Goal: Task Accomplishment & Management: Manage account settings

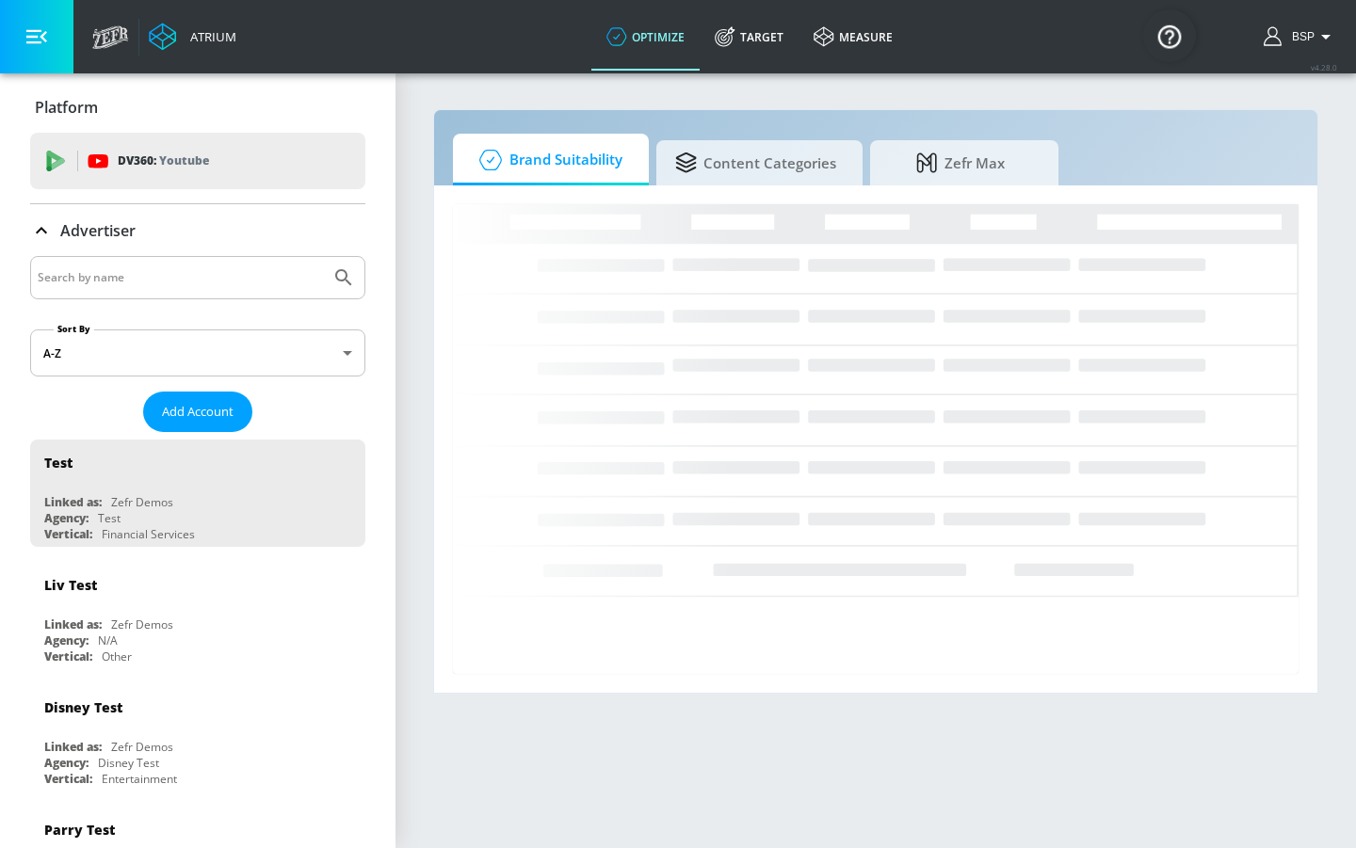
click at [129, 274] on input "Search by name" at bounding box center [180, 278] width 285 height 24
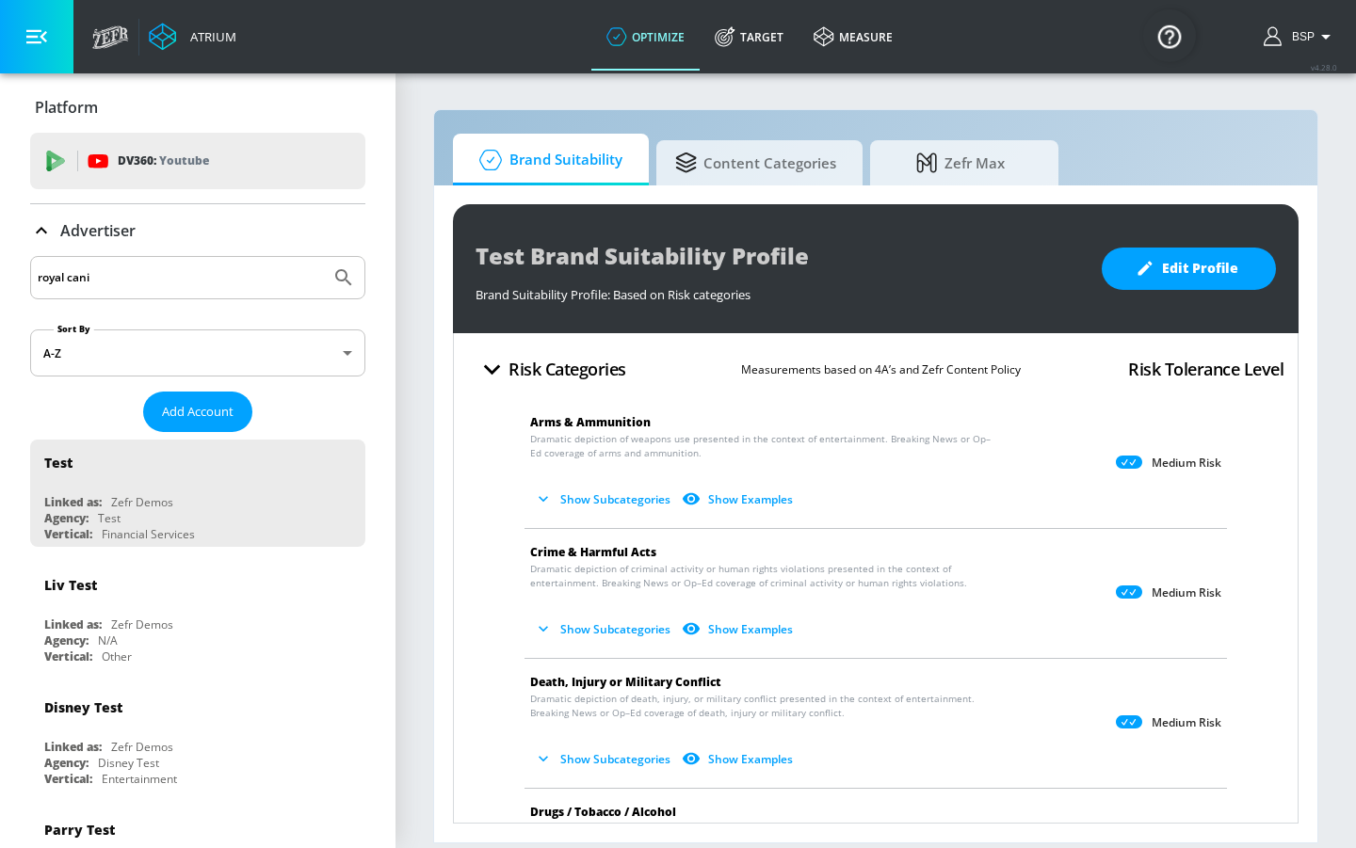
type input "royal canin"
click at [330, 278] on button "Submit Search" at bounding box center [343, 277] width 41 height 41
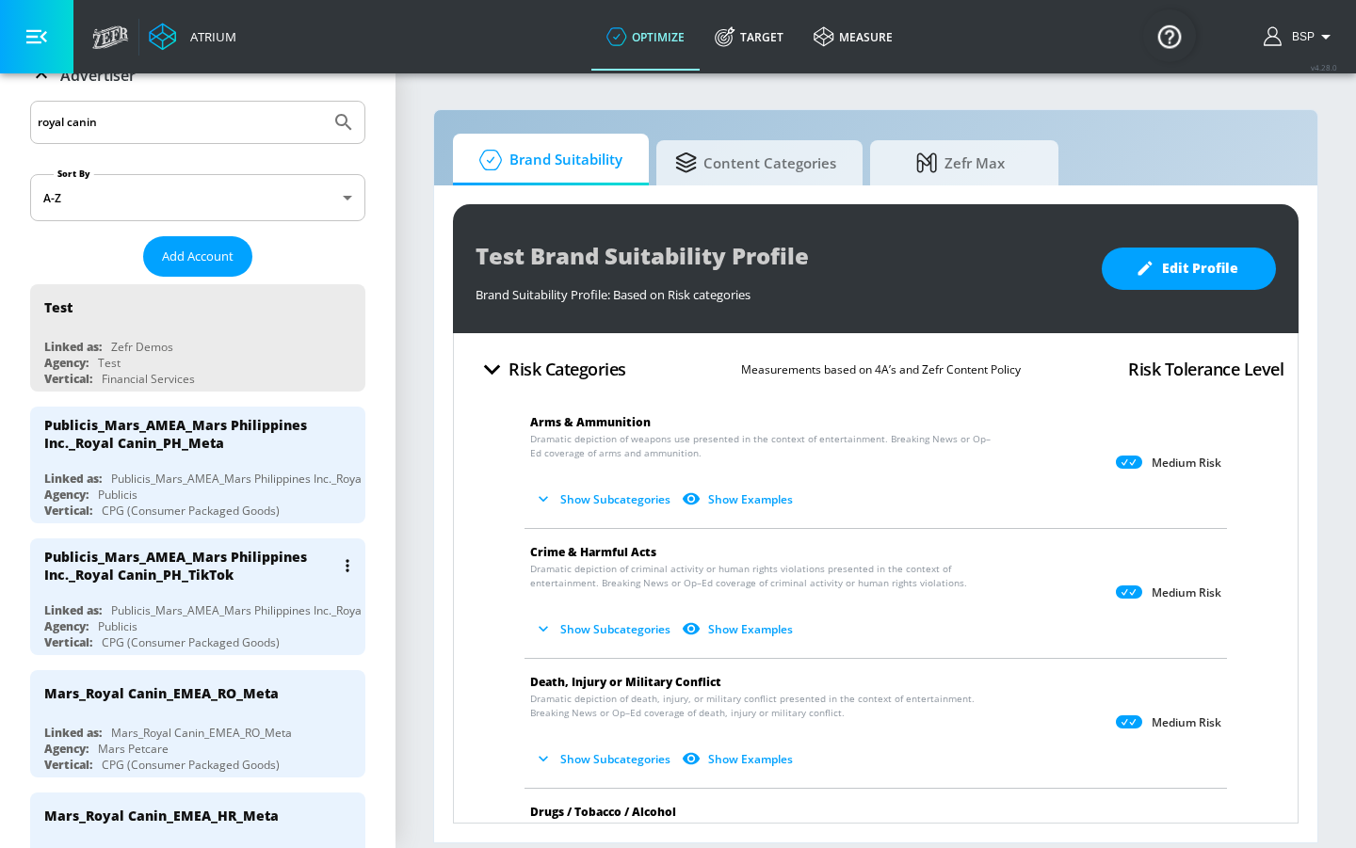
scroll to position [129, 0]
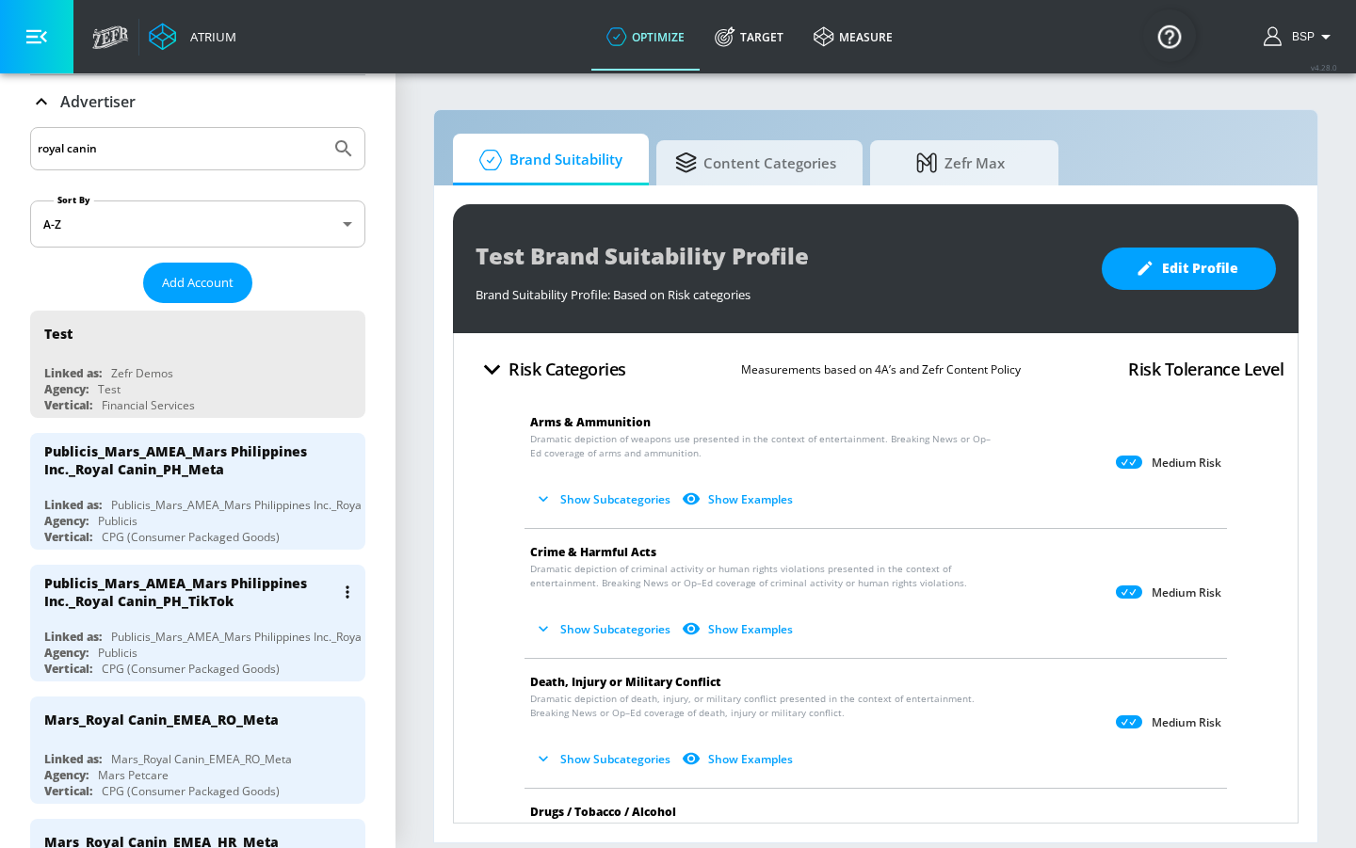
click at [246, 609] on div "Publicis_Mars_AMEA_Mars Philippines Inc._Royal Canin_PH_TikTok" at bounding box center [189, 592] width 290 height 36
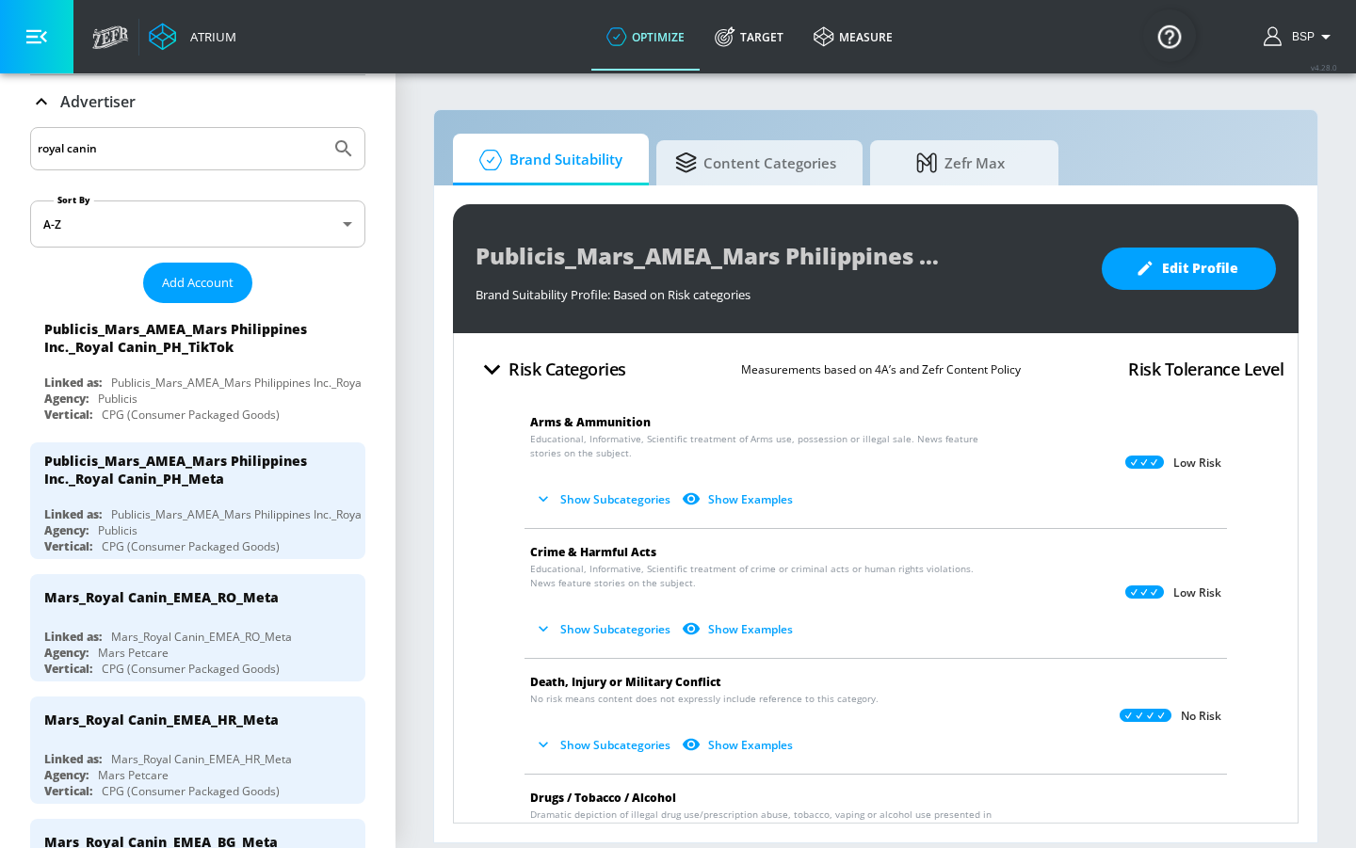
scroll to position [41, 0]
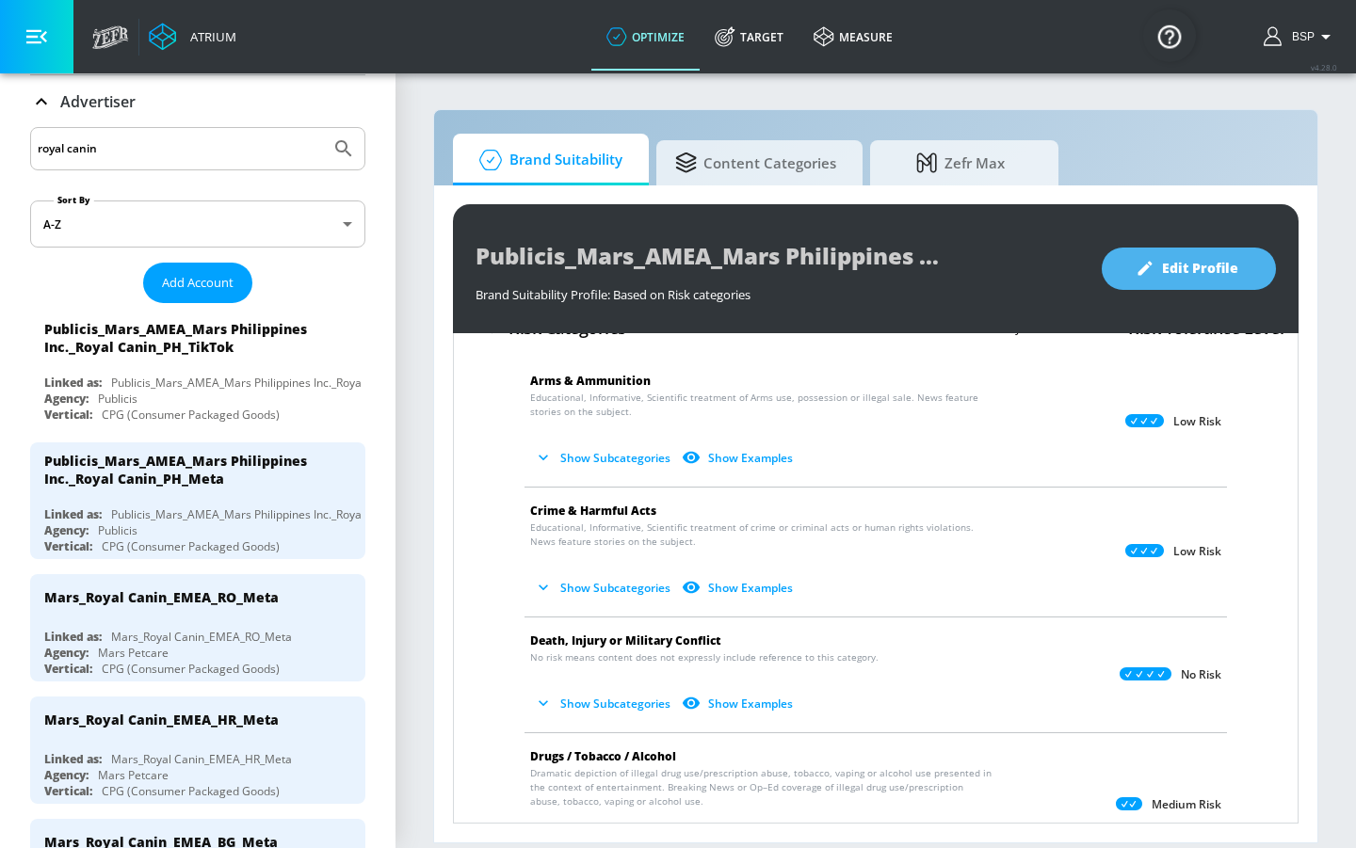
click at [1213, 258] on span "Edit Profile" at bounding box center [1188, 269] width 99 height 24
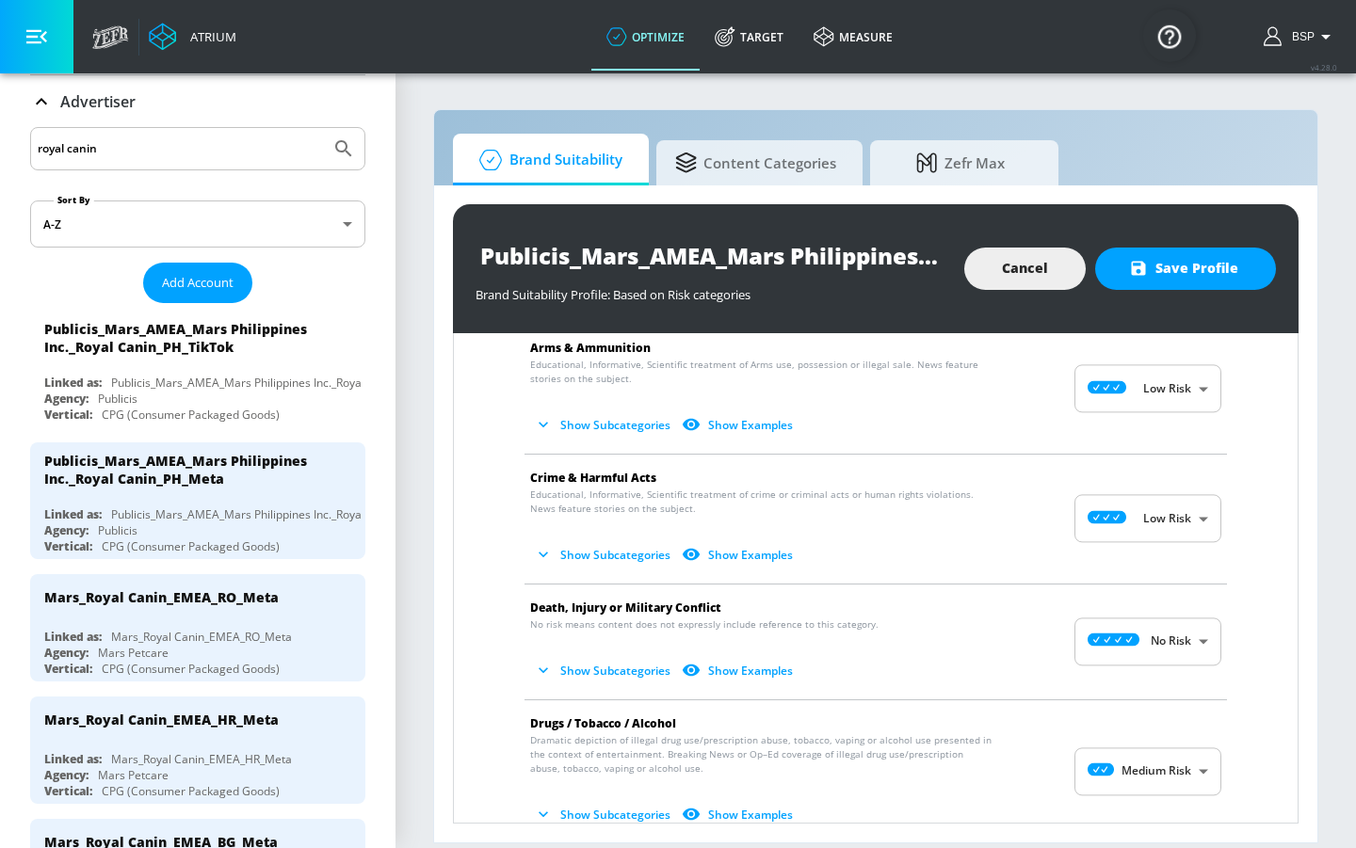
scroll to position [108, 0]
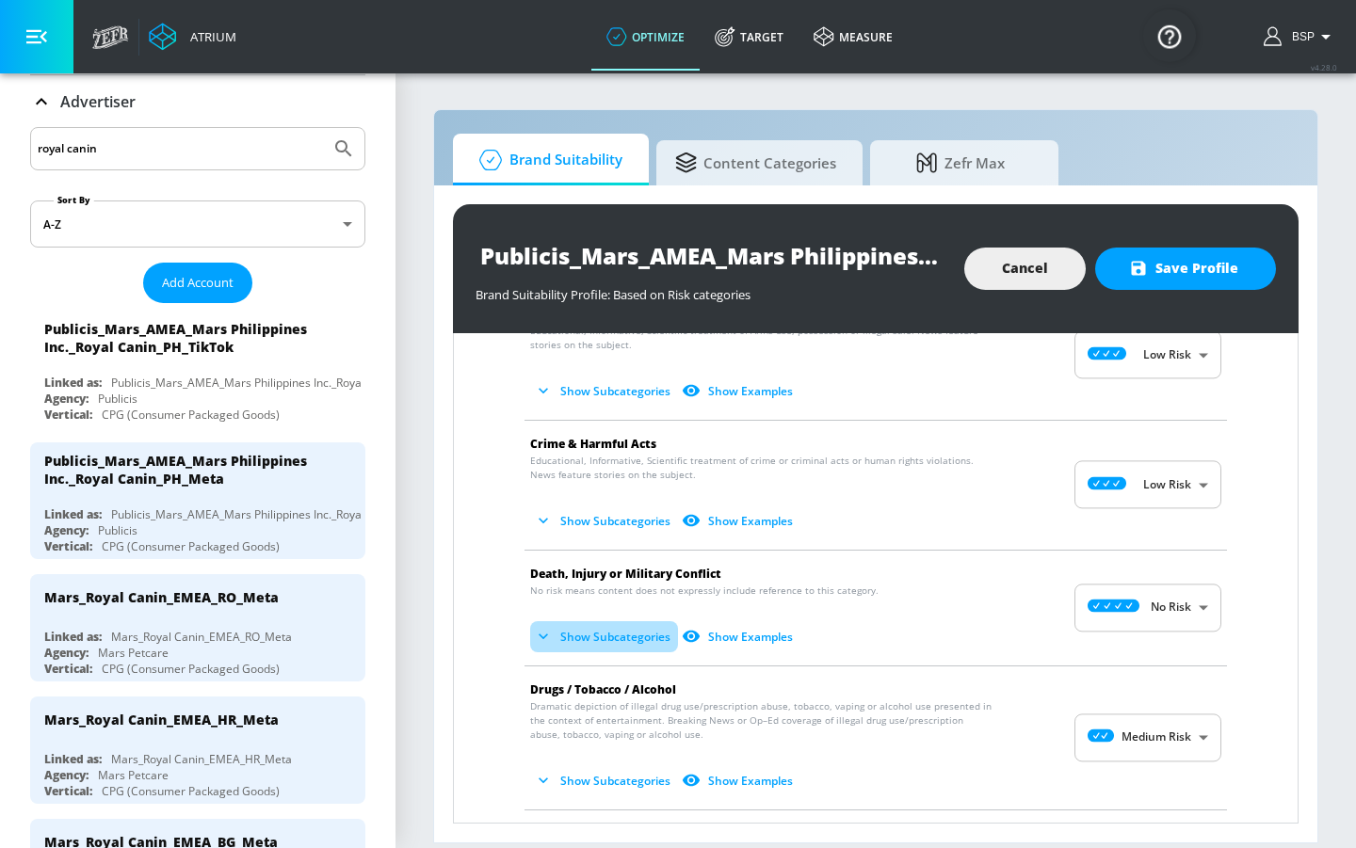
click at [664, 639] on button "Show Subcategories" at bounding box center [604, 636] width 148 height 31
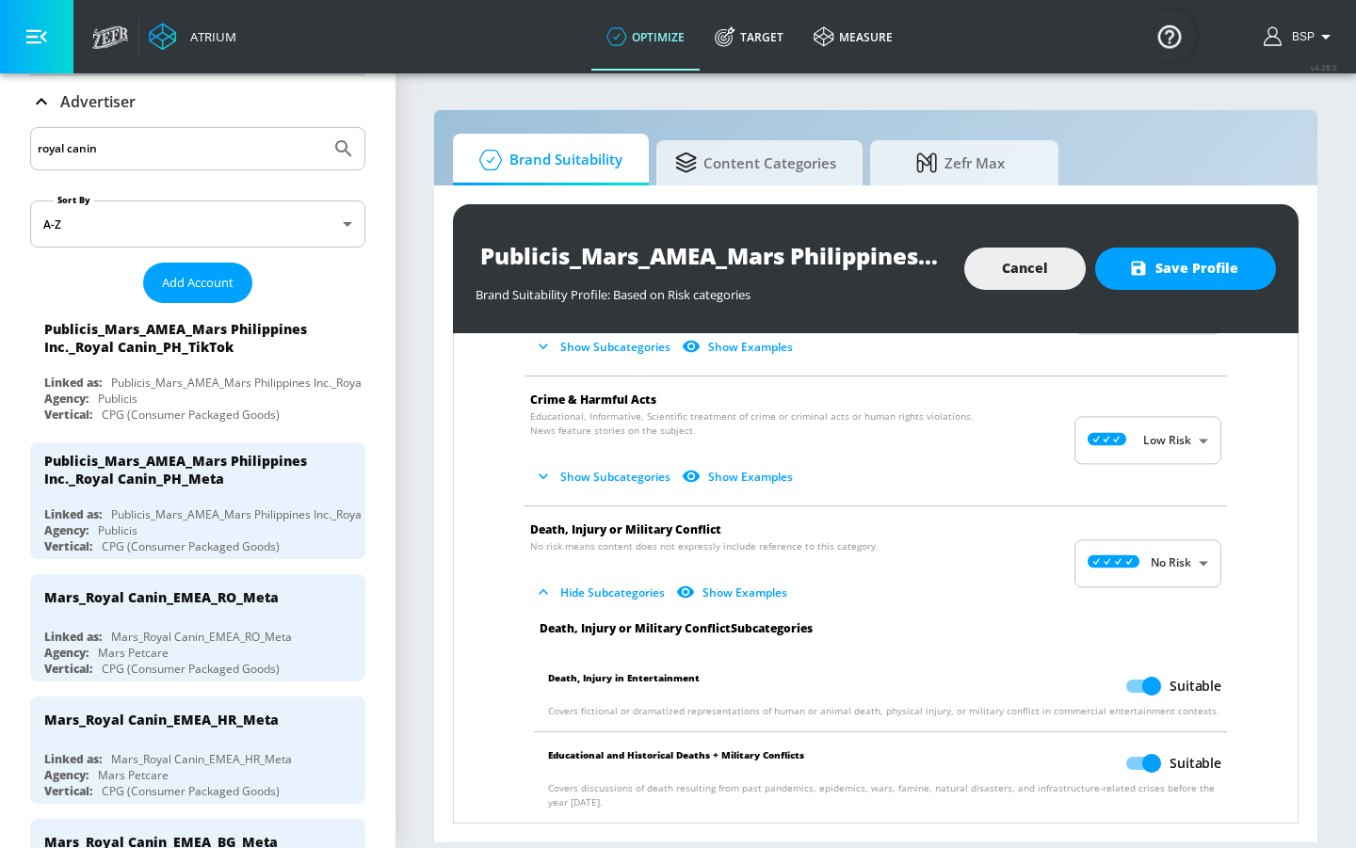
scroll to position [315, 0]
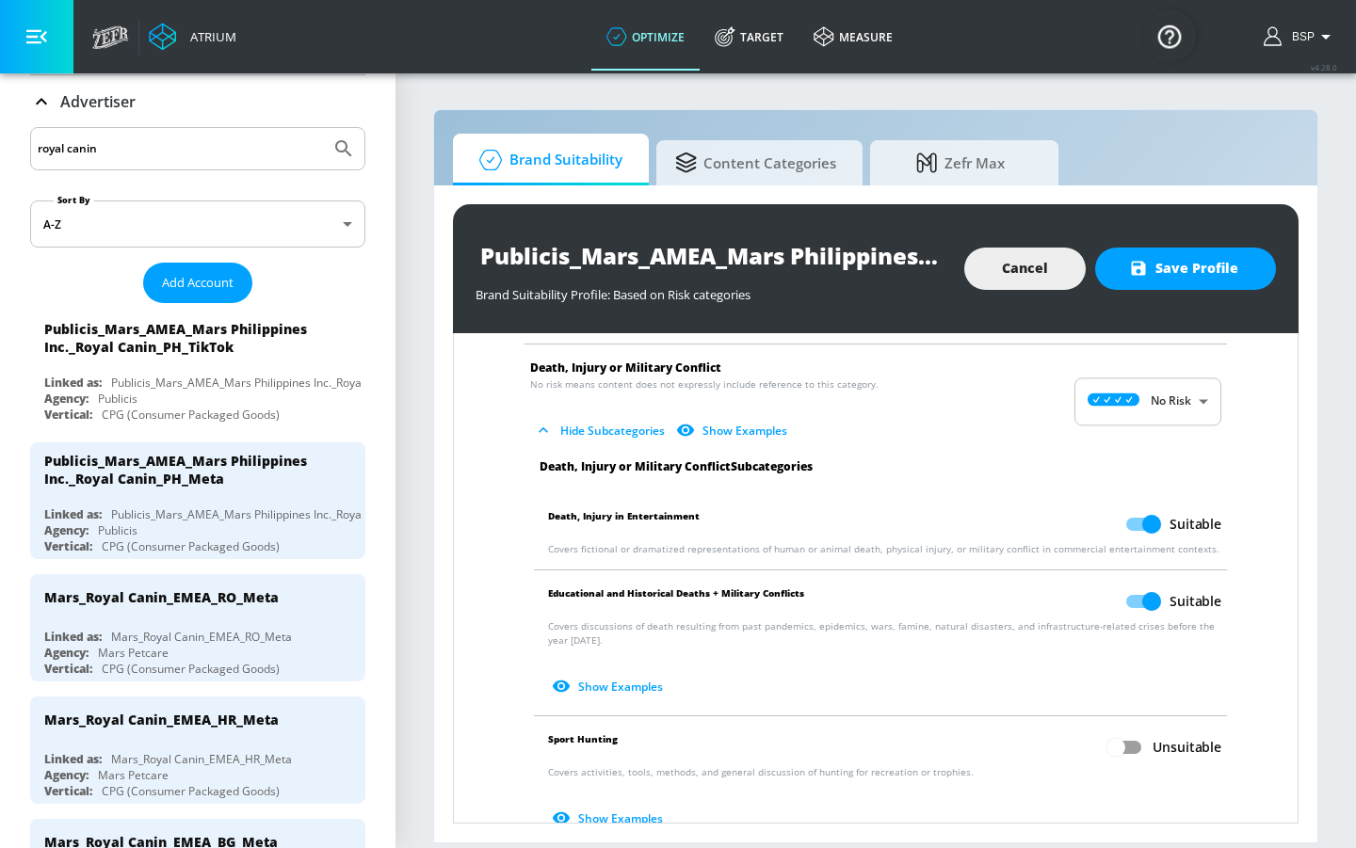
click at [1129, 388] on body "Atrium optimize Target measure optimize Target measure v 4.28.0 BSP Platform DV…" at bounding box center [678, 424] width 1356 height 848
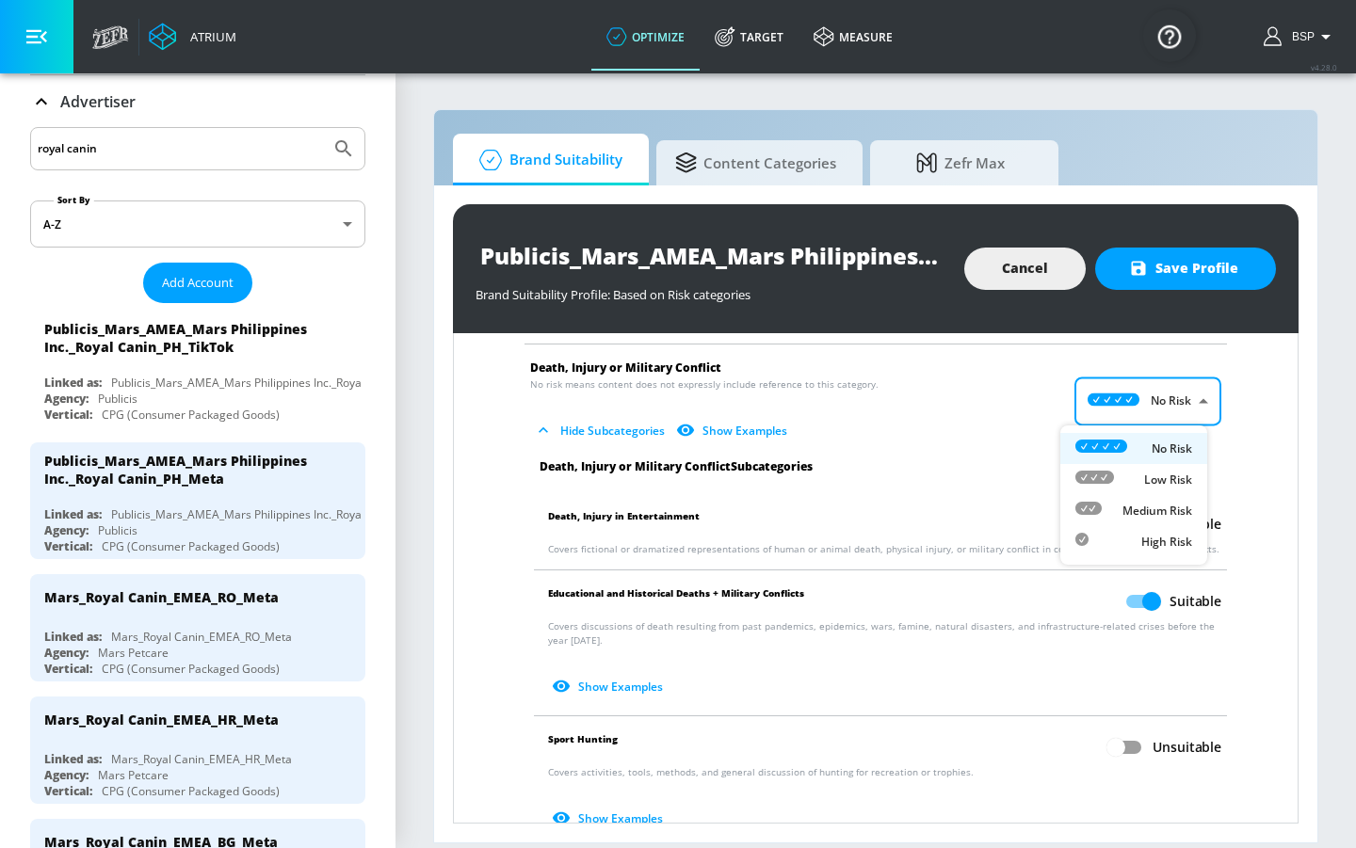
click at [1154, 482] on p "Low Risk" at bounding box center [1168, 480] width 48 height 17
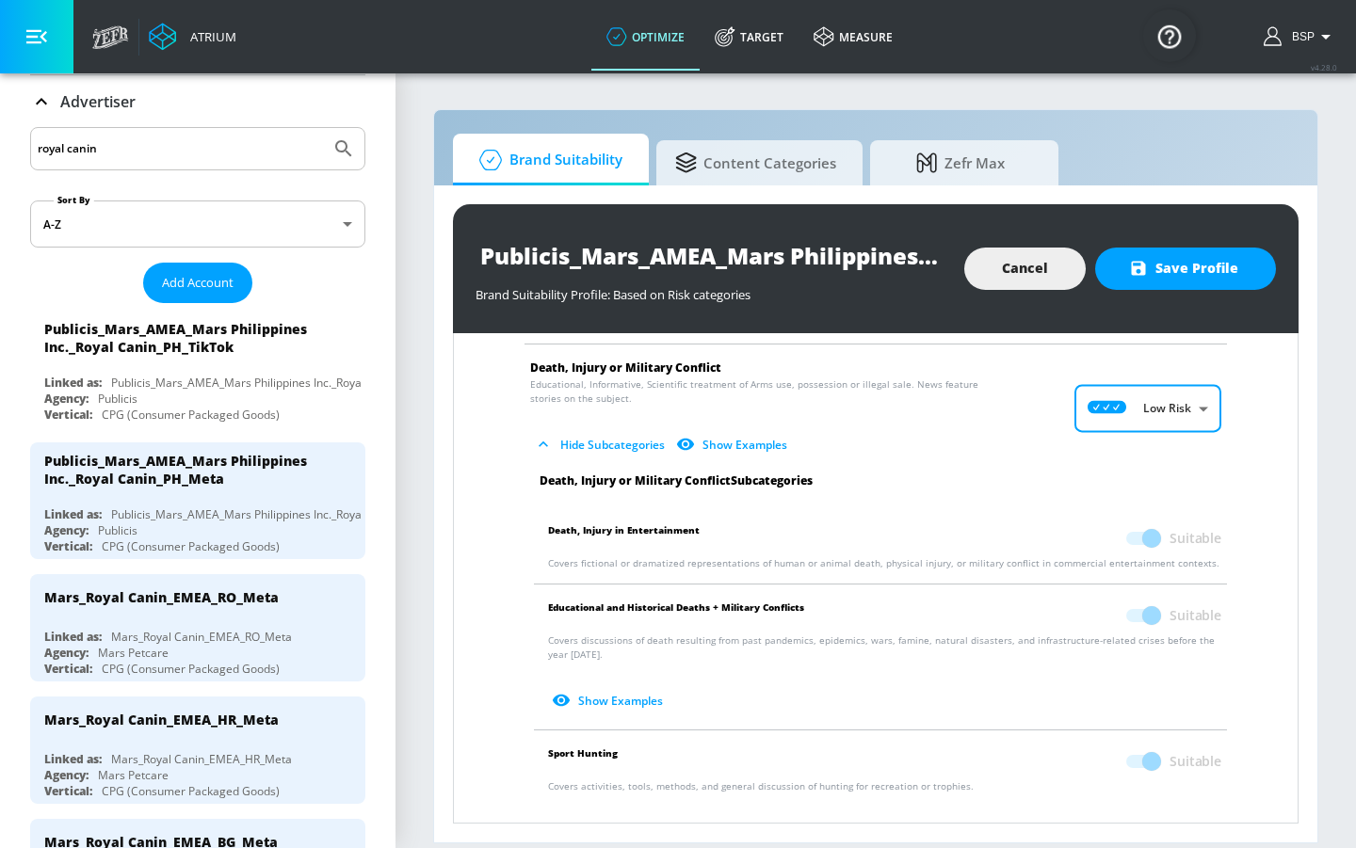
type input "LOW"
checkbox input "true"
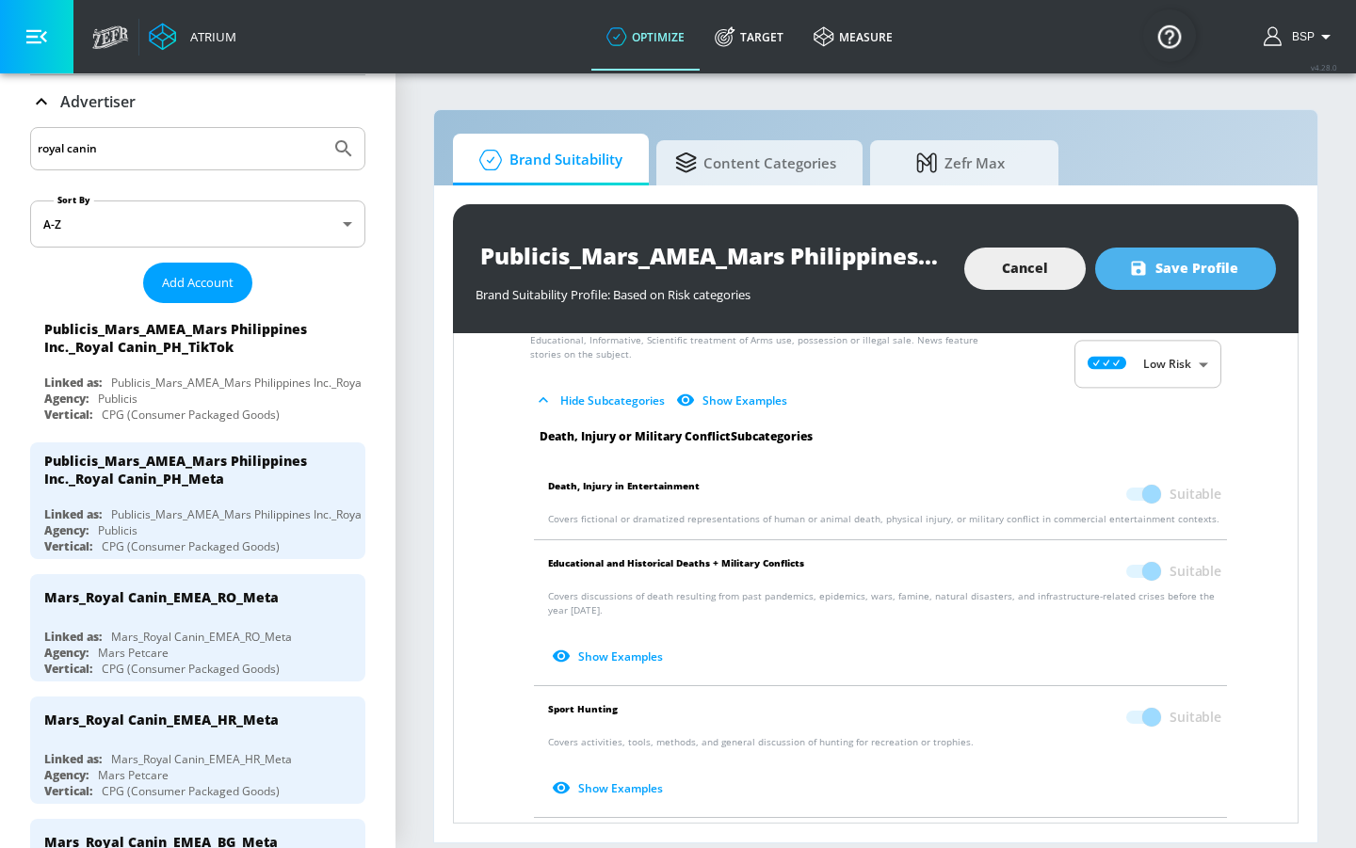
click at [1180, 276] on span "Save Profile" at bounding box center [1185, 269] width 105 height 24
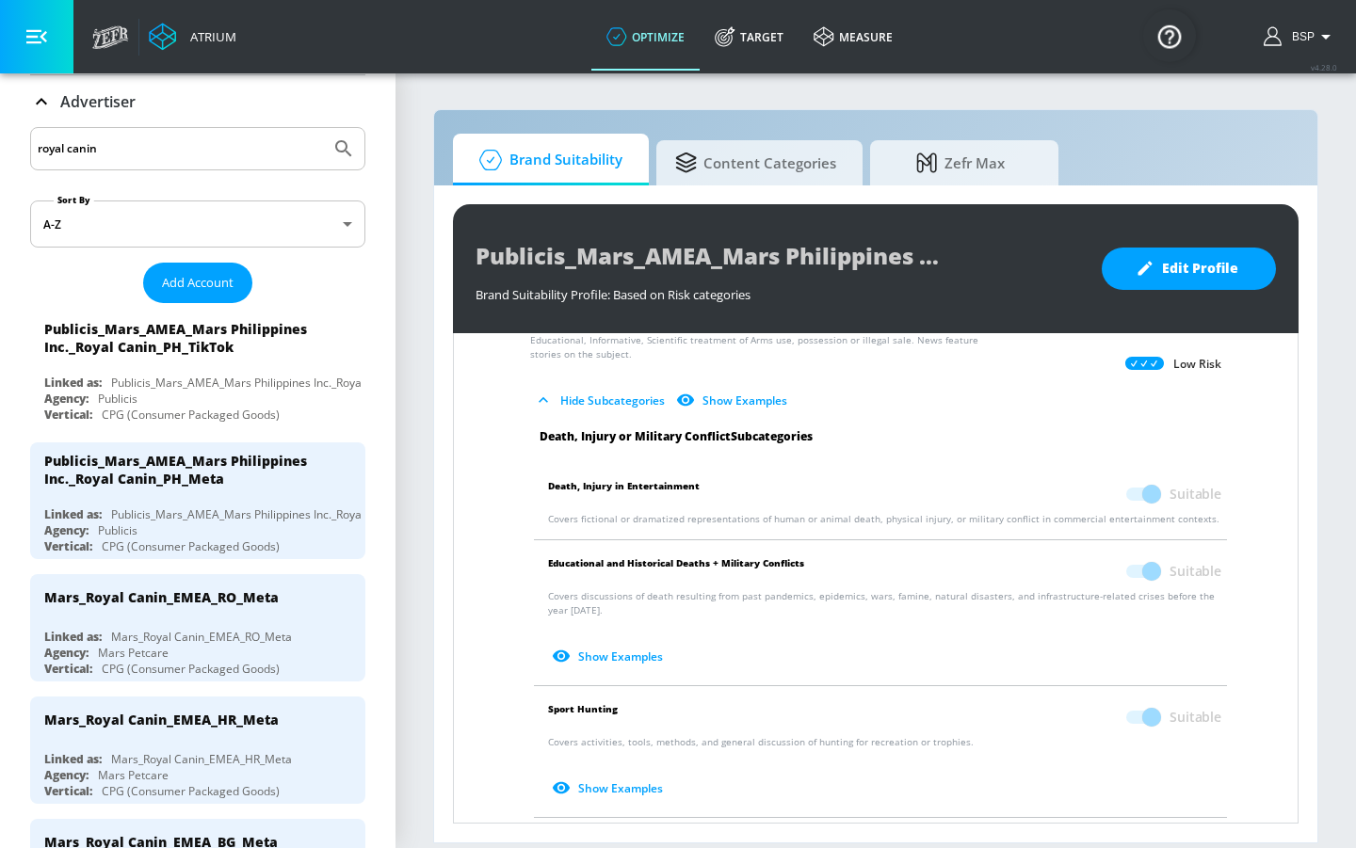
scroll to position [164, 0]
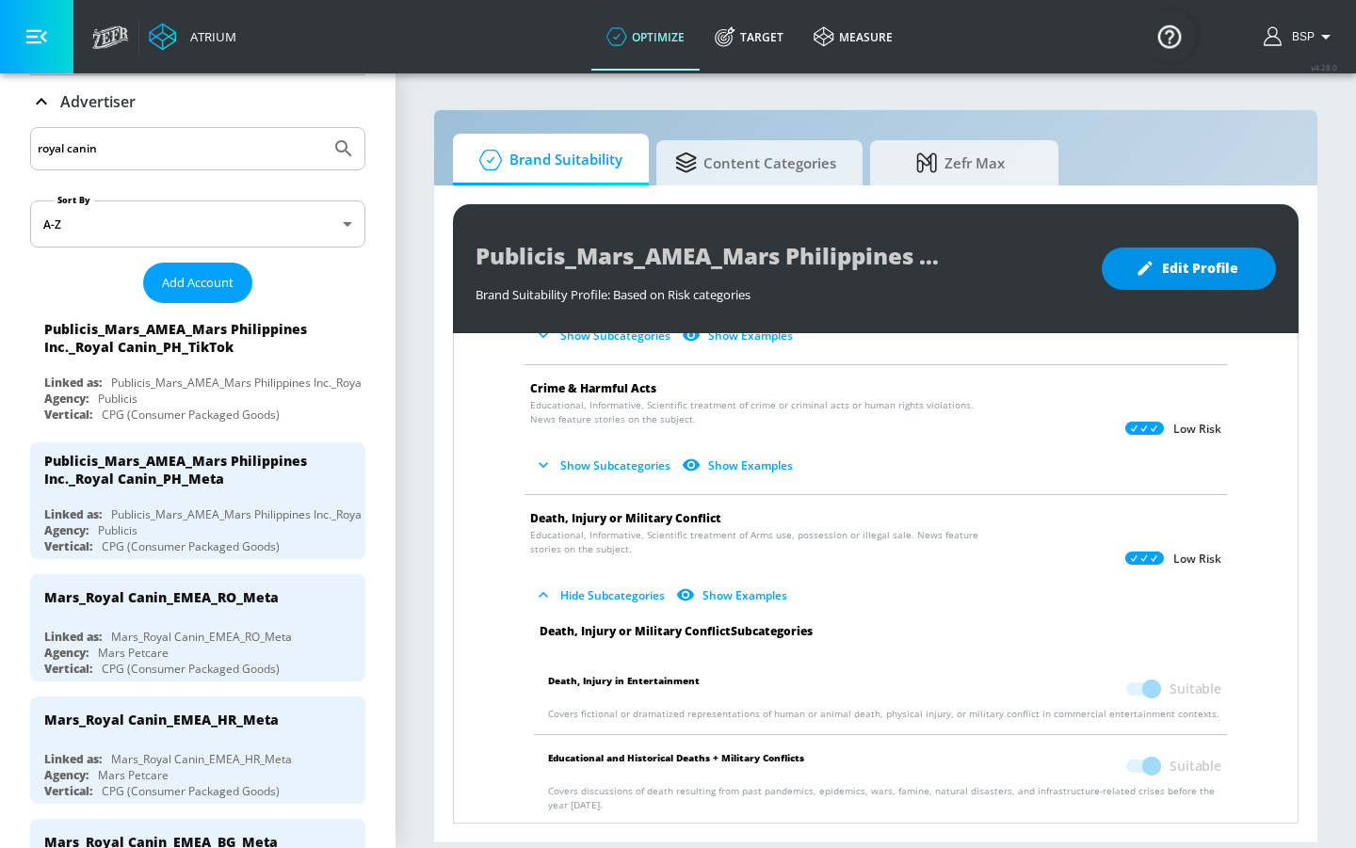
click at [1186, 270] on span "Edit Profile" at bounding box center [1188, 269] width 99 height 24
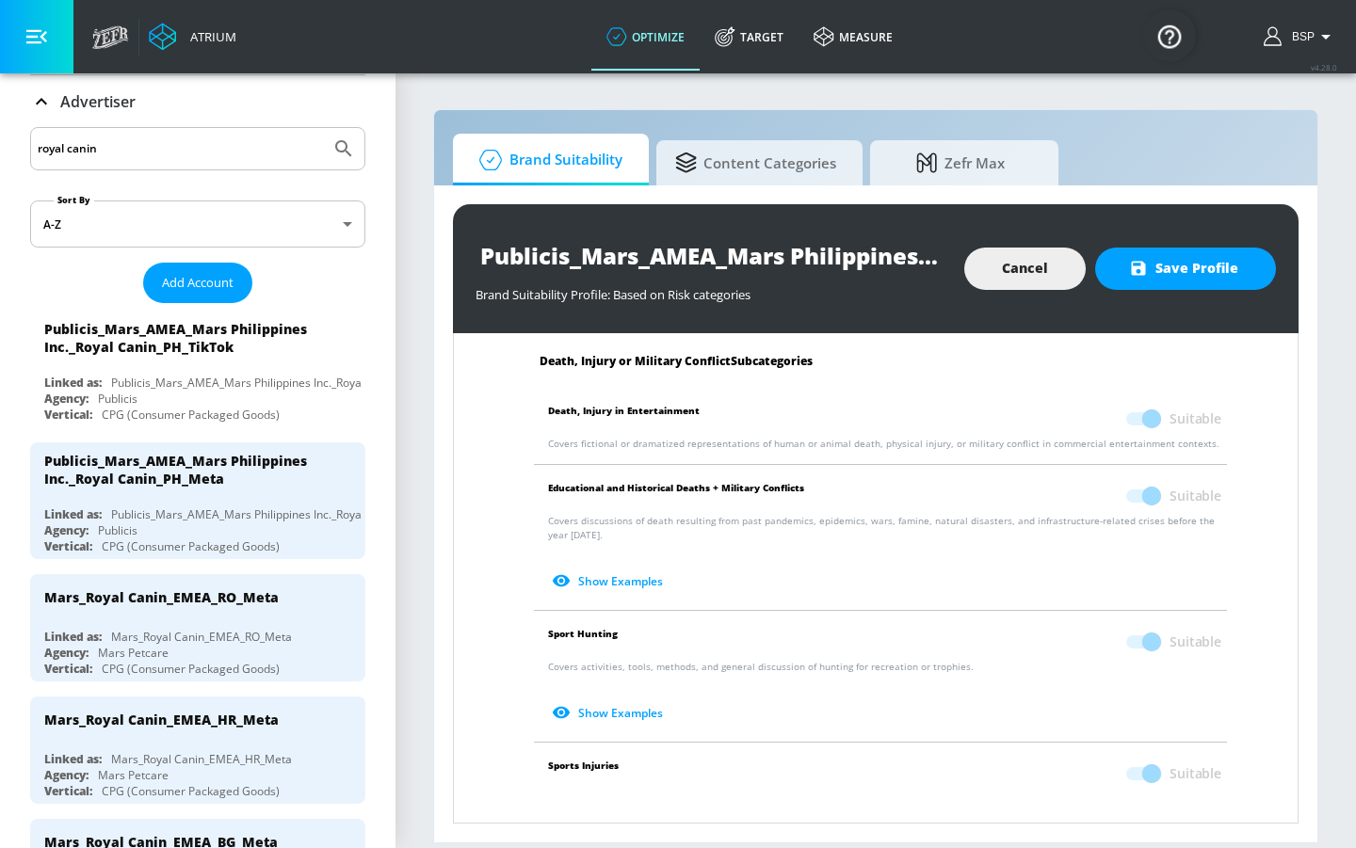
scroll to position [271, 0]
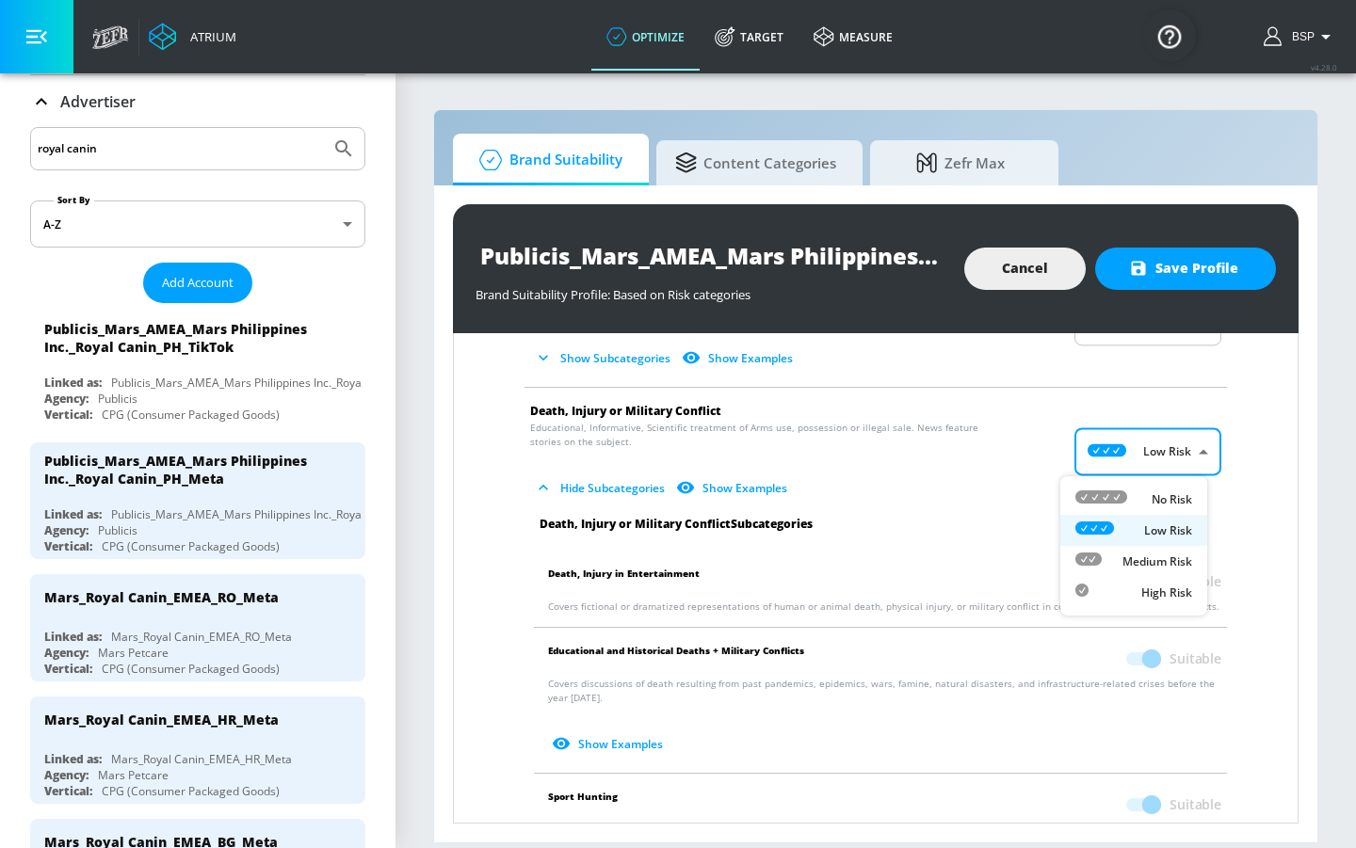
click at [1155, 455] on body "Atrium optimize Target measure optimize Target measure v 4.28.0 BSP Platform DV…" at bounding box center [678, 424] width 1356 height 848
click at [1144, 496] on div "No Risk" at bounding box center [1133, 500] width 117 height 20
type input "MINIMAL"
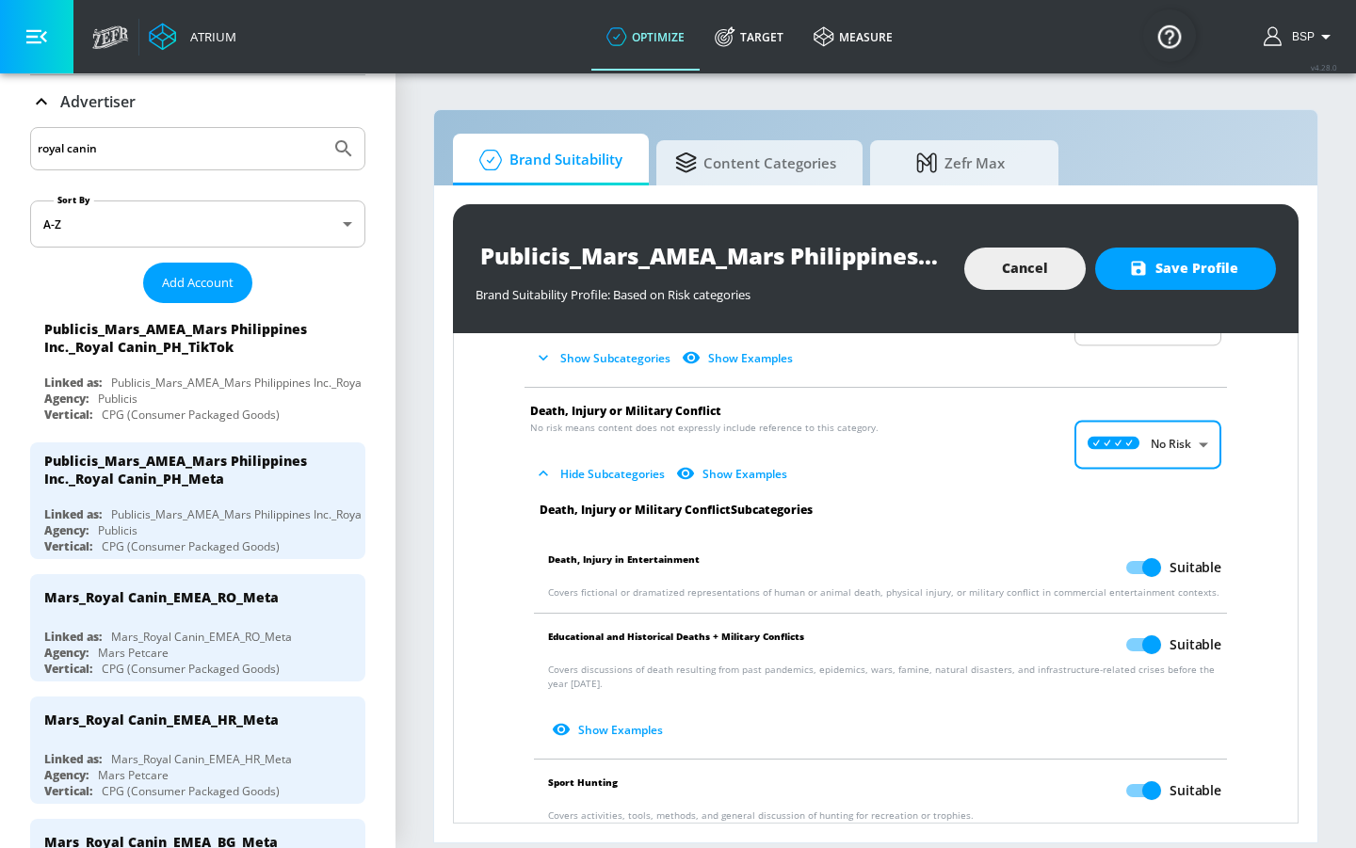
scroll to position [337, 0]
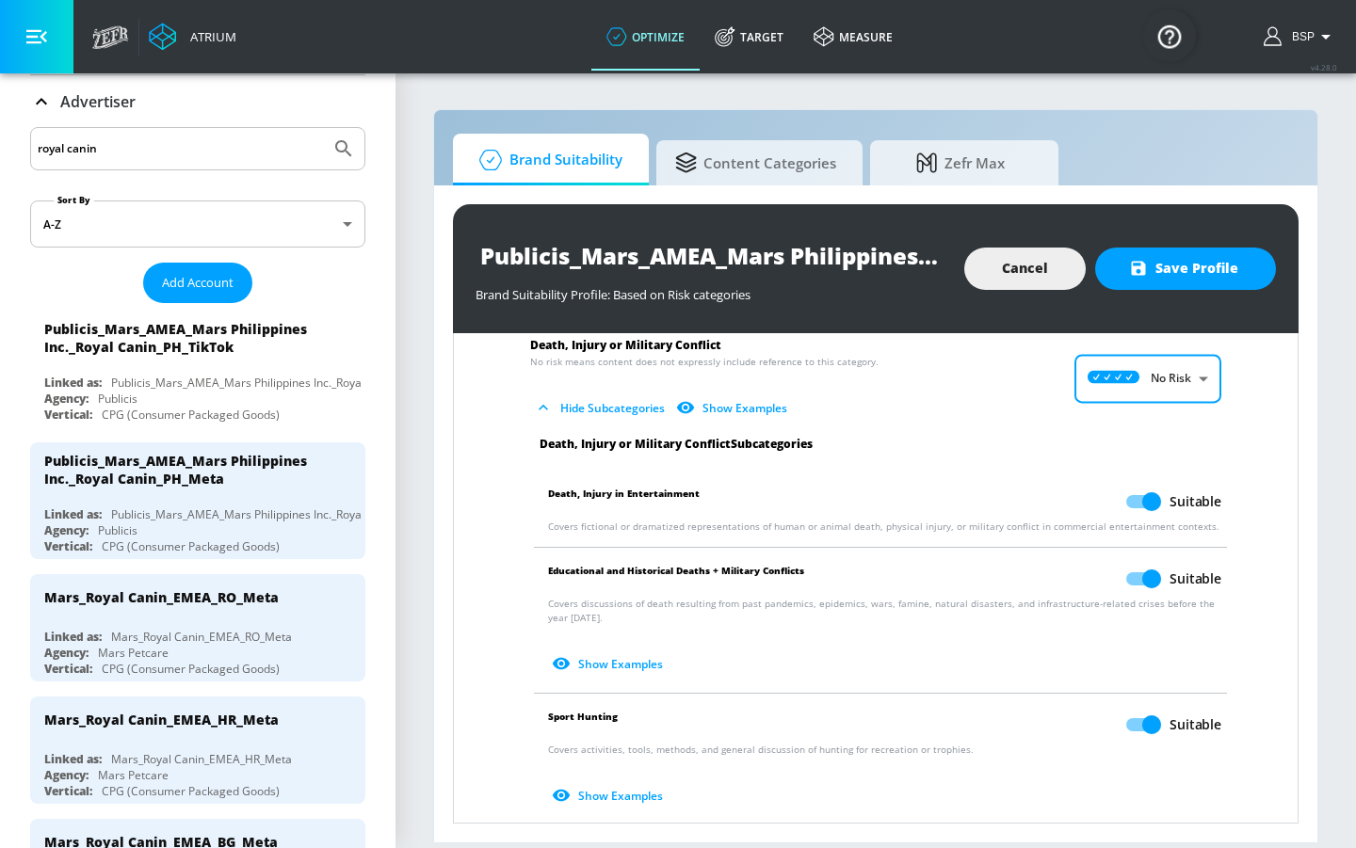
click at [1111, 695] on input "Suitable" at bounding box center [1151, 725] width 107 height 36
click at [1149, 339] on span "Death, Injury or Military Conflict" at bounding box center [860, 345] width 661 height 20
click at [1158, 398] on body "Atrium optimize Target measure optimize Target measure v 4.28.0 BSP Platform DV…" at bounding box center [678, 424] width 1356 height 848
click at [1160, 484] on p "Medium Risk" at bounding box center [1157, 488] width 70 height 17
checkbox input "true"
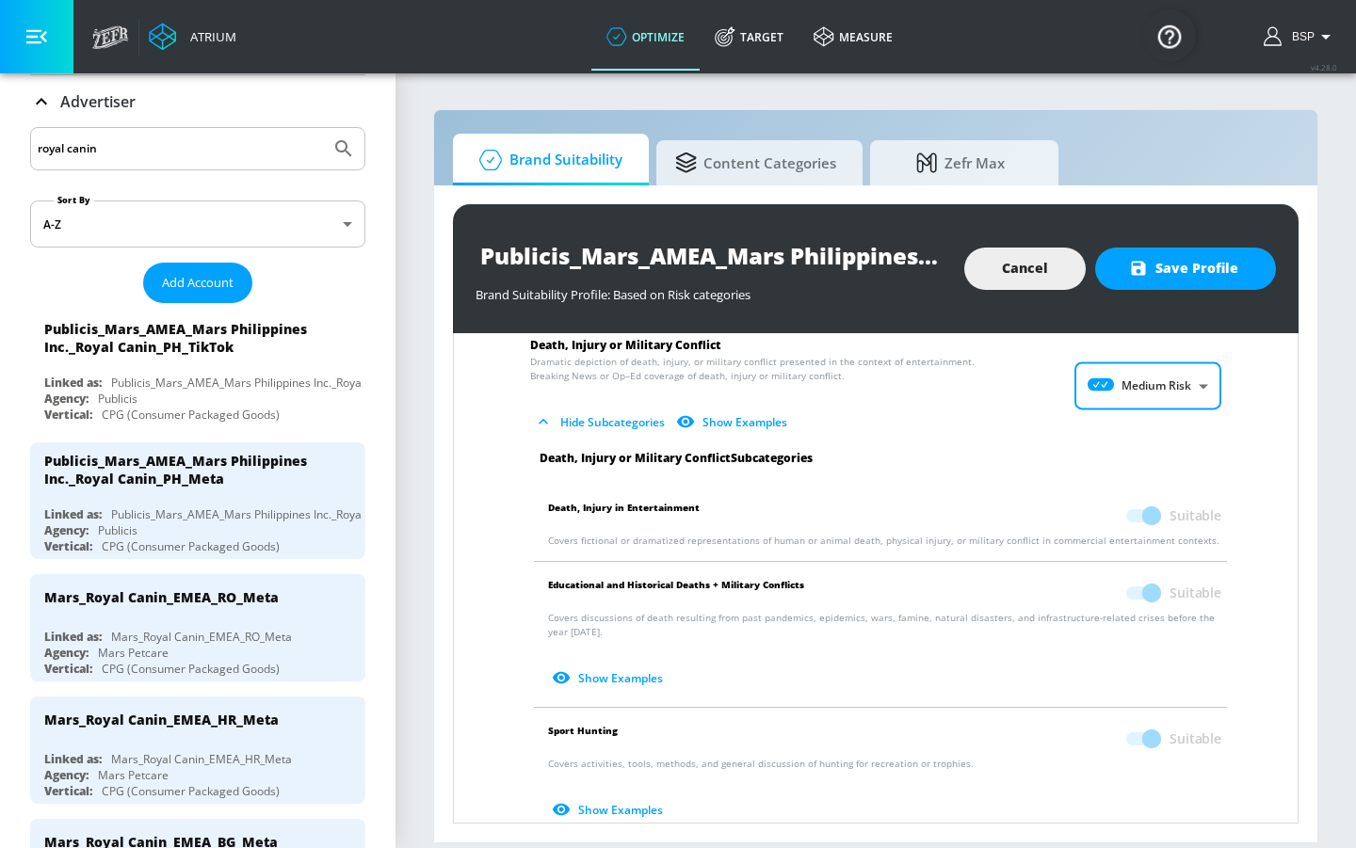
click at [1165, 404] on body "Atrium optimize Target measure optimize Target measure v 4.28.0 BSP Platform DV…" at bounding box center [678, 424] width 1356 height 848
click at [1157, 457] on p "Low Risk" at bounding box center [1168, 465] width 48 height 17
click at [1166, 388] on body "Atrium optimize Target measure optimize Target measure v 4.28.0 BSP Platform DV…" at bounding box center [678, 424] width 1356 height 848
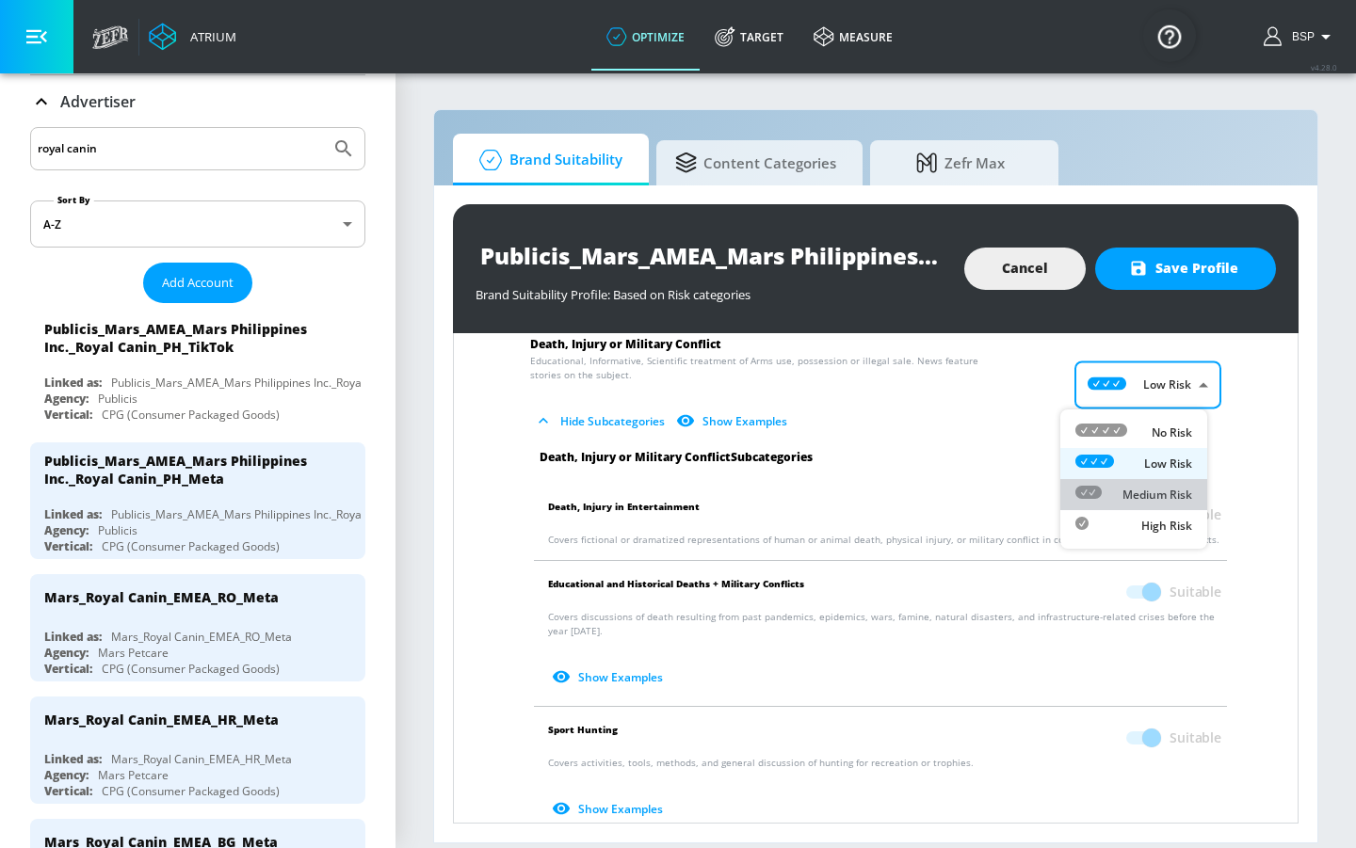
click at [1164, 499] on p "Medium Risk" at bounding box center [1157, 495] width 70 height 17
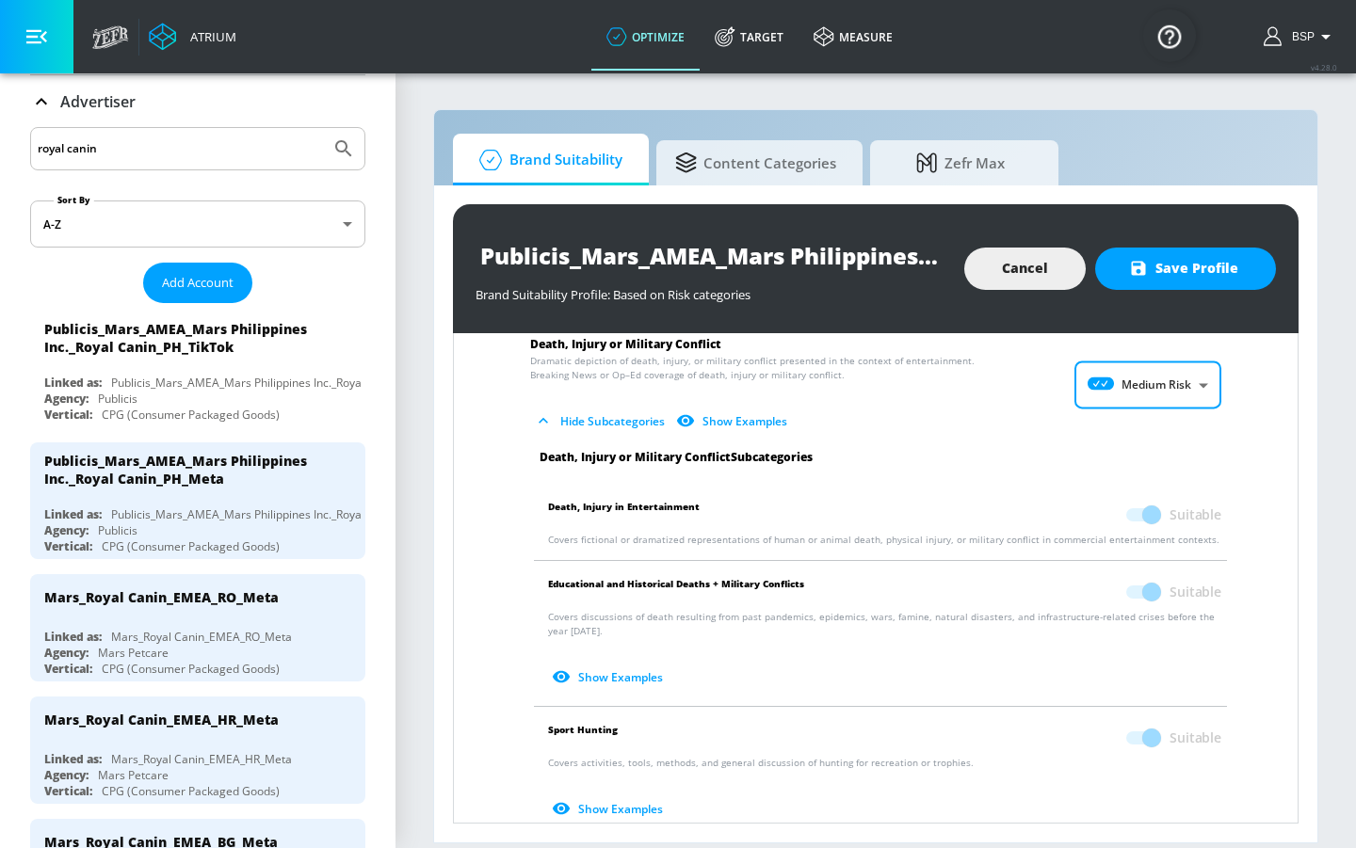
drag, startPoint x: 1159, startPoint y: 734, endPoint x: 1156, endPoint y: 672, distance: 61.3
click at [1170, 695] on span "Suitable" at bounding box center [1196, 738] width 52 height 19
click at [1145, 363] on body "Atrium optimize Target measure optimize Target measure v 4.28.0 BSP Platform DV…" at bounding box center [678, 424] width 1356 height 848
click at [1158, 433] on p "No Risk" at bounding box center [1172, 433] width 40 height 17
type input "MINIMAL"
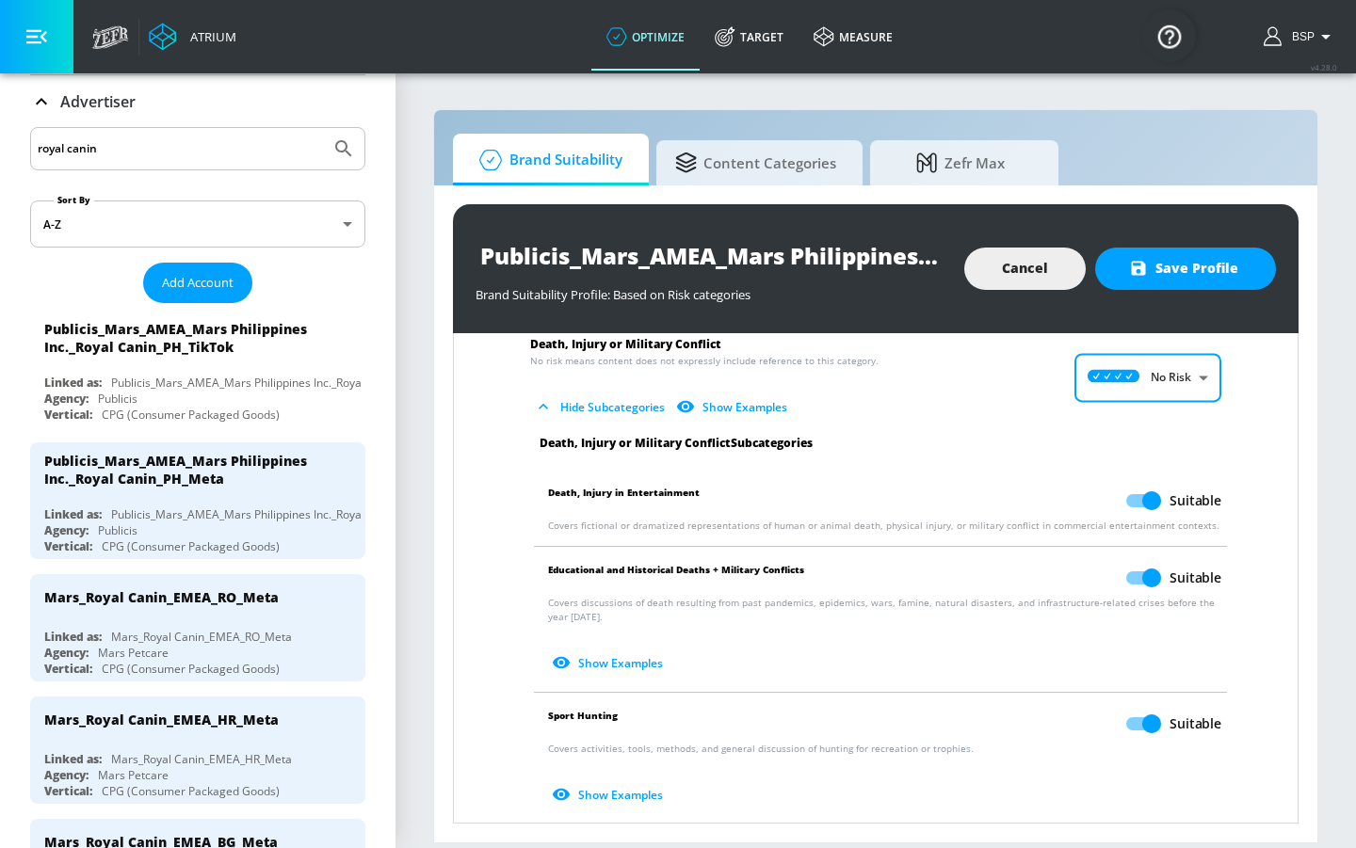
click at [1122, 695] on input "Suitable" at bounding box center [1151, 724] width 107 height 36
click at [1149, 379] on body "Atrium optimize Target measure optimize Target measure v 4.28.0 BSP Platform DV…" at bounding box center [678, 424] width 1356 height 848
click at [1144, 456] on p "Low Risk" at bounding box center [1168, 456] width 48 height 17
checkbox input "true"
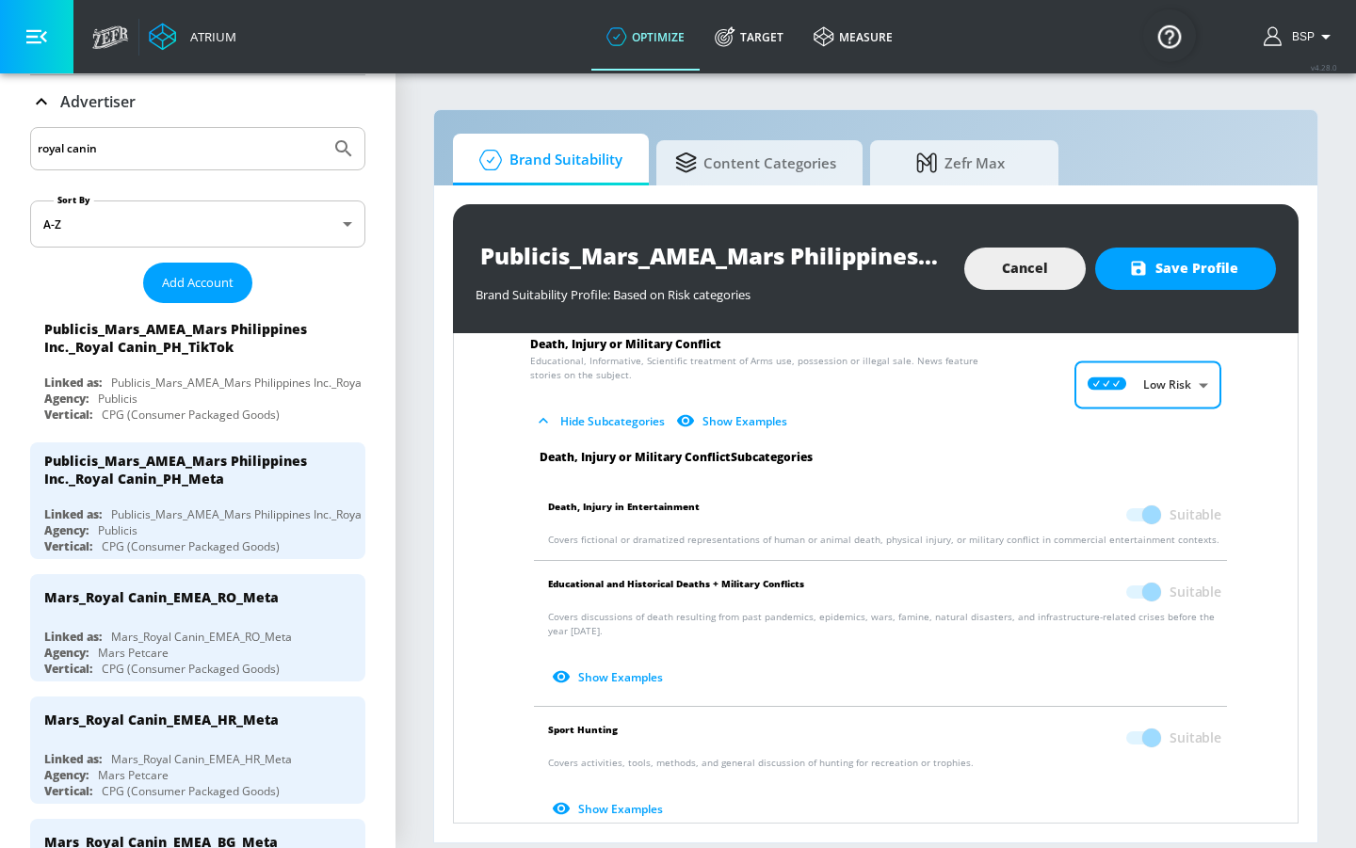
click at [1198, 381] on body "Atrium optimize Target measure optimize Target measure v 4.28.0 BSP Platform DV…" at bounding box center [678, 424] width 1356 height 848
click at [1137, 438] on div "No Risk" at bounding box center [1133, 433] width 117 height 20
type input "MINIMAL"
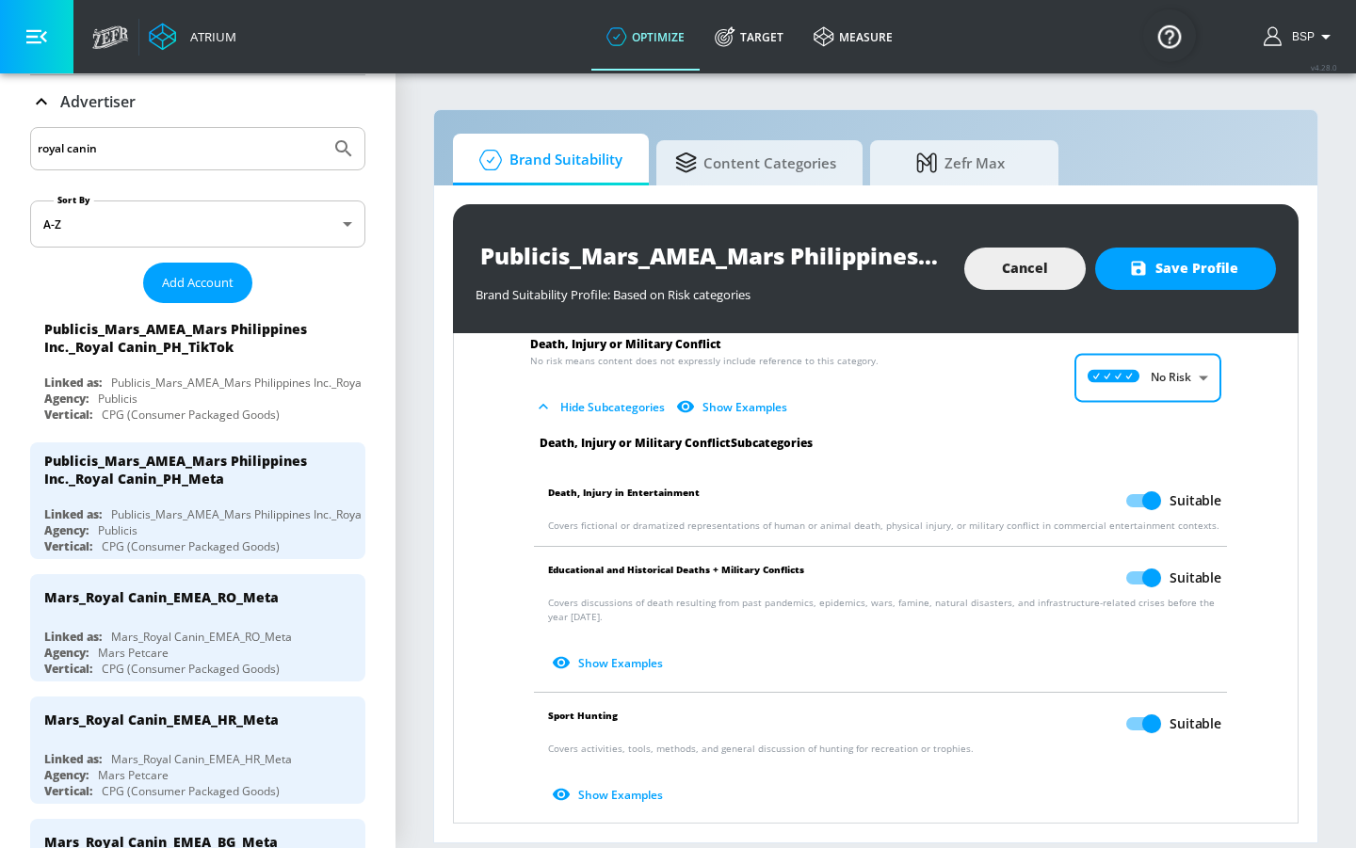
scroll to position [342, 0]
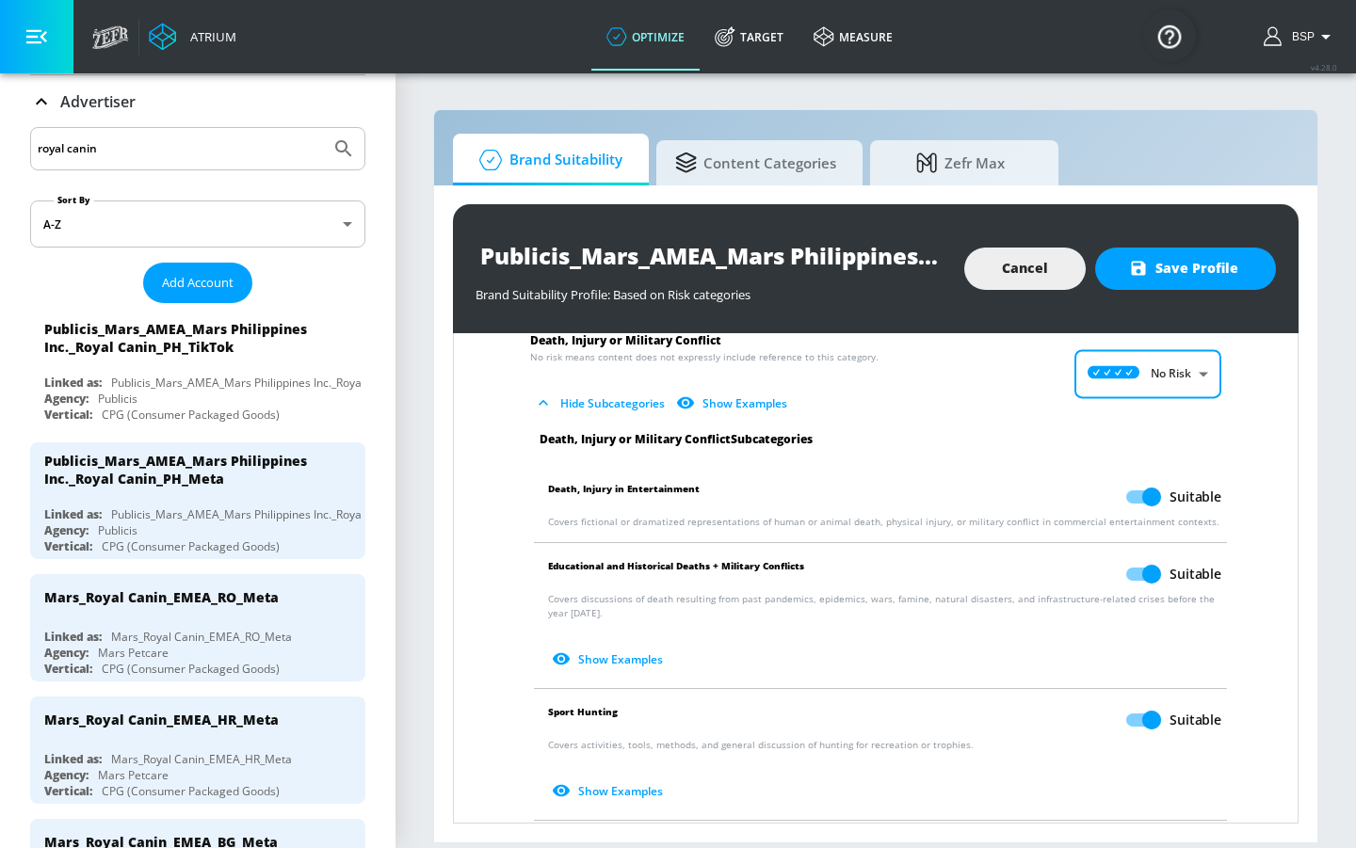
click at [1139, 695] on input "Suitable" at bounding box center [1151, 720] width 107 height 36
click at [1152, 376] on body "Atrium optimize Target measure optimize Target measure v 4.28.0 BSP Platform DV…" at bounding box center [678, 424] width 1356 height 848
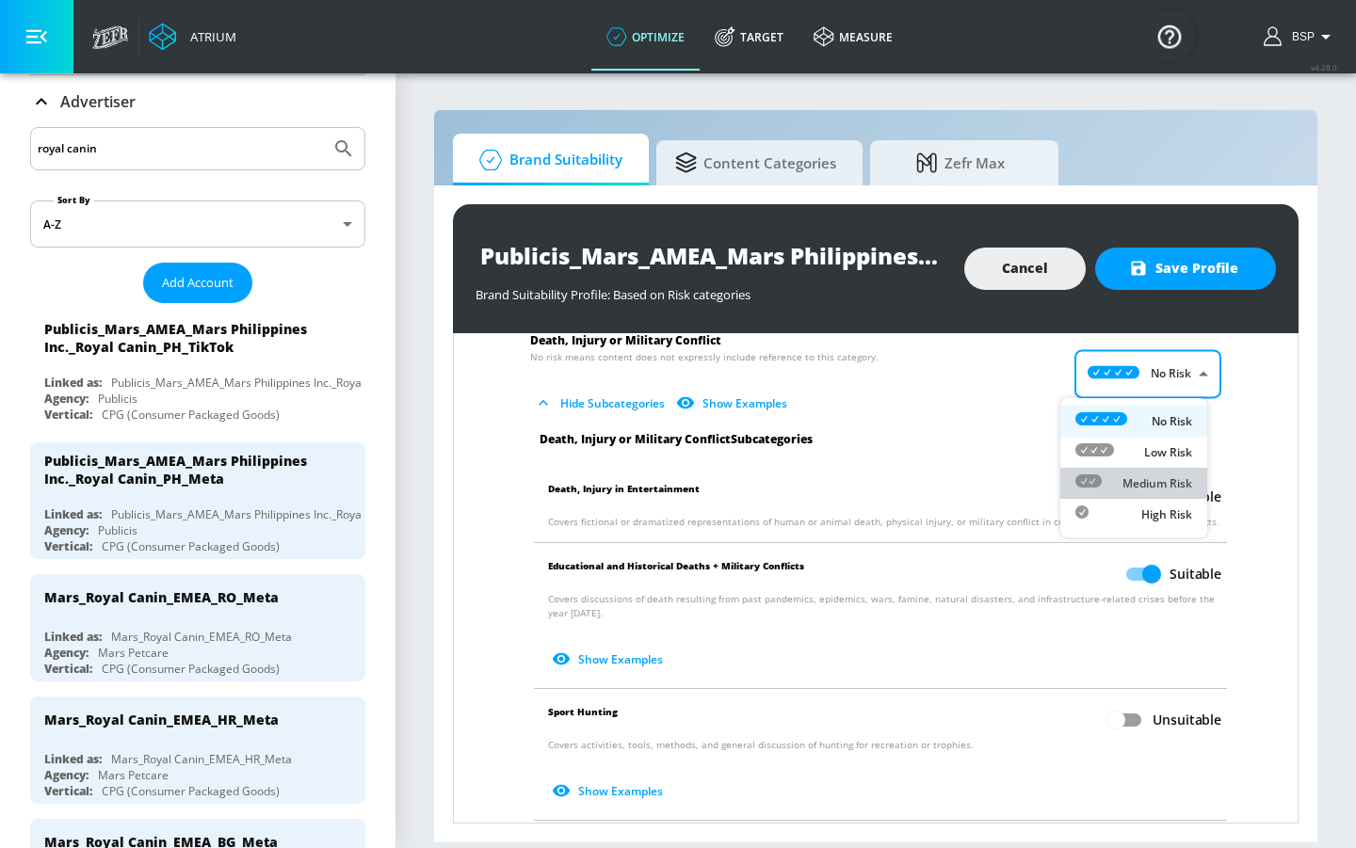
click at [1115, 488] on div "Medium Risk" at bounding box center [1133, 484] width 117 height 20
checkbox input "true"
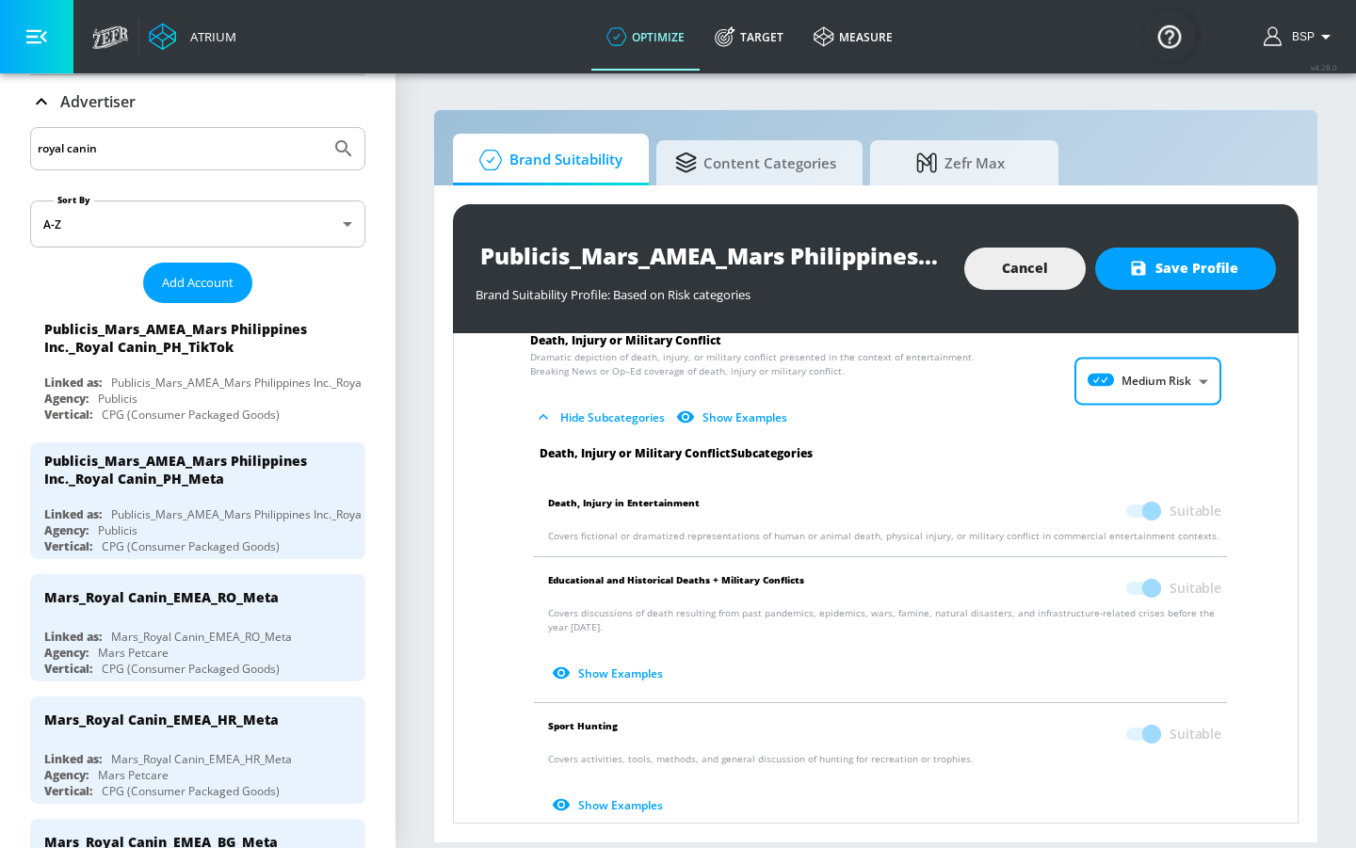
click at [1144, 386] on body "Atrium optimize Target measure optimize Target measure v 4.28.0 BSP Platform DV…" at bounding box center [678, 424] width 1356 height 848
click at [1143, 452] on div "Low Risk" at bounding box center [1133, 460] width 117 height 20
type input "LOW"
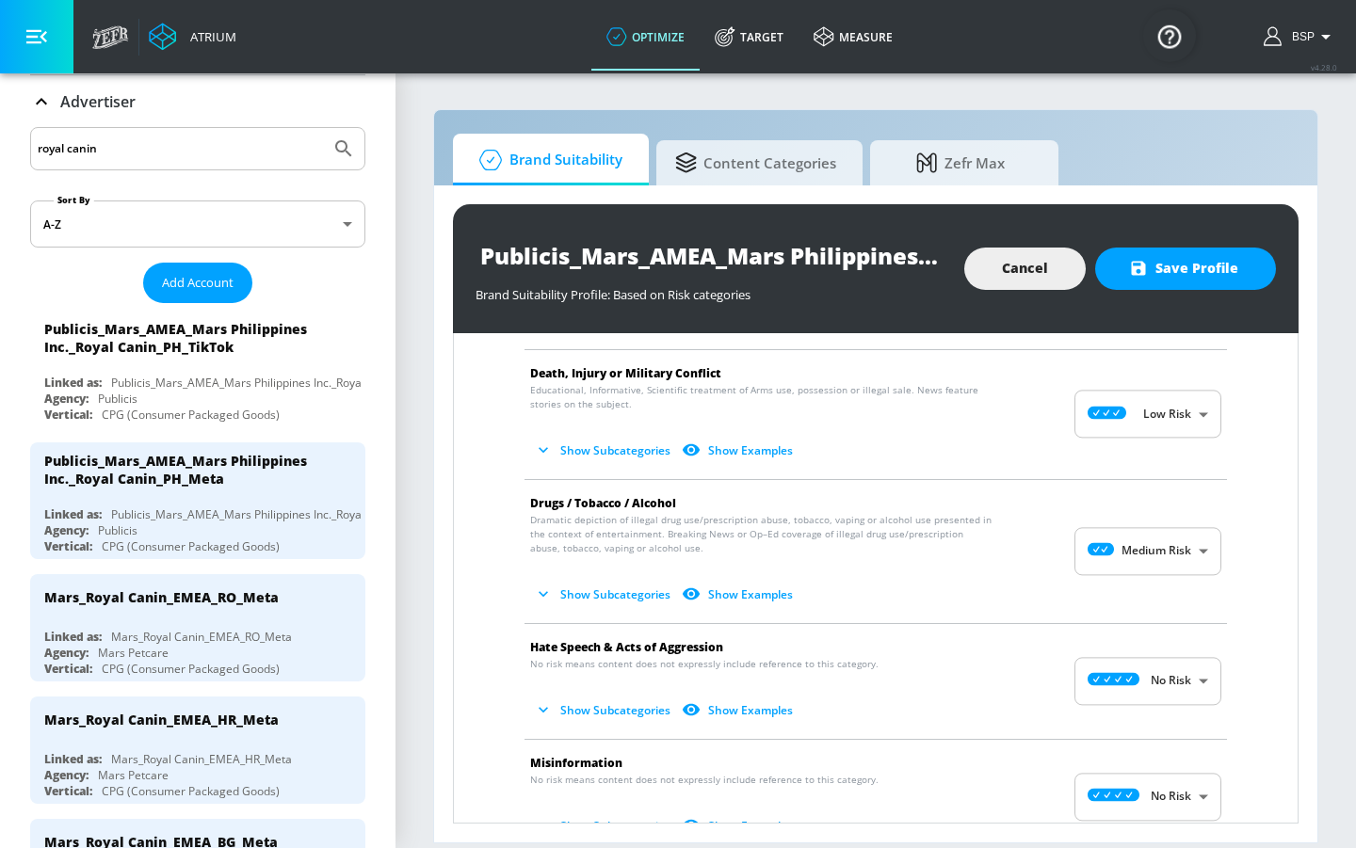
scroll to position [0, 0]
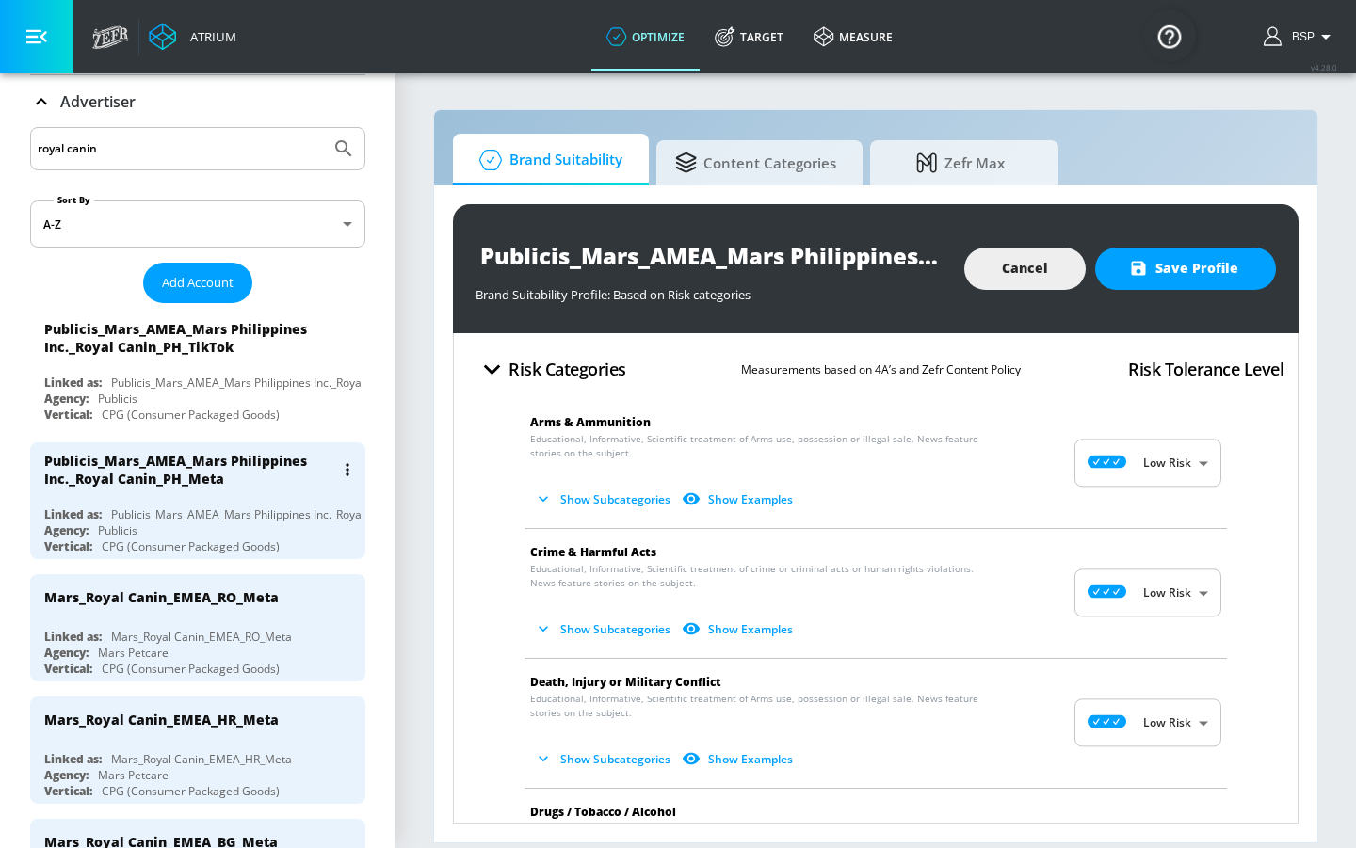
click at [280, 471] on div "Publicis_Mars_AMEA_Mars Philippines Inc._Royal Canin_PH_Meta" at bounding box center [189, 470] width 290 height 36
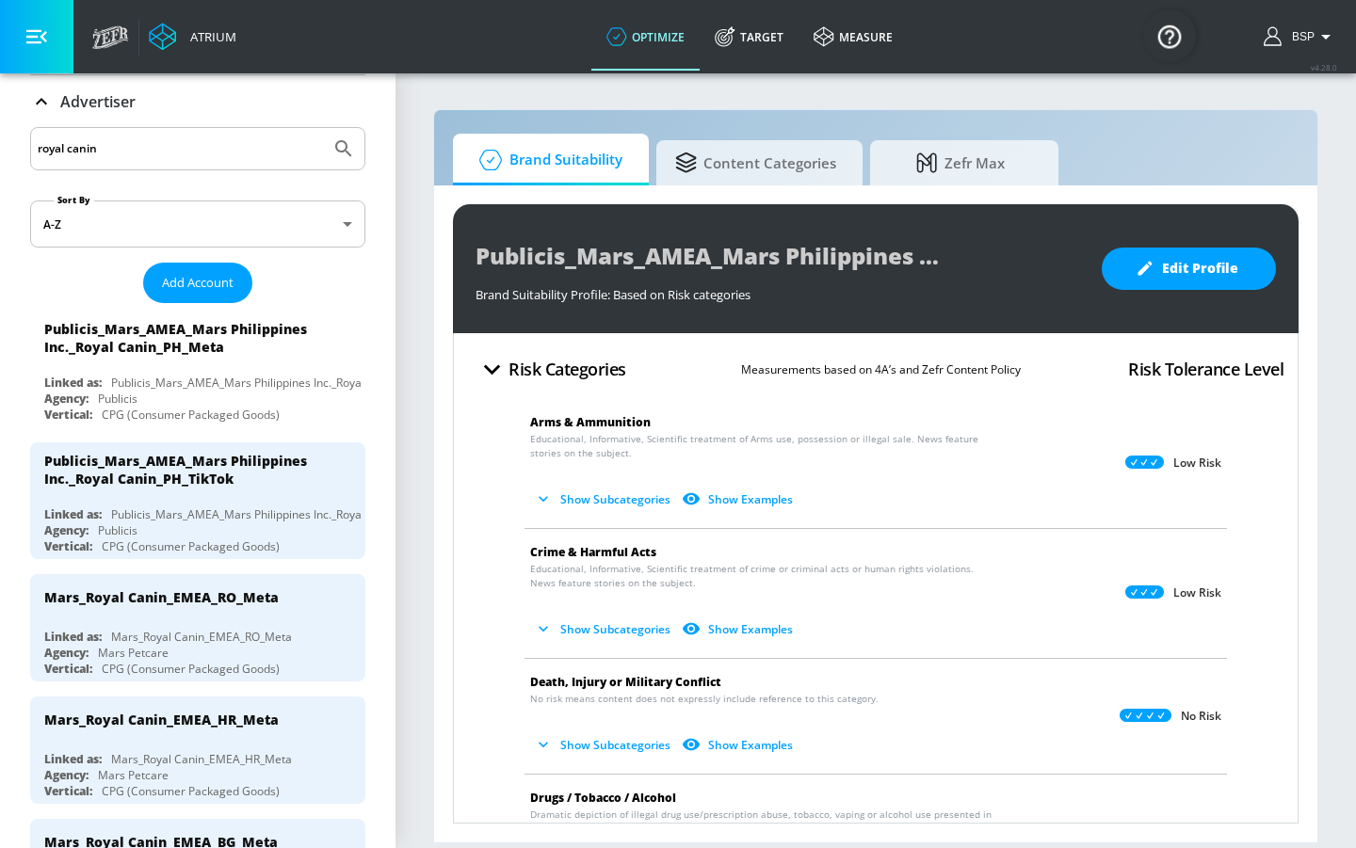
scroll to position [177, 0]
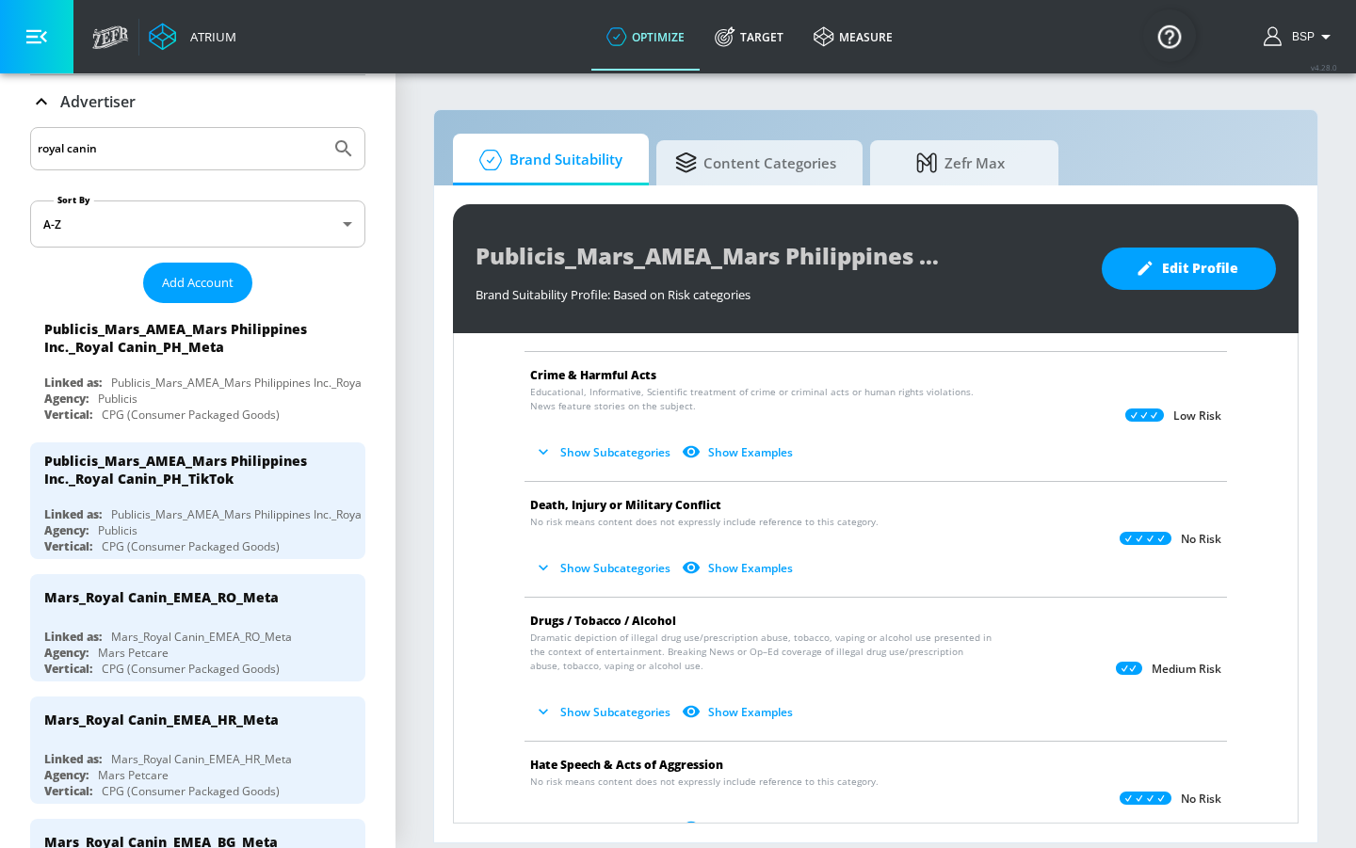
click at [539, 569] on icon "button" at bounding box center [543, 567] width 19 height 19
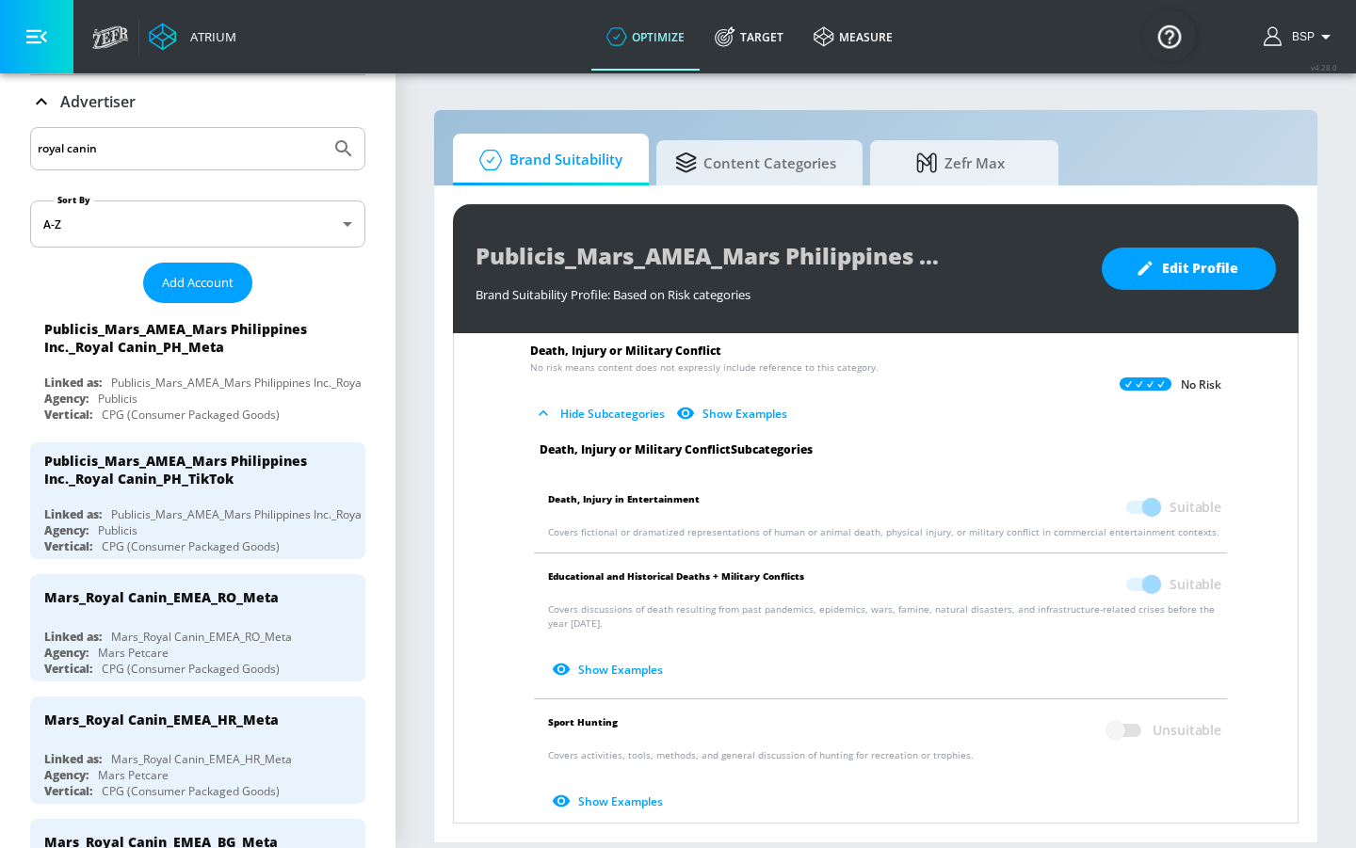
scroll to position [328, 0]
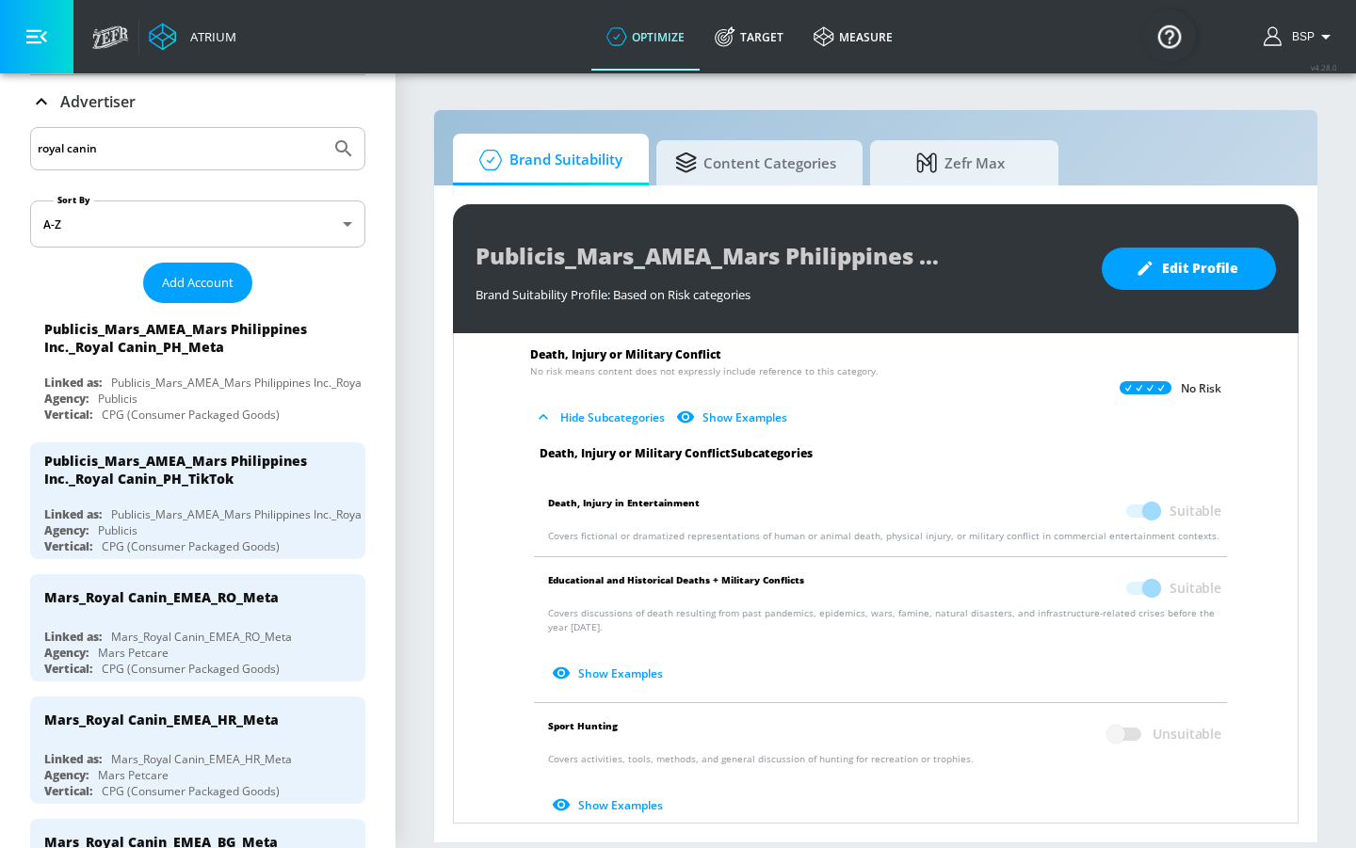
click at [167, 151] on input "royal canin" at bounding box center [180, 149] width 285 height 24
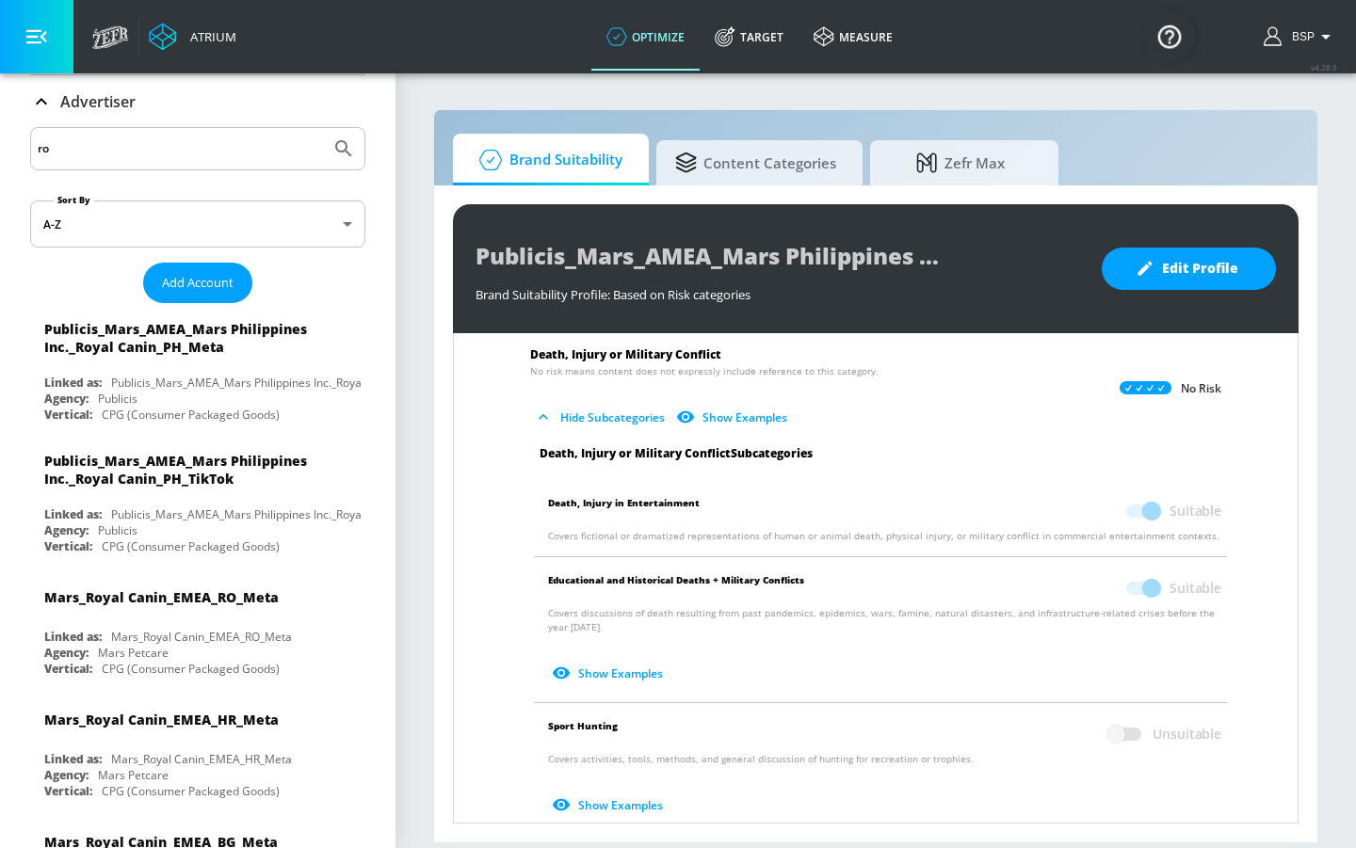
type input "r"
type input "hk_meta"
click at [330, 149] on button "Submit Search" at bounding box center [343, 148] width 41 height 41
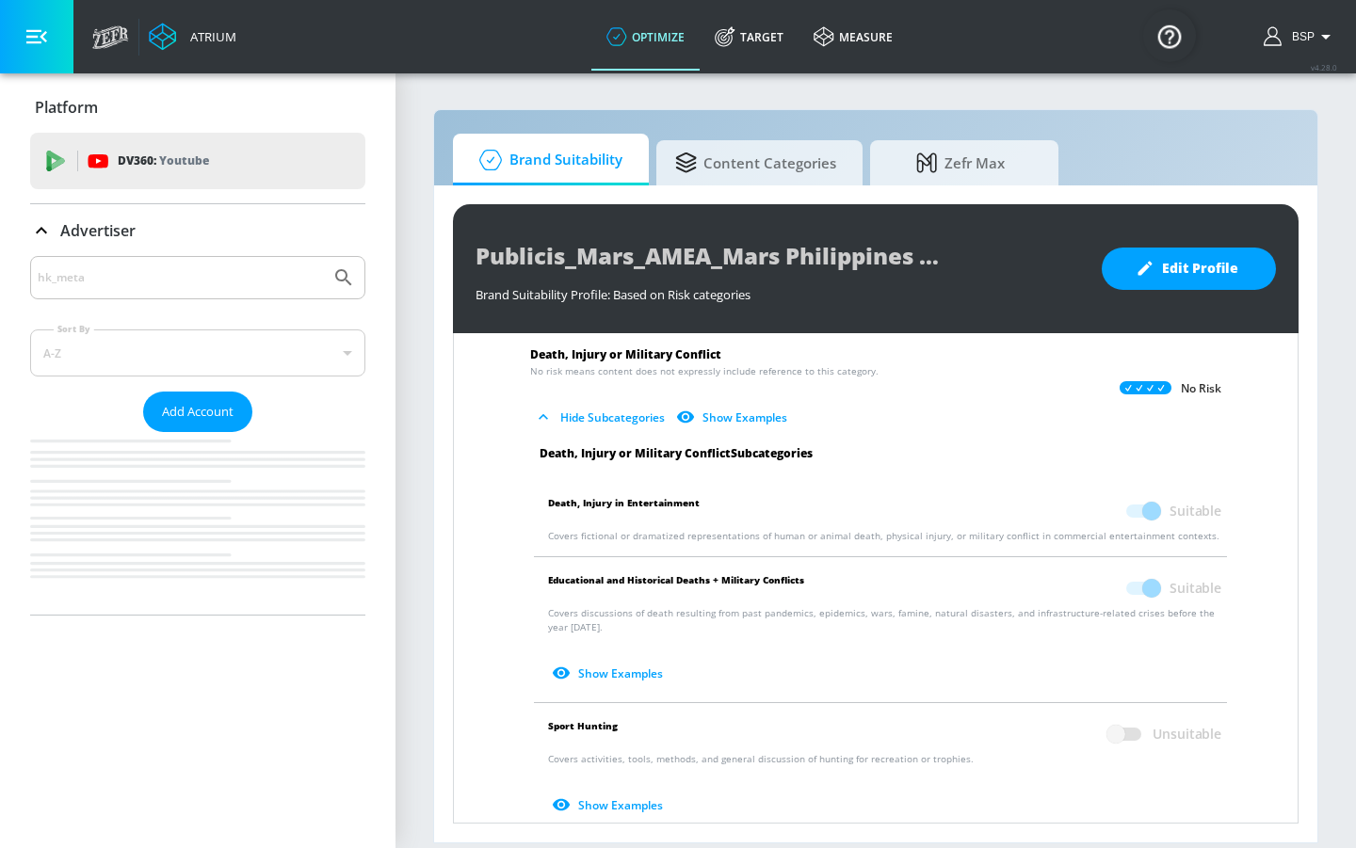
scroll to position [0, 0]
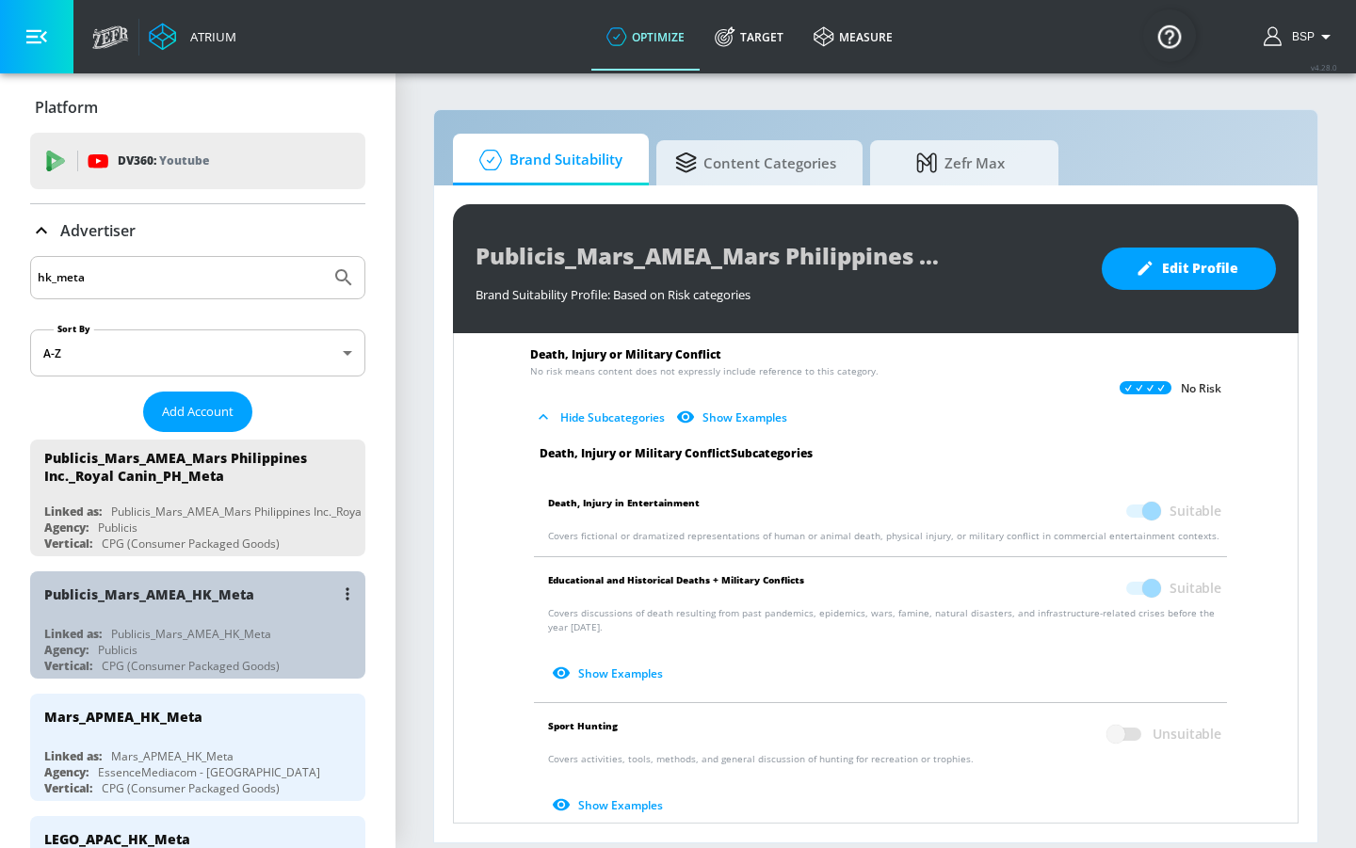
click at [268, 589] on div "Publicis_Mars_AMEA_HK_Meta" at bounding box center [202, 594] width 316 height 45
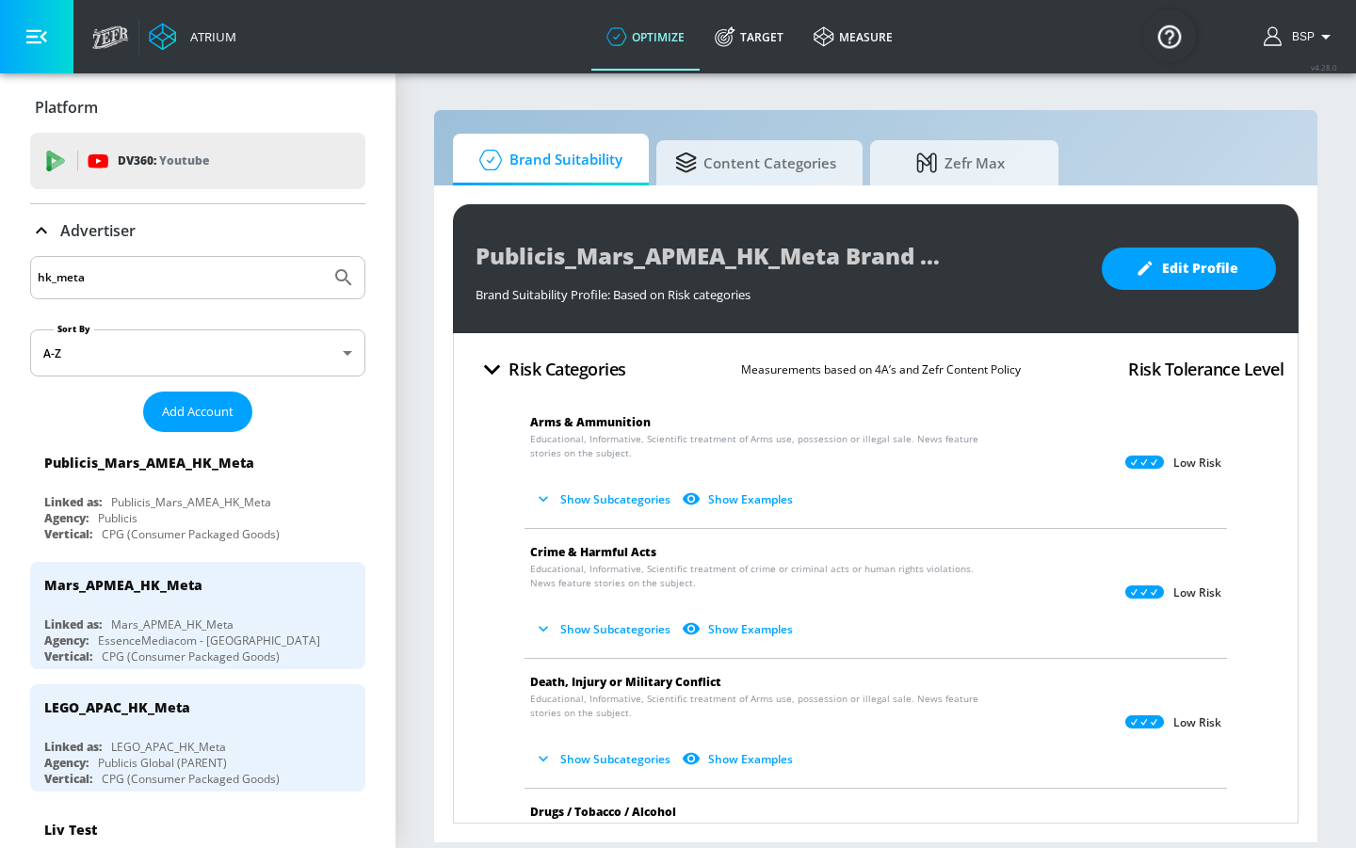
scroll to position [44, 0]
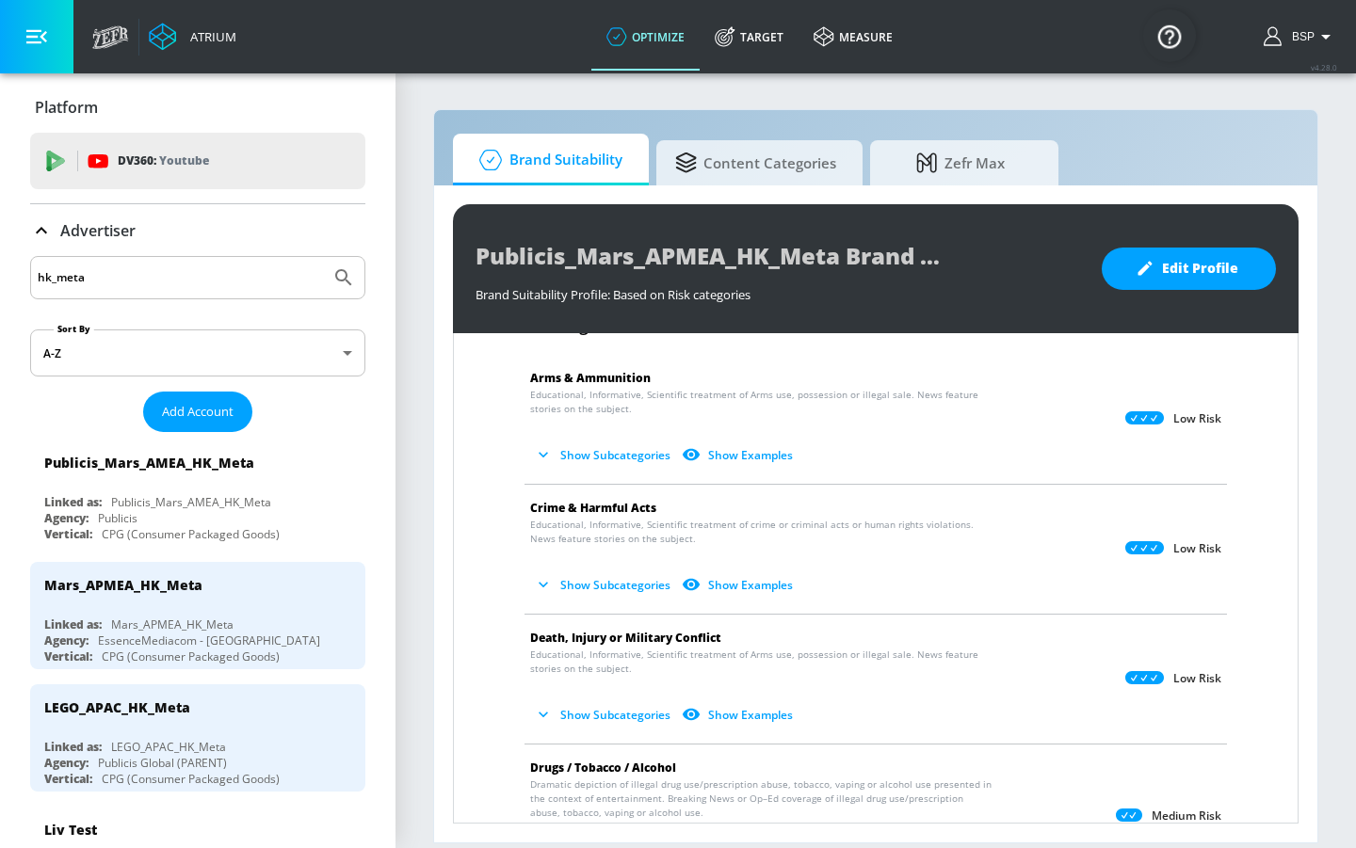
click at [593, 695] on button "Show Subcategories" at bounding box center [604, 715] width 148 height 31
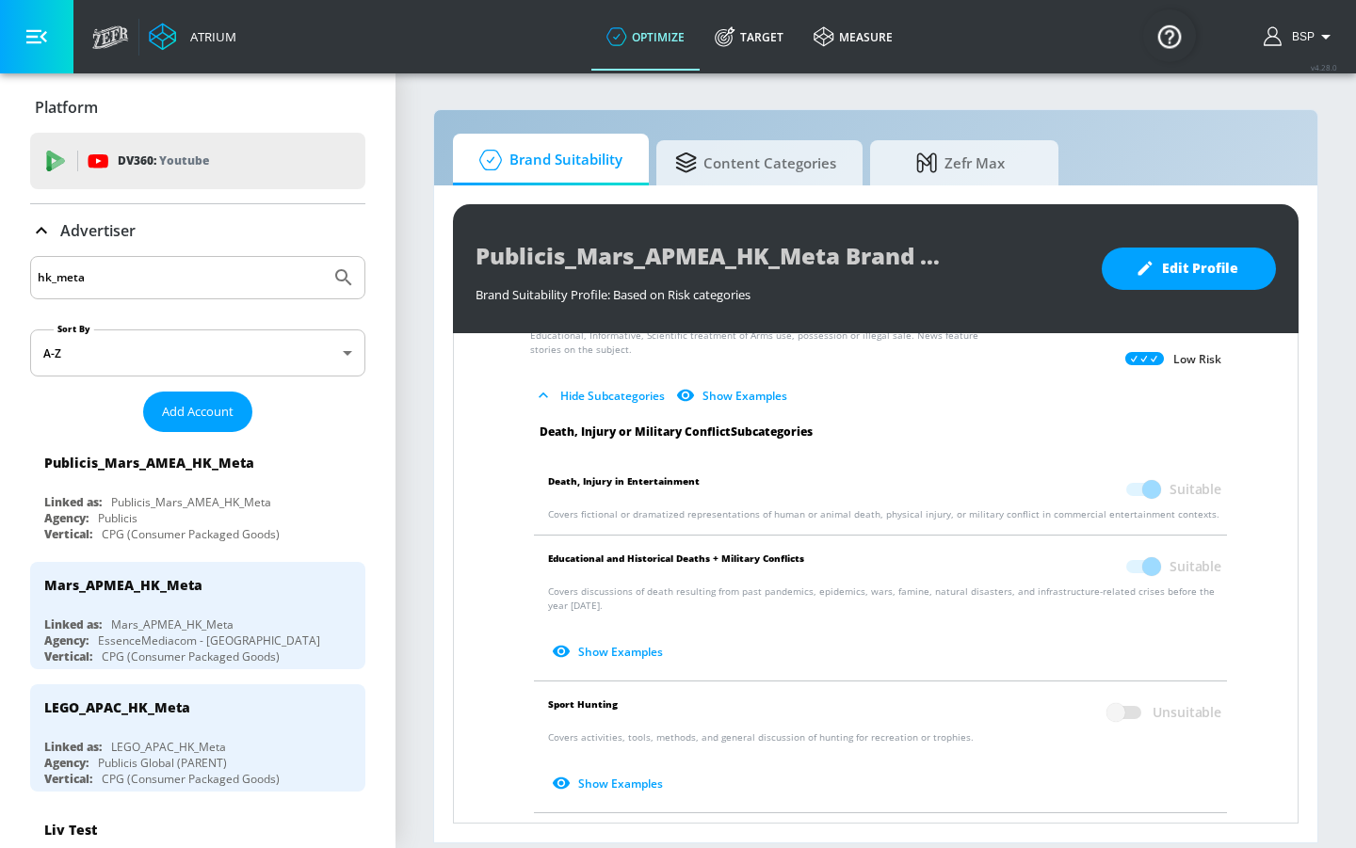
scroll to position [338, 0]
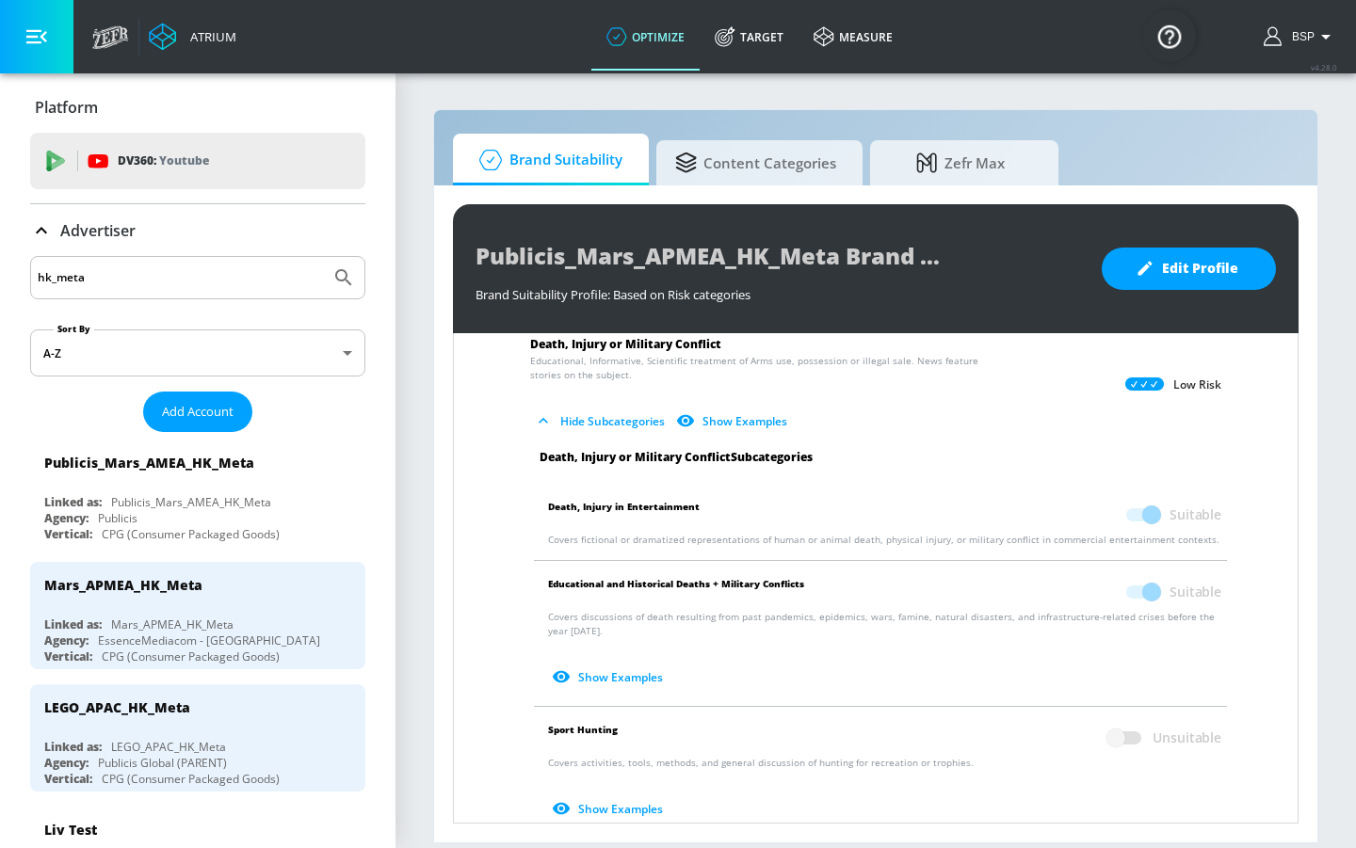
click at [138, 274] on input "hk_meta" at bounding box center [180, 278] width 285 height 24
drag, startPoint x: 51, startPoint y: 280, endPoint x: -7, endPoint y: 272, distance: 57.9
click at [0, 272] on html "Atrium optimize Target measure optimize Target measure v 4.28.0 BSP Platform DV…" at bounding box center [678, 424] width 1356 height 848
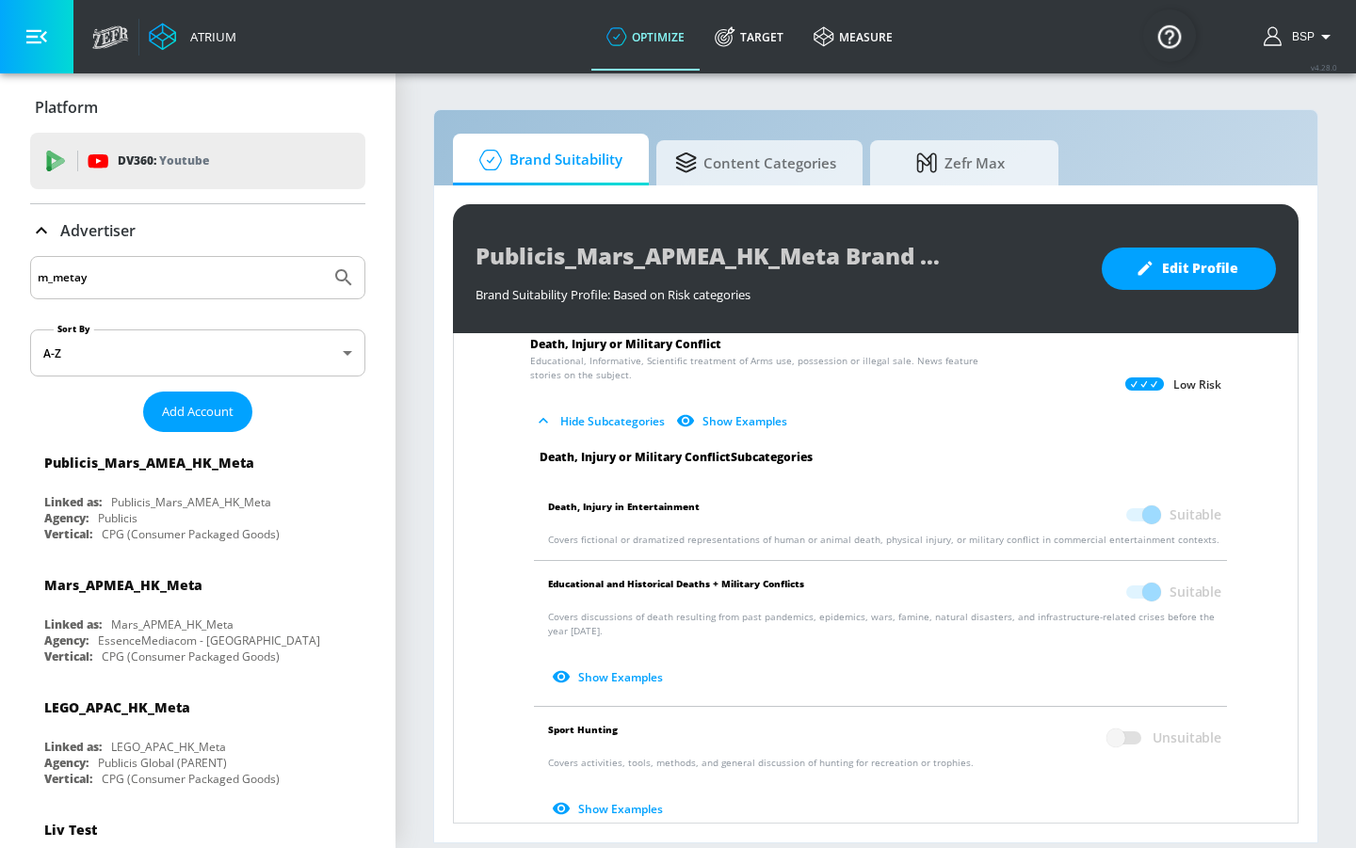
click at [330, 278] on button "Submit Search" at bounding box center [343, 277] width 41 height 41
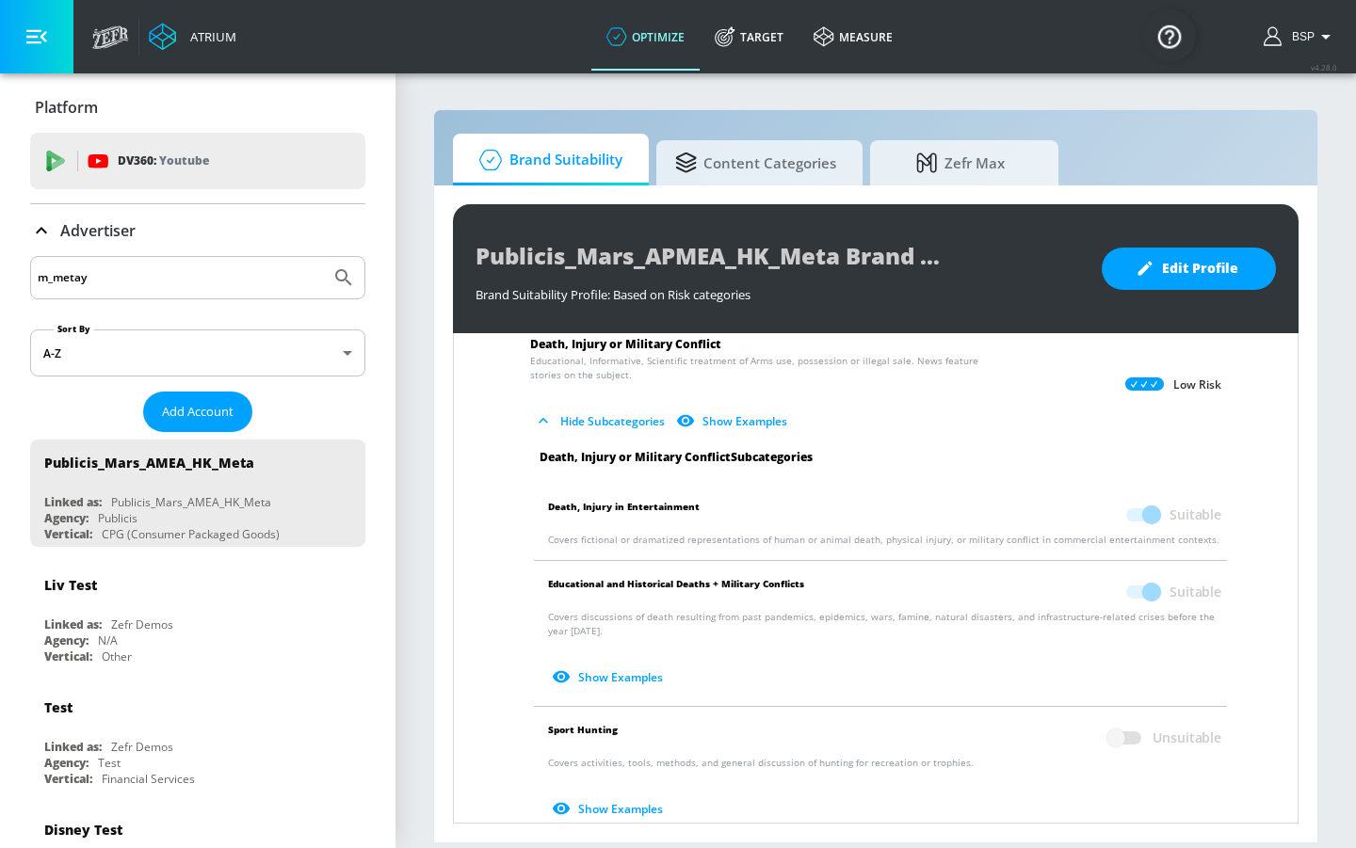
click at [125, 273] on input "m_metay" at bounding box center [180, 278] width 285 height 24
type input "my_meta"
click at [330, 278] on button "Submit Search" at bounding box center [343, 277] width 41 height 41
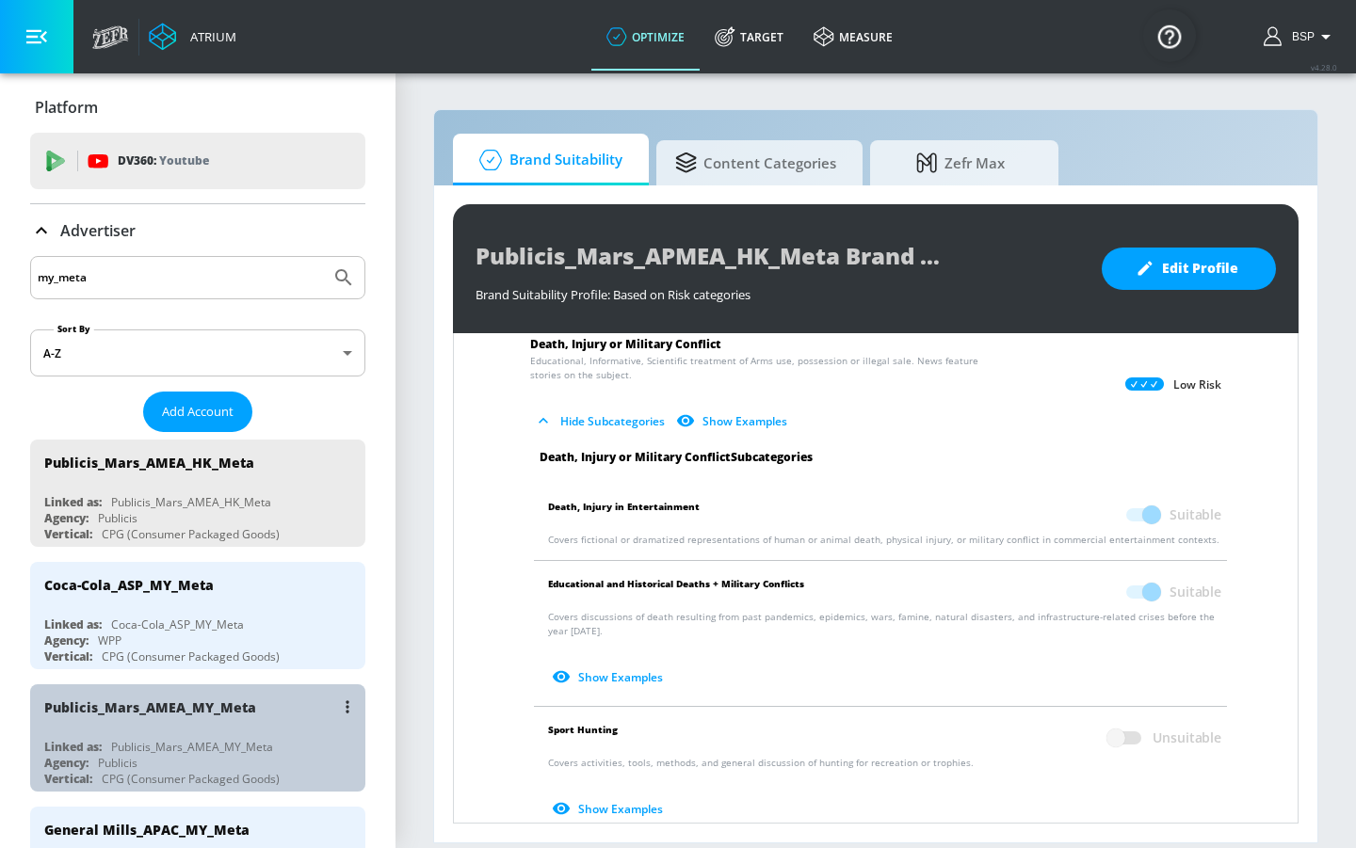
click at [234, 695] on div "Publicis_Mars_AMEA_MY_Meta" at bounding box center [202, 707] width 316 height 45
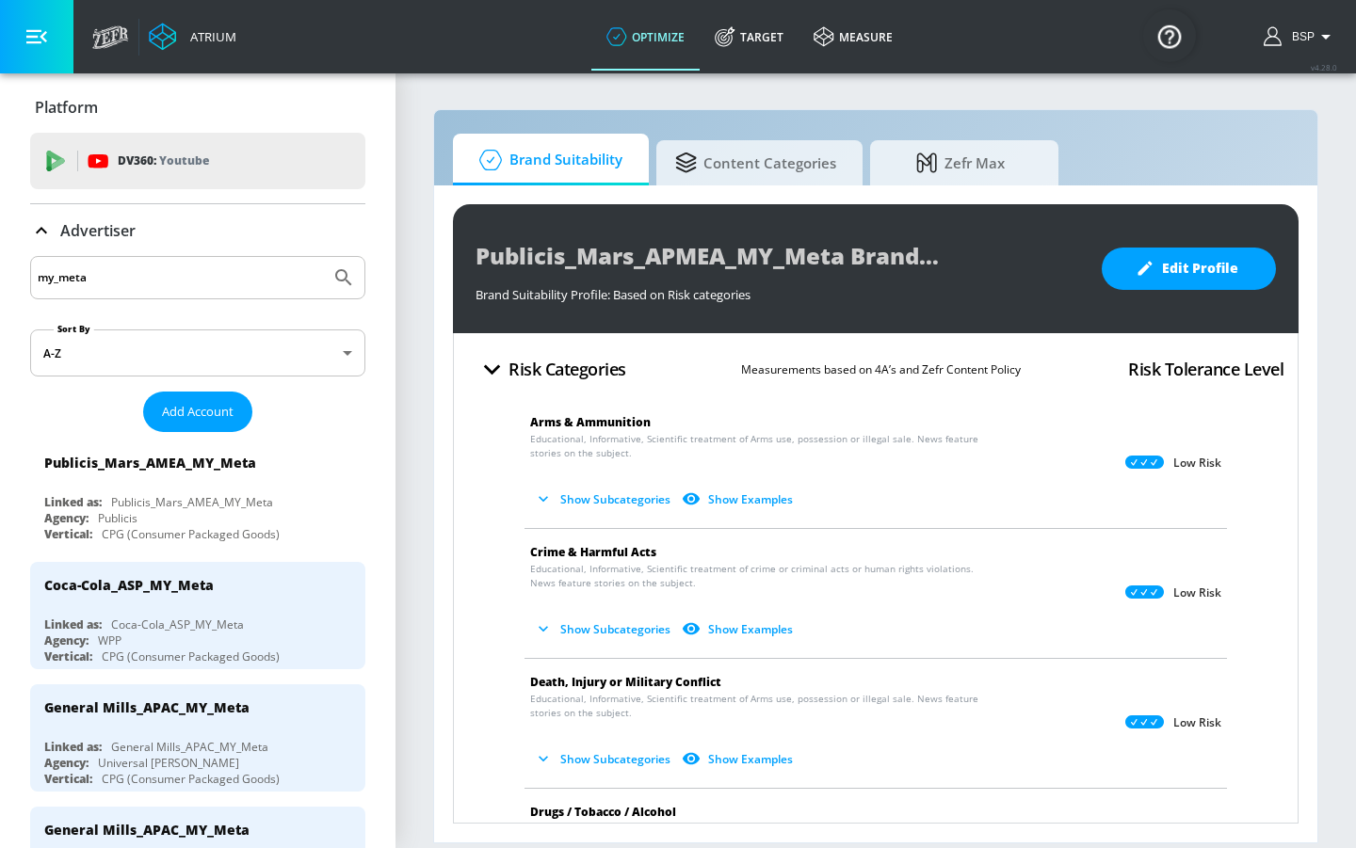
scroll to position [34, 0]
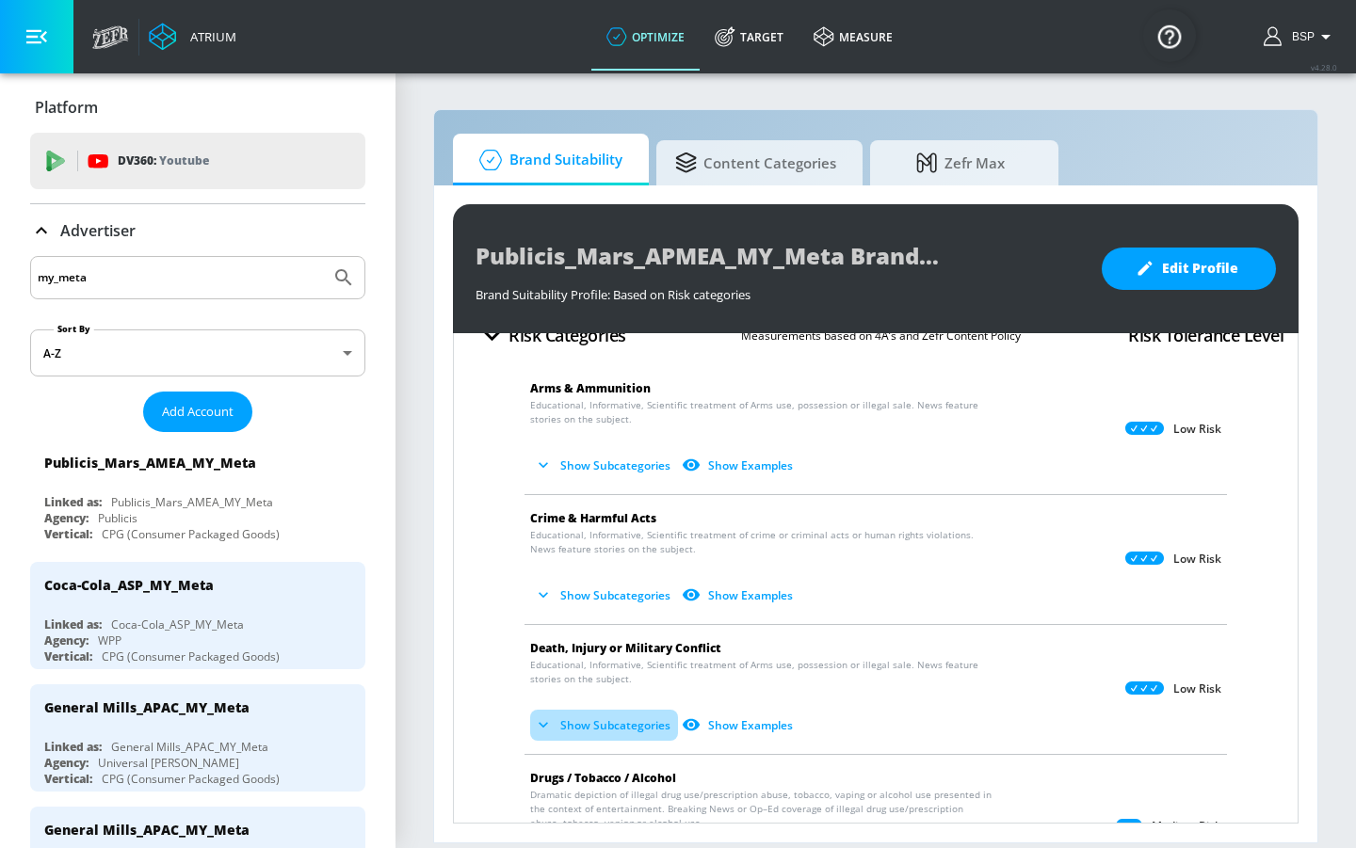
click at [627, 695] on button "Show Subcategories" at bounding box center [604, 725] width 148 height 31
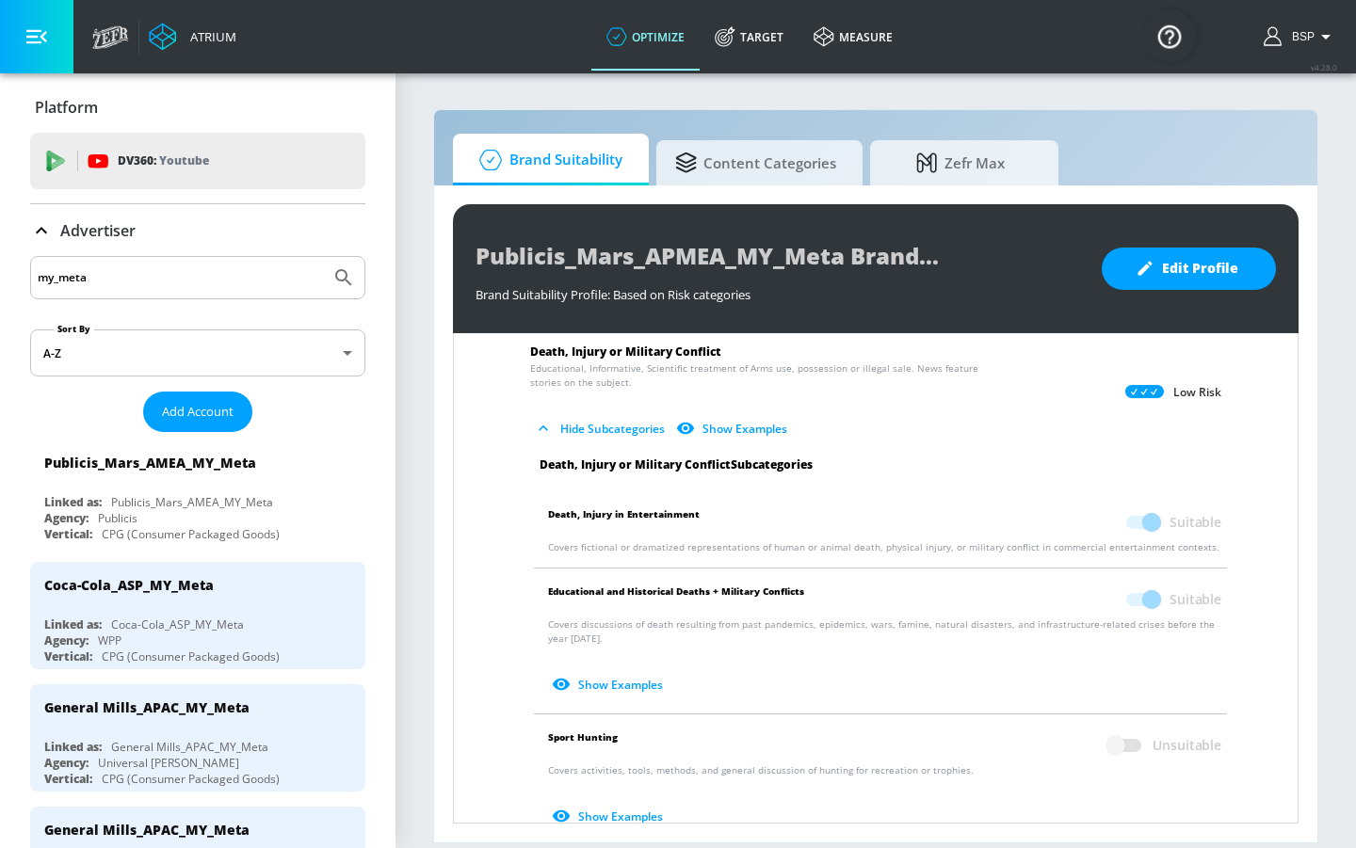
scroll to position [327, 0]
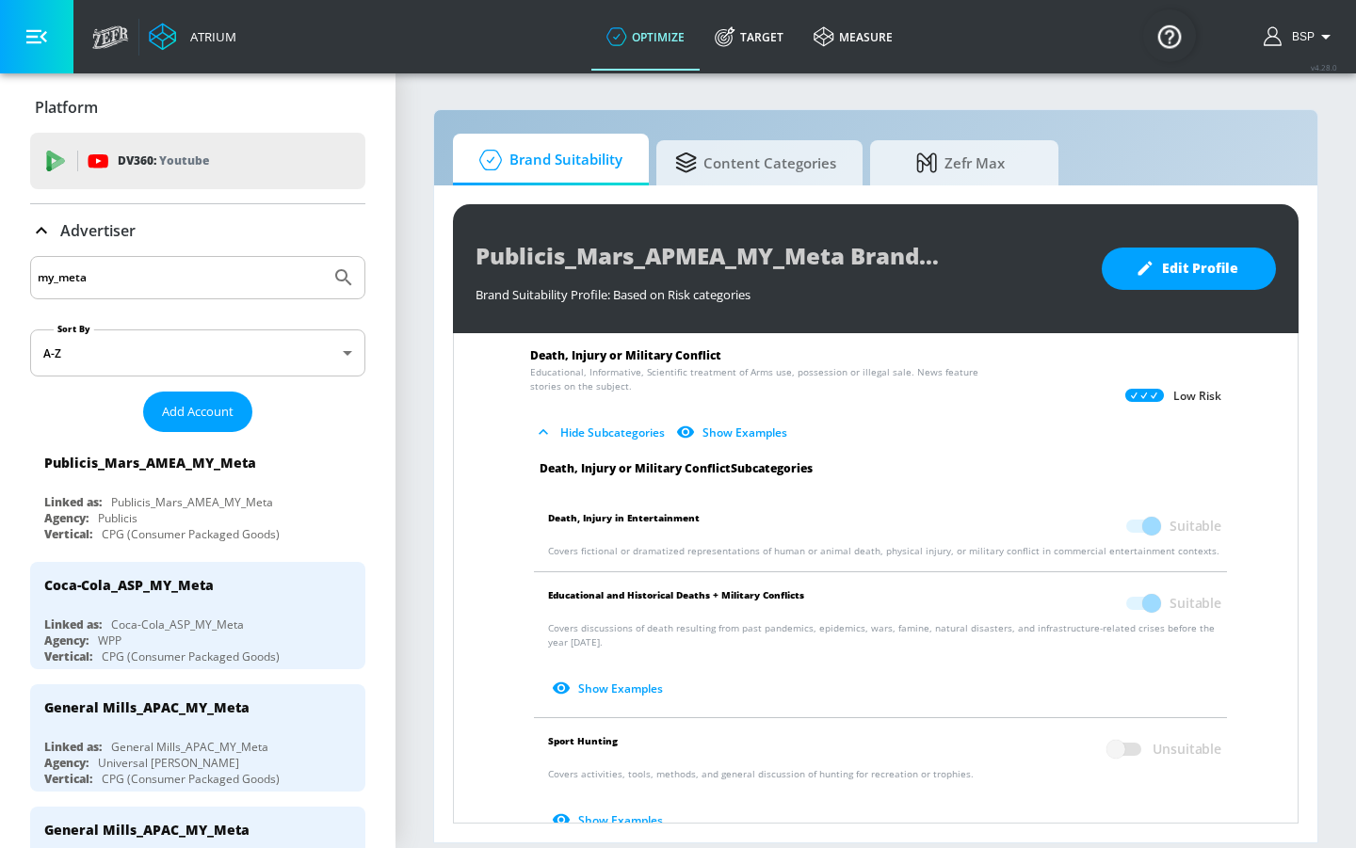
click at [252, 278] on input "my_meta" at bounding box center [180, 278] width 285 height 24
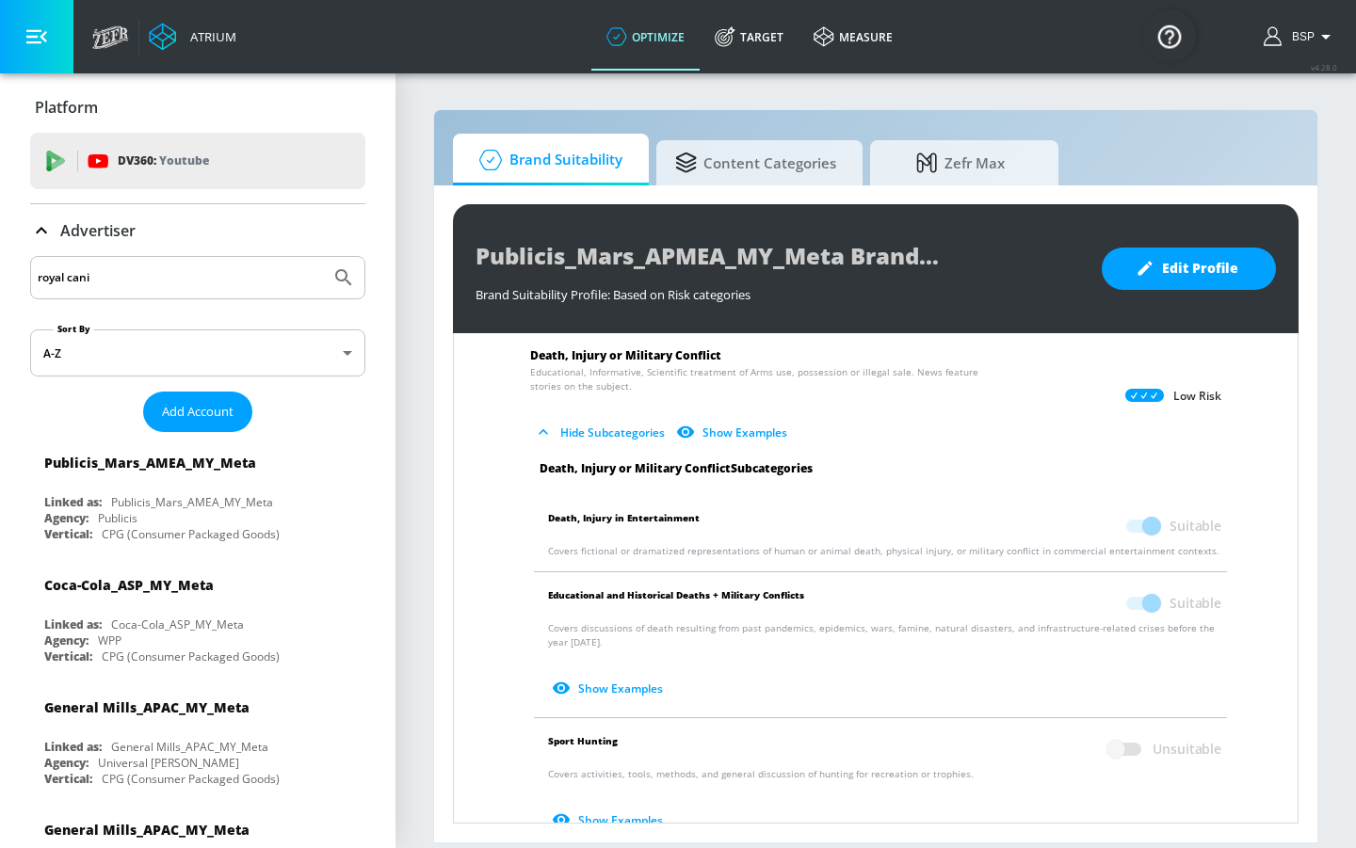
type input "royal canin"
click at [330, 278] on button "Submit Search" at bounding box center [343, 277] width 41 height 41
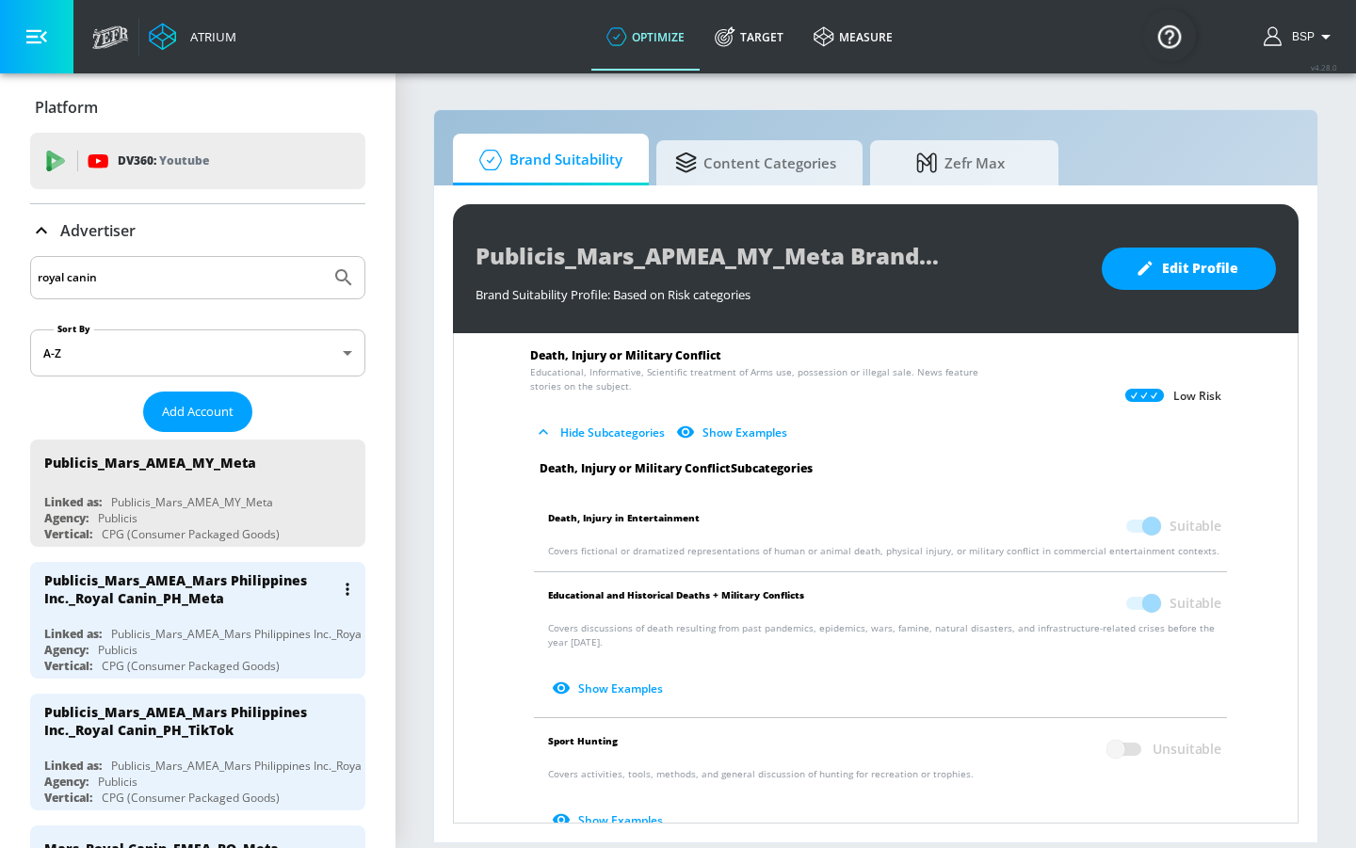
click at [219, 589] on div "Publicis_Mars_AMEA_Mars Philippines Inc._Royal Canin_PH_Meta" at bounding box center [189, 590] width 290 height 36
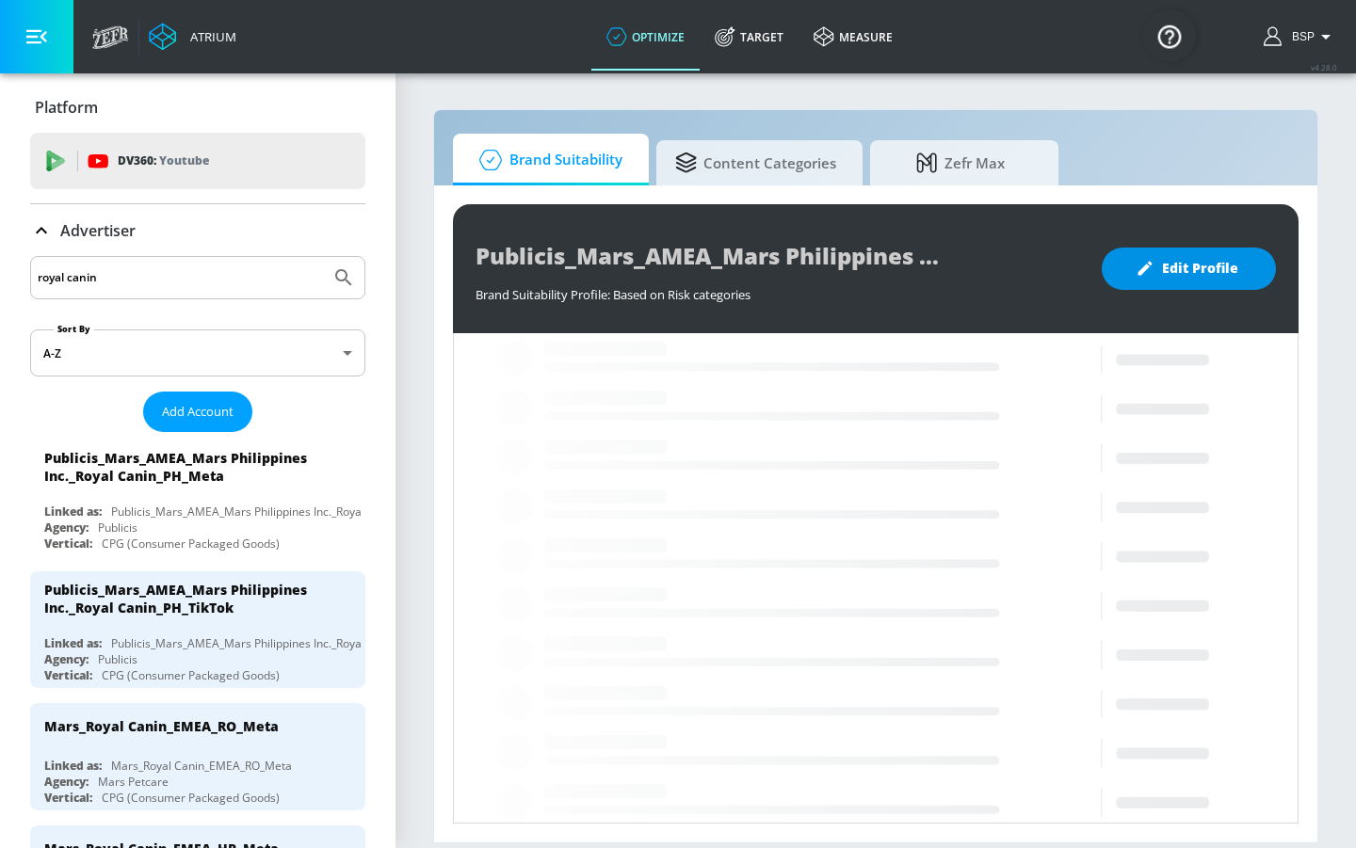
click at [1189, 269] on span "Edit Profile" at bounding box center [1188, 269] width 99 height 24
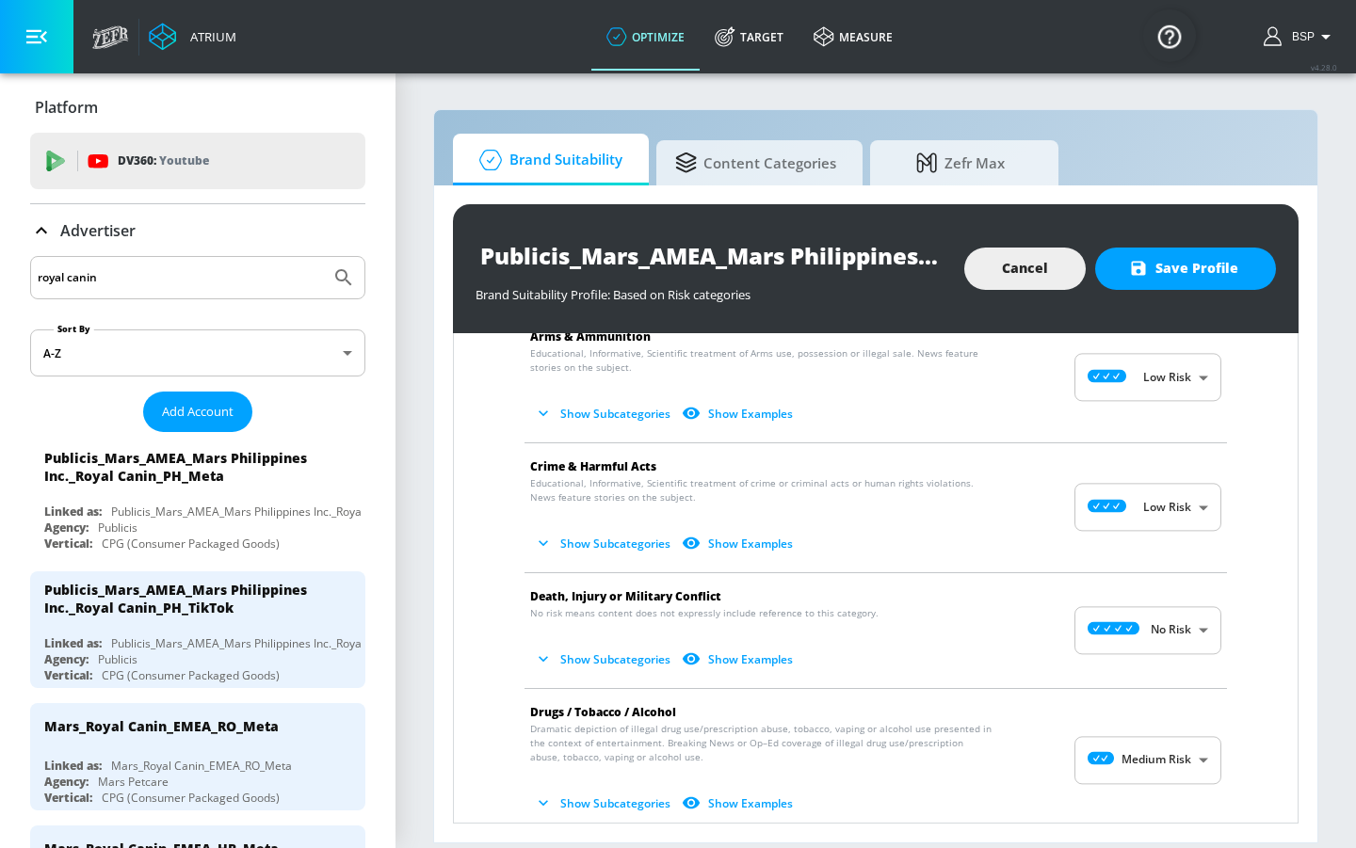
scroll to position [81, 0]
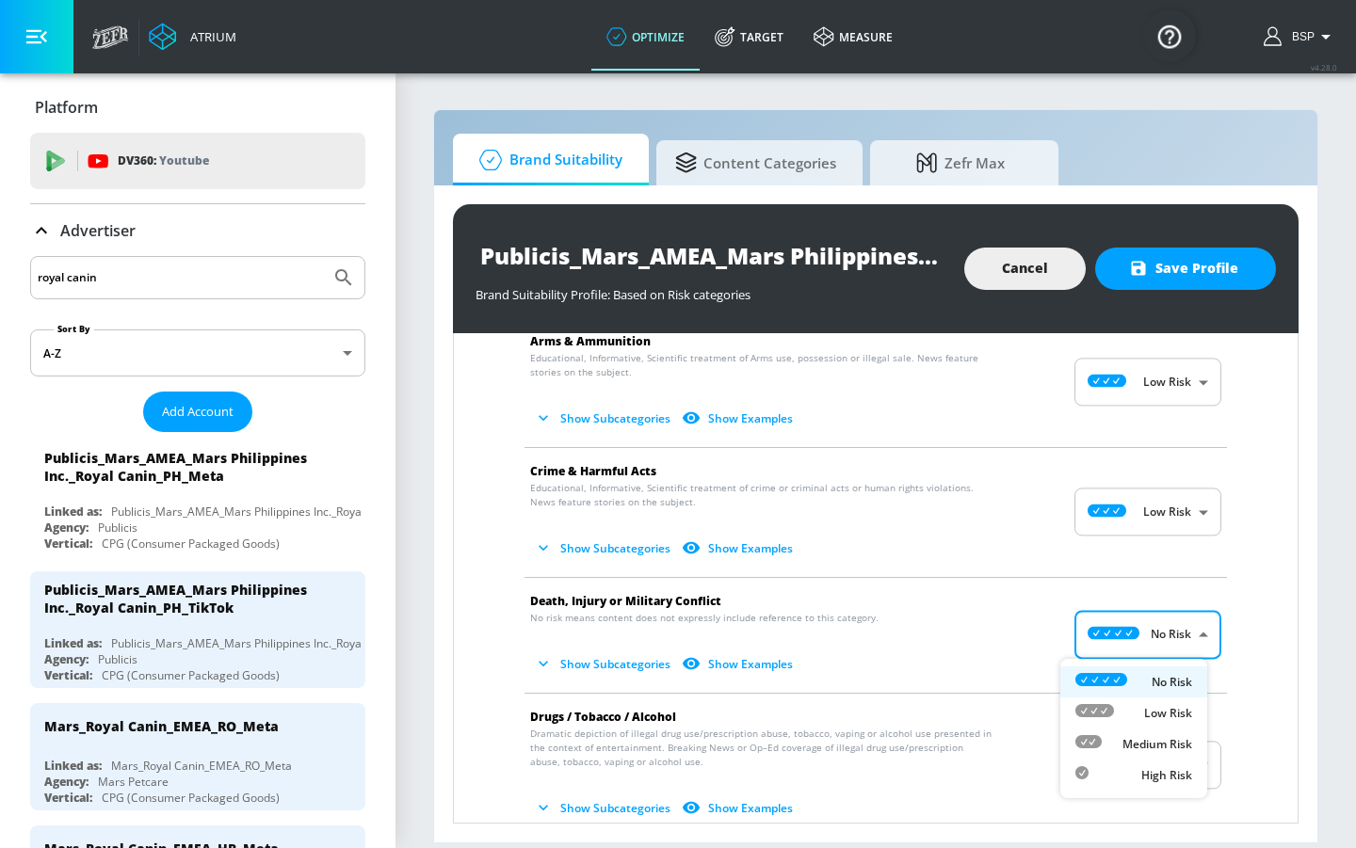
click at [1120, 621] on body "Atrium optimize Target measure optimize Target measure v 4.28.0 BSP Platform DV…" at bounding box center [678, 424] width 1356 height 848
click at [1150, 695] on p "Low Risk" at bounding box center [1168, 713] width 48 height 17
type input "LOW"
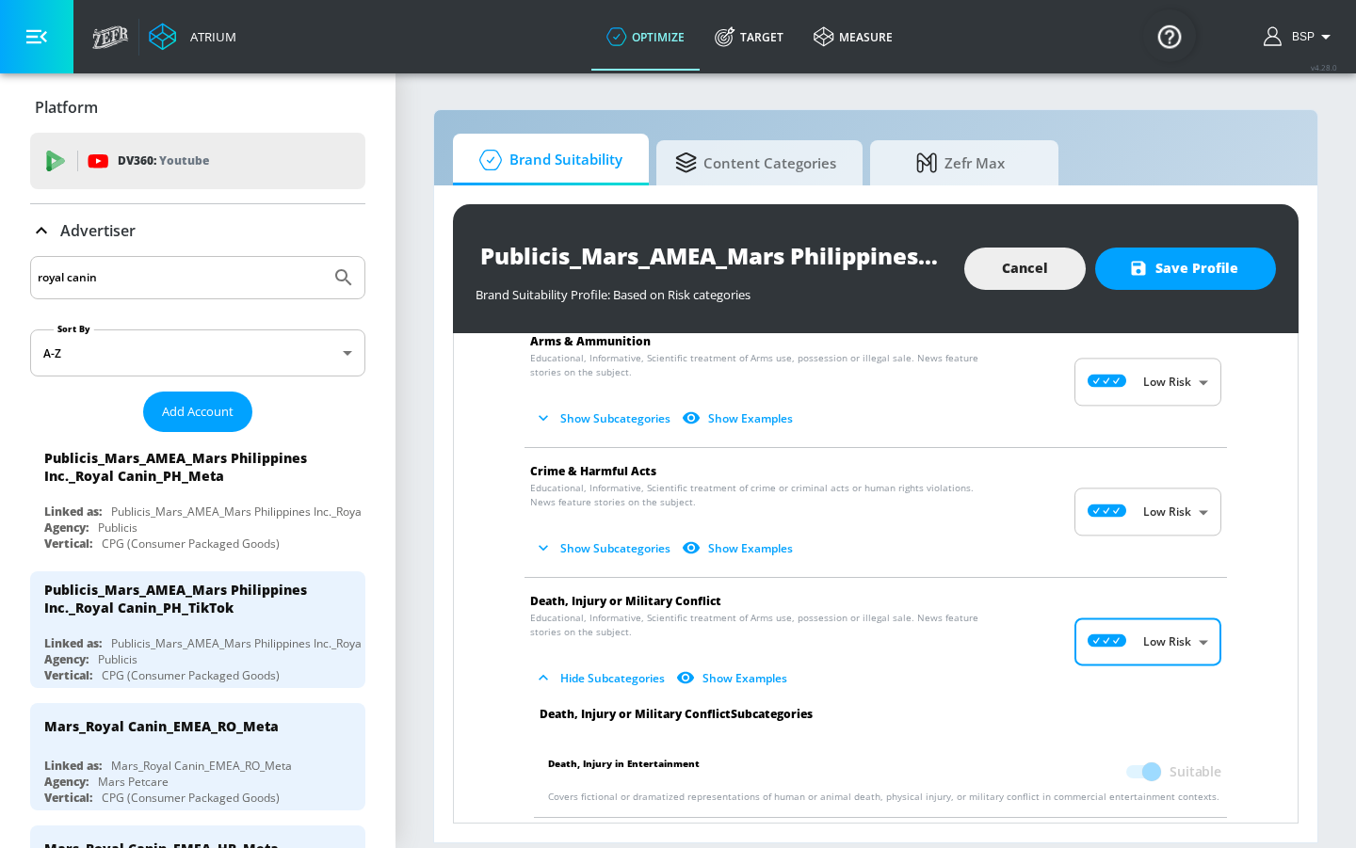
click at [927, 666] on span "Hide Subcategories Show Examples" at bounding box center [860, 678] width 661 height 31
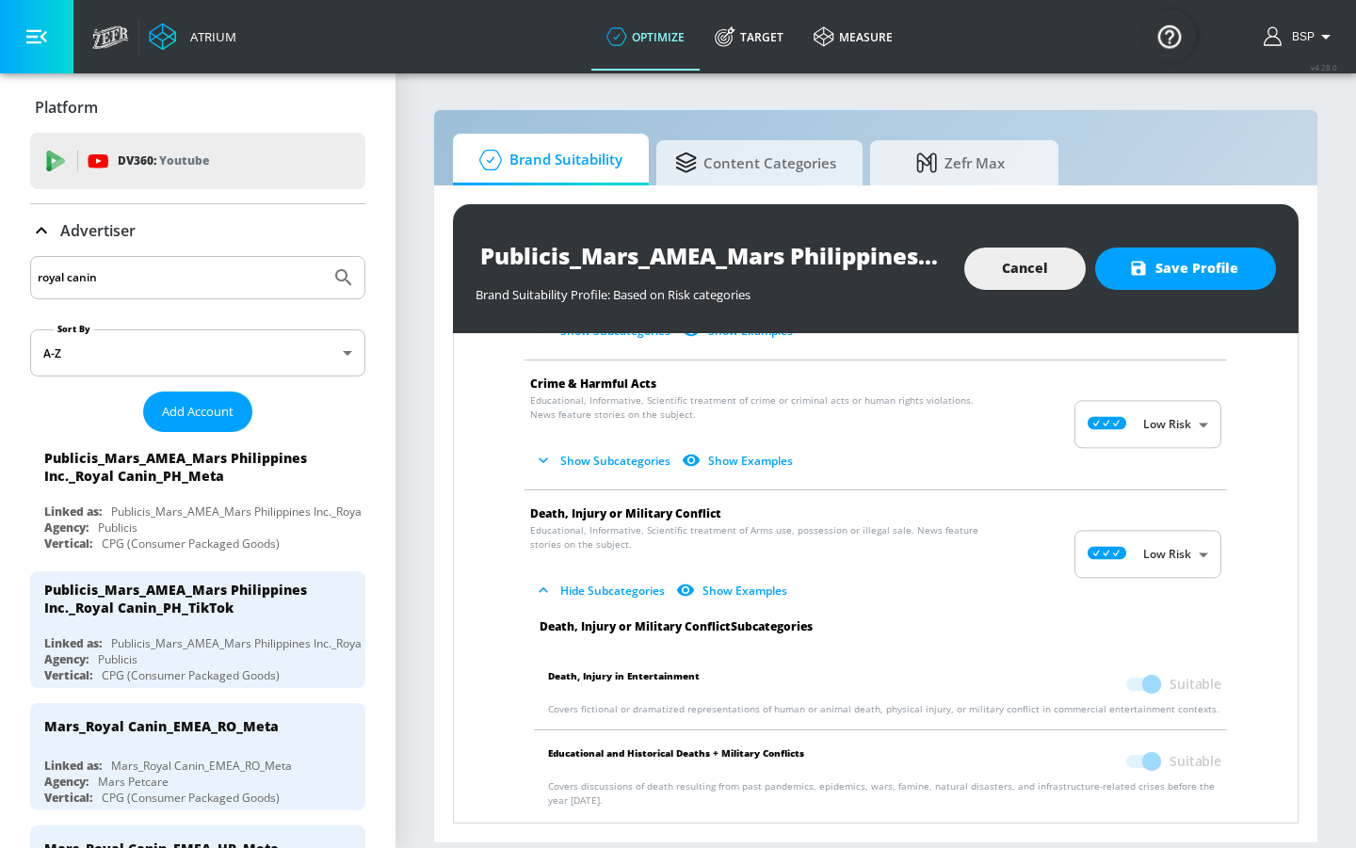
scroll to position [315, 0]
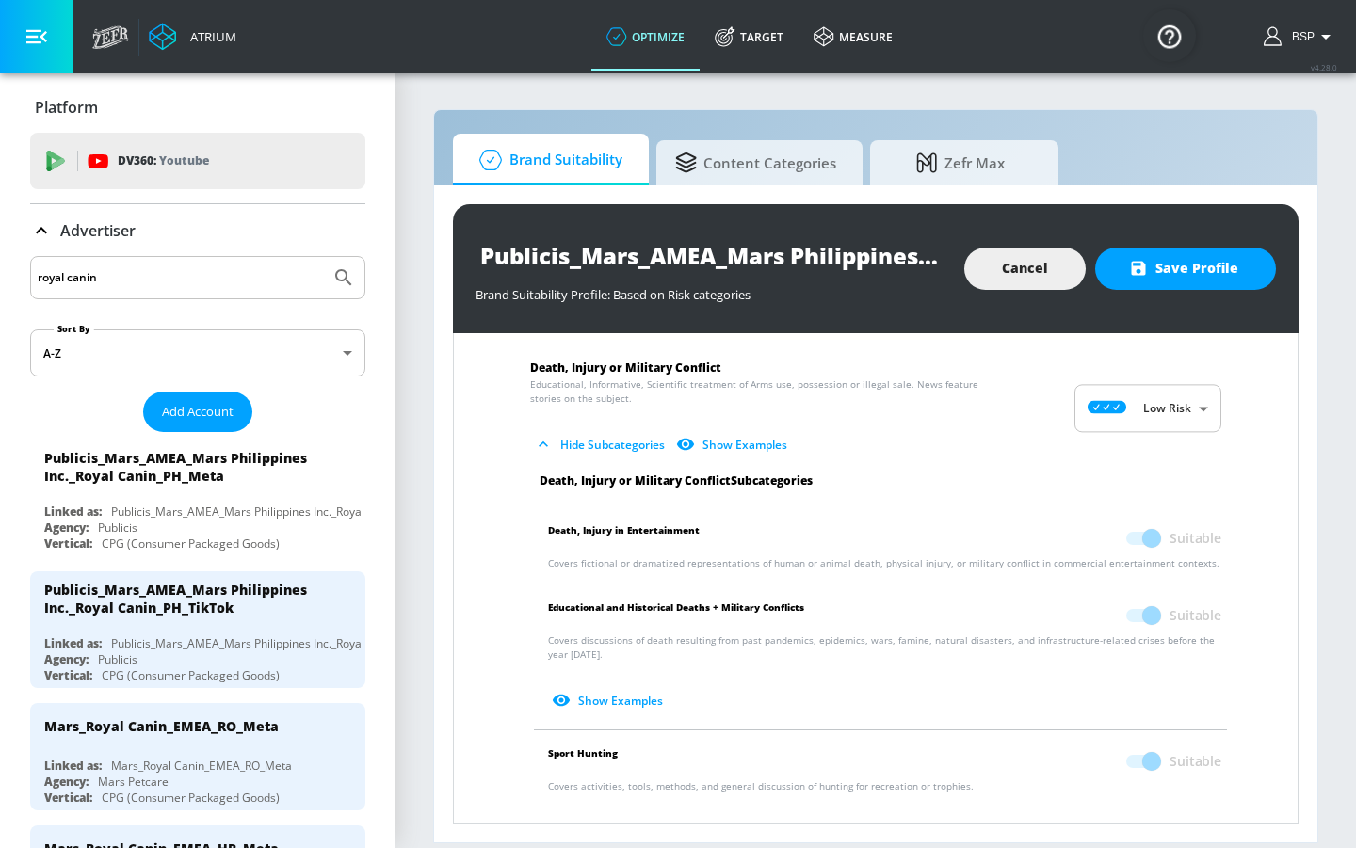
click at [1127, 695] on span at bounding box center [1142, 761] width 32 height 13
click at [1200, 274] on span "Save Profile" at bounding box center [1185, 269] width 105 height 24
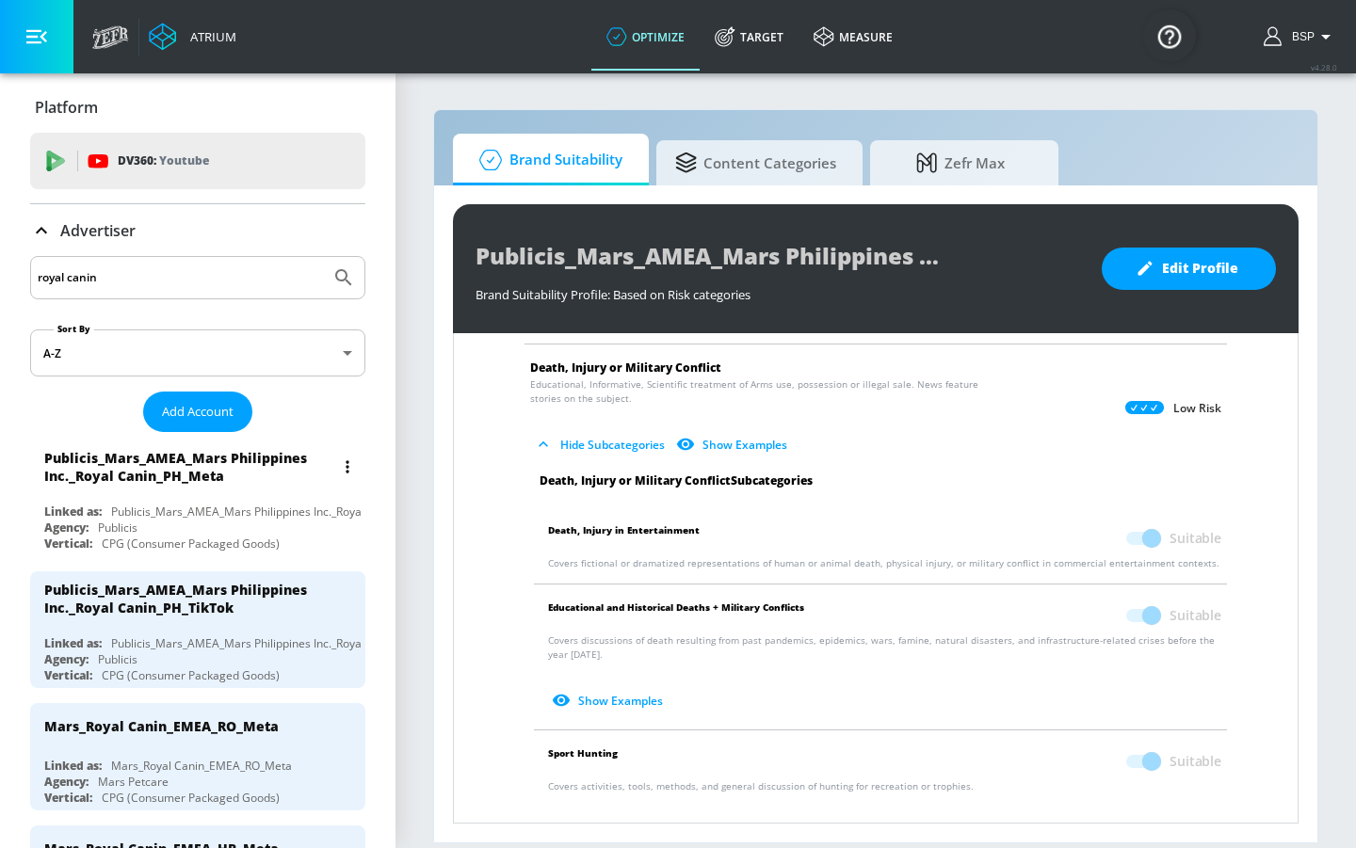
click at [334, 457] on button "list of Advertiser" at bounding box center [347, 467] width 26 height 26
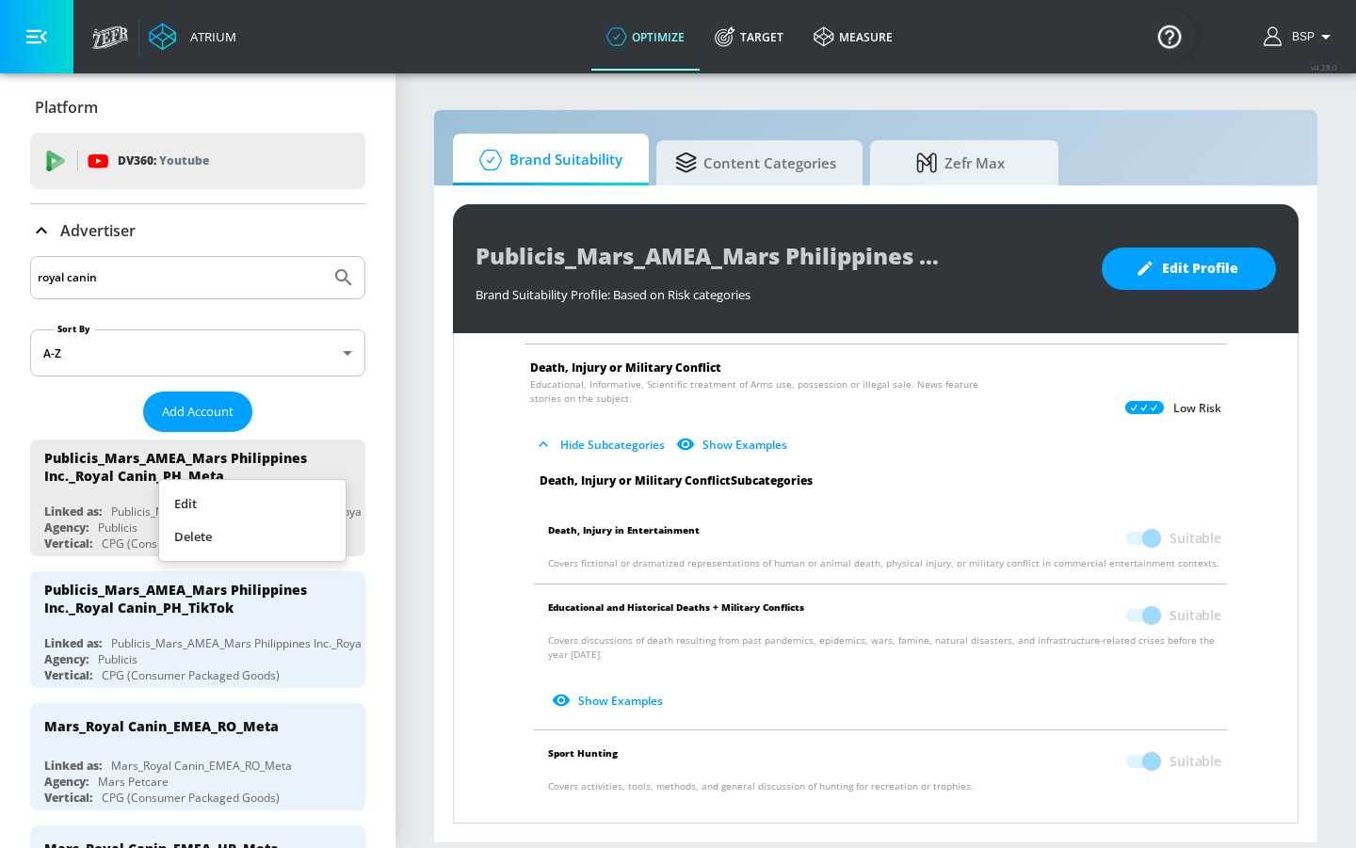
click at [256, 492] on li "Edit" at bounding box center [252, 504] width 186 height 33
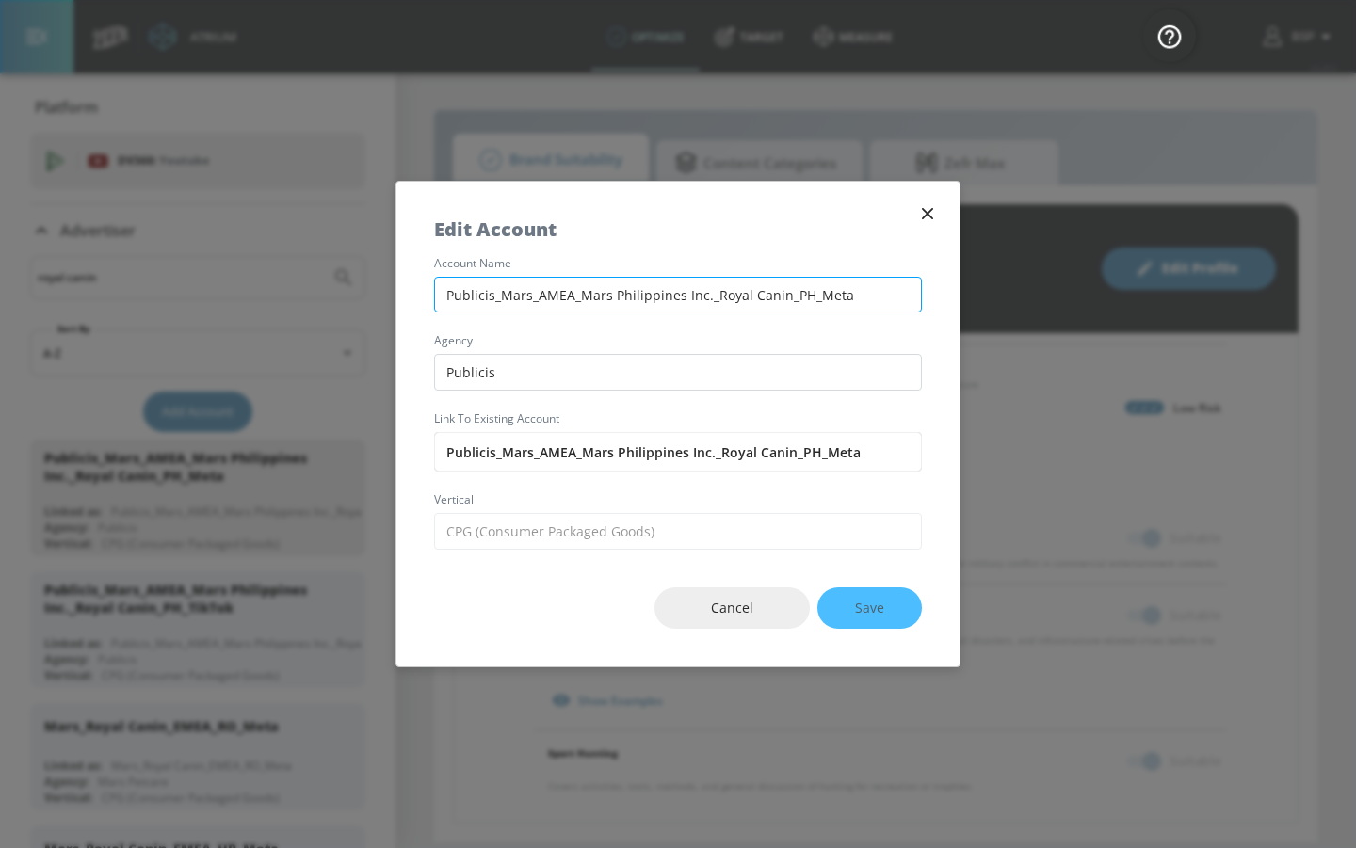
click at [553, 301] on input "Publicis_Mars_AMEA_Mars Philippines Inc._Royal Canin_PH_Meta" at bounding box center [678, 295] width 488 height 37
click at [552, 301] on input "Publicis_Mars_AMEA_Mars Philippines Inc._Royal Canin_PH_Meta" at bounding box center [678, 295] width 488 height 37
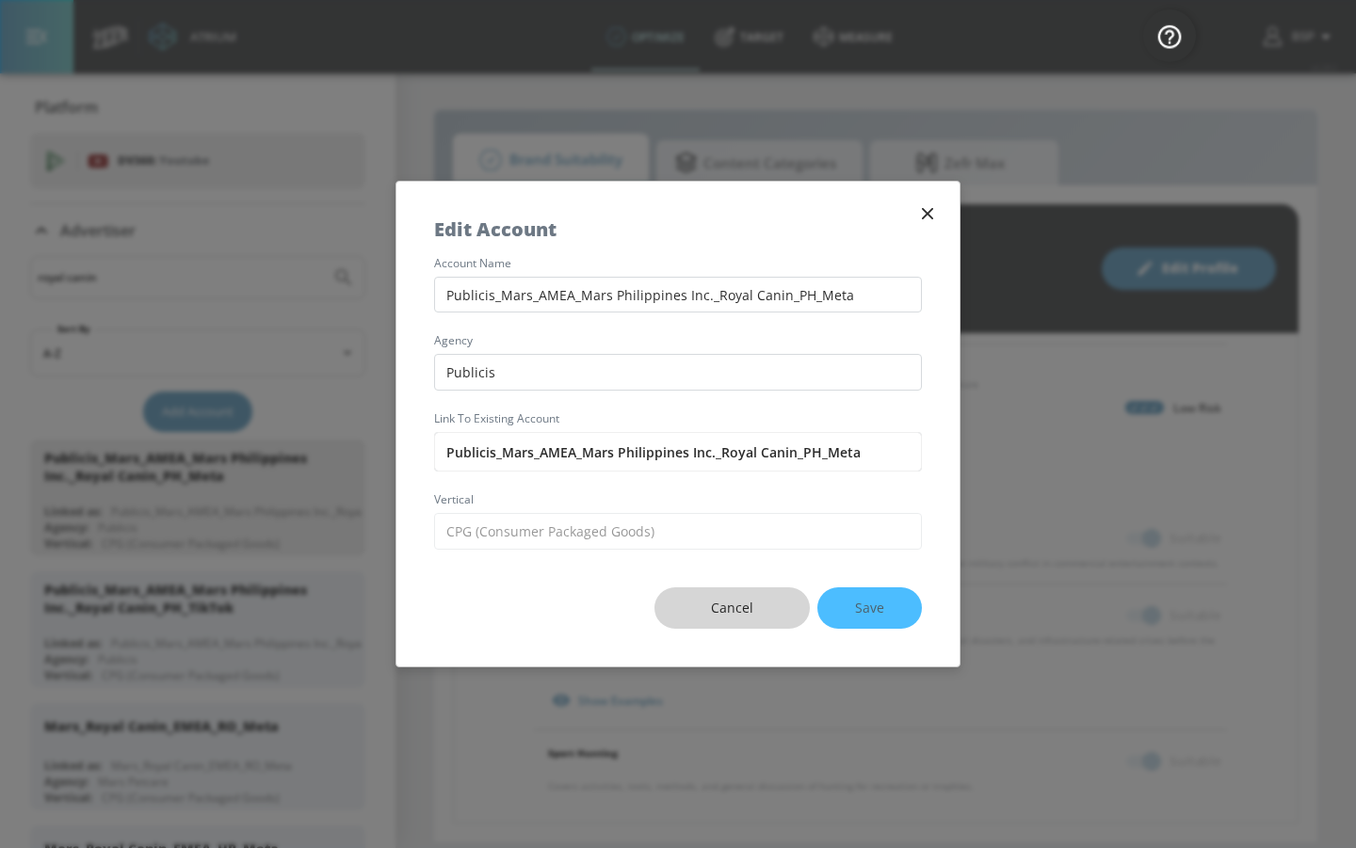
click at [751, 602] on span "Cancel" at bounding box center [732, 609] width 80 height 24
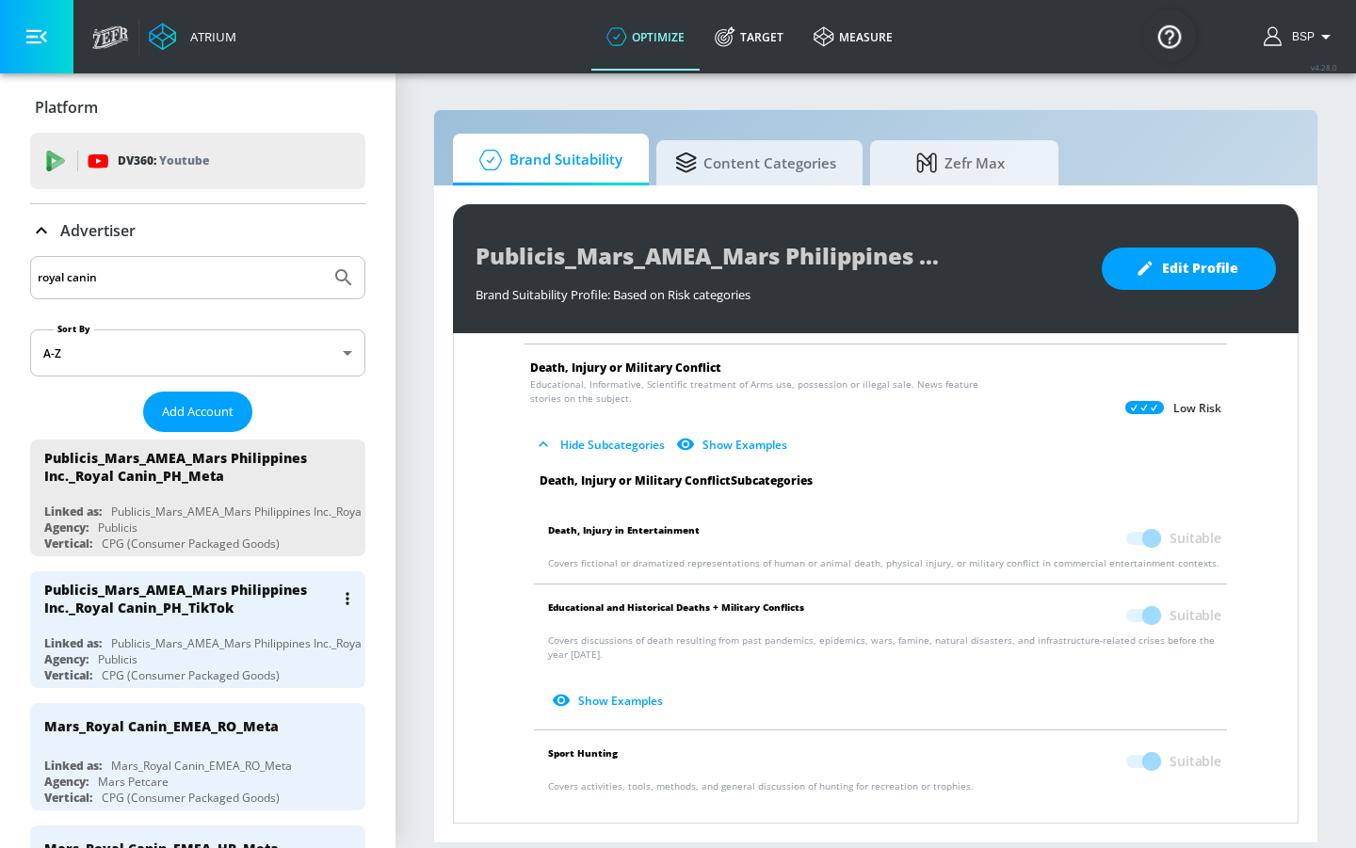
click at [340, 594] on button "list of Advertiser" at bounding box center [347, 599] width 26 height 26
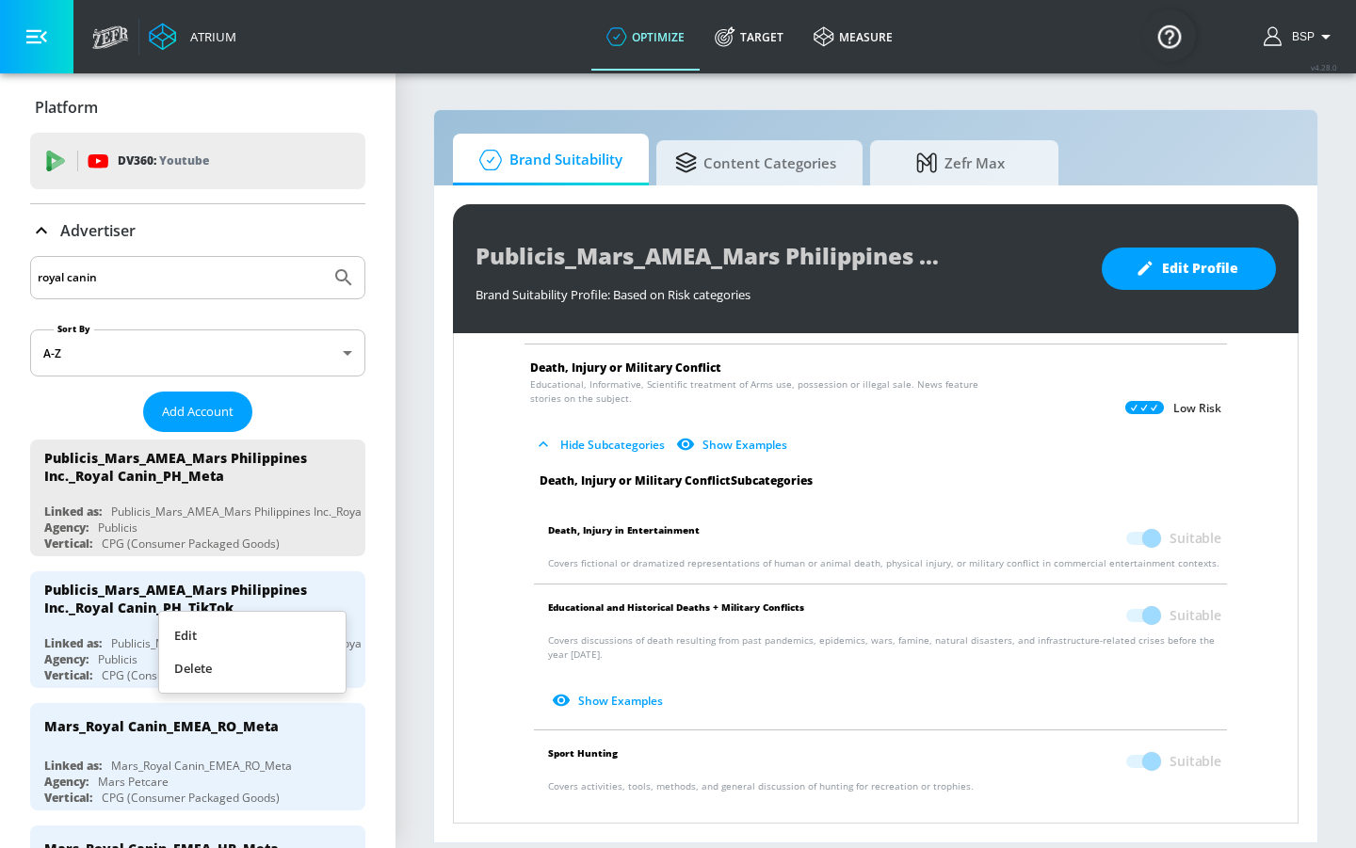
click at [311, 623] on li "Edit" at bounding box center [252, 636] width 186 height 33
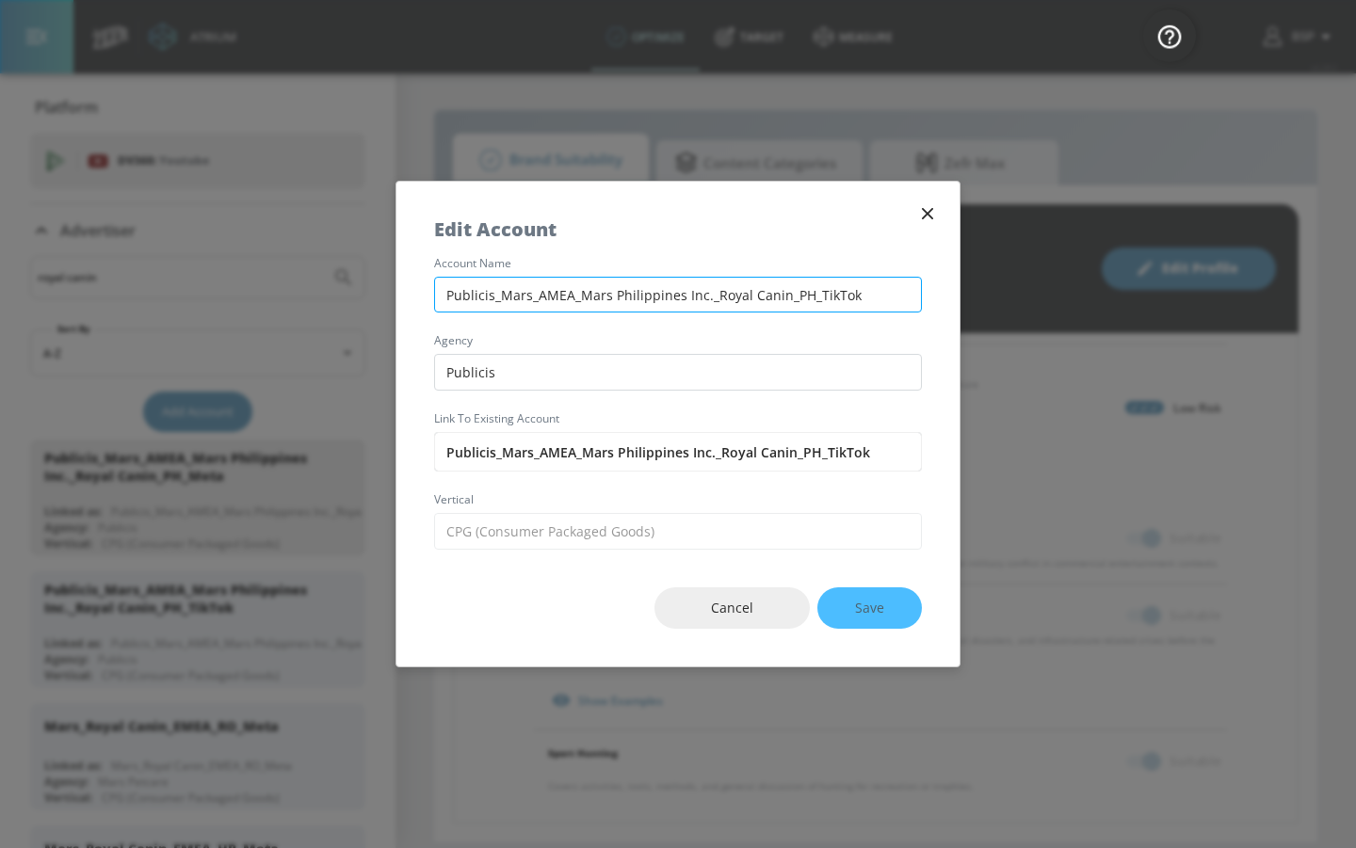
click at [662, 301] on input "Publicis_Mars_AMEA_Mars Philippines Inc._Royal Canin_PH_TikTok" at bounding box center [678, 295] width 488 height 37
click at [926, 209] on icon "button" at bounding box center [927, 213] width 21 height 21
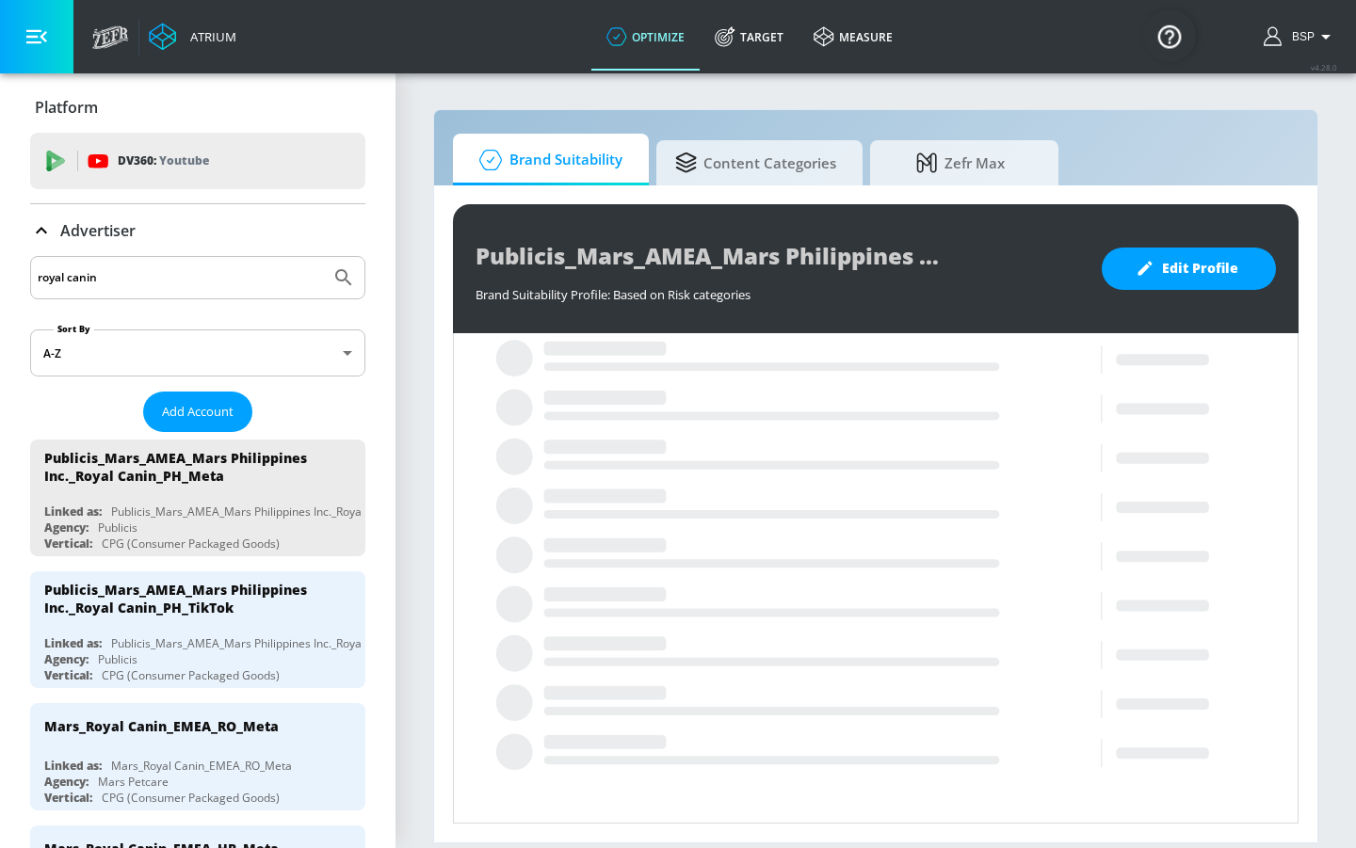
scroll to position [137, 0]
